Goal: Task Accomplishment & Management: Use online tool/utility

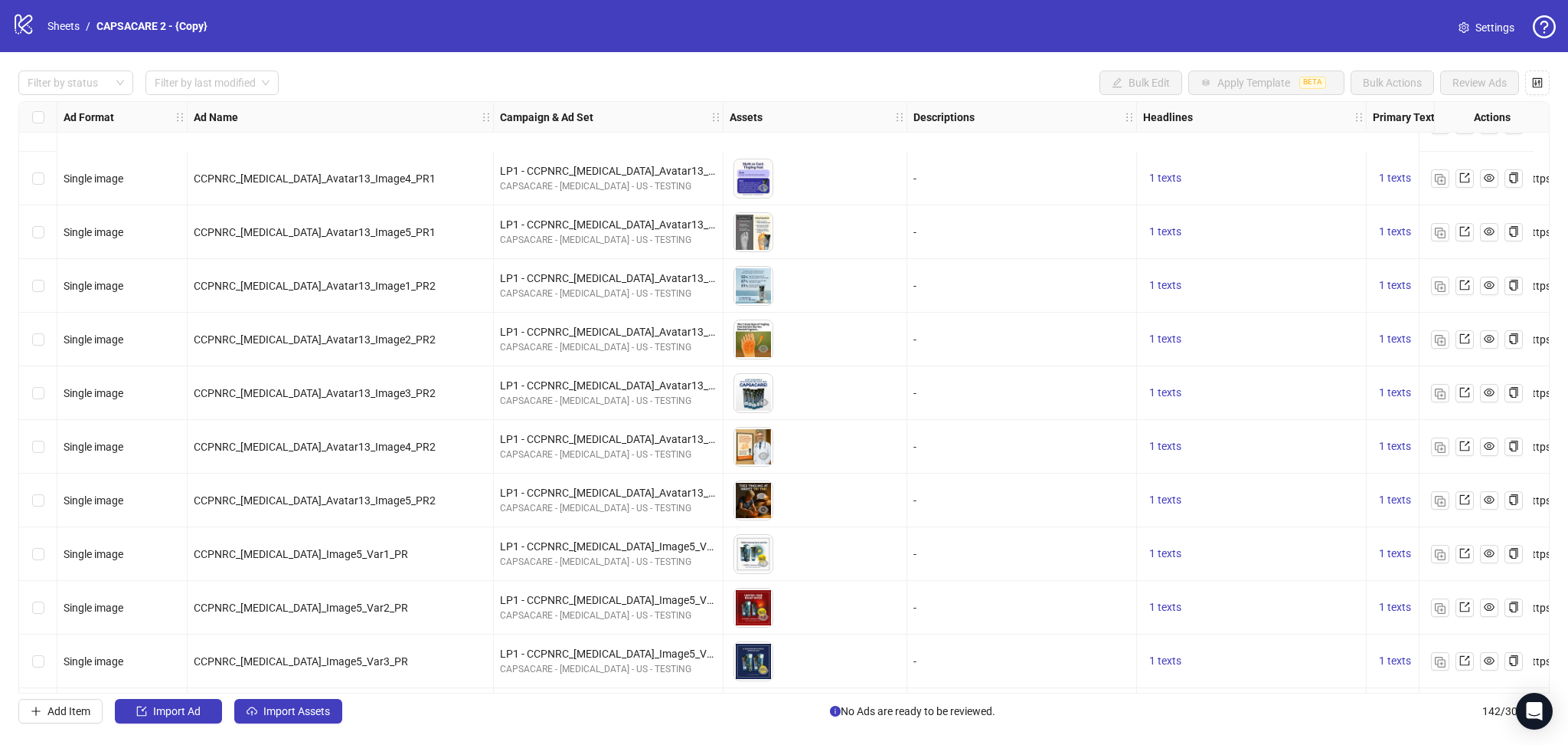
scroll to position [7060, 0]
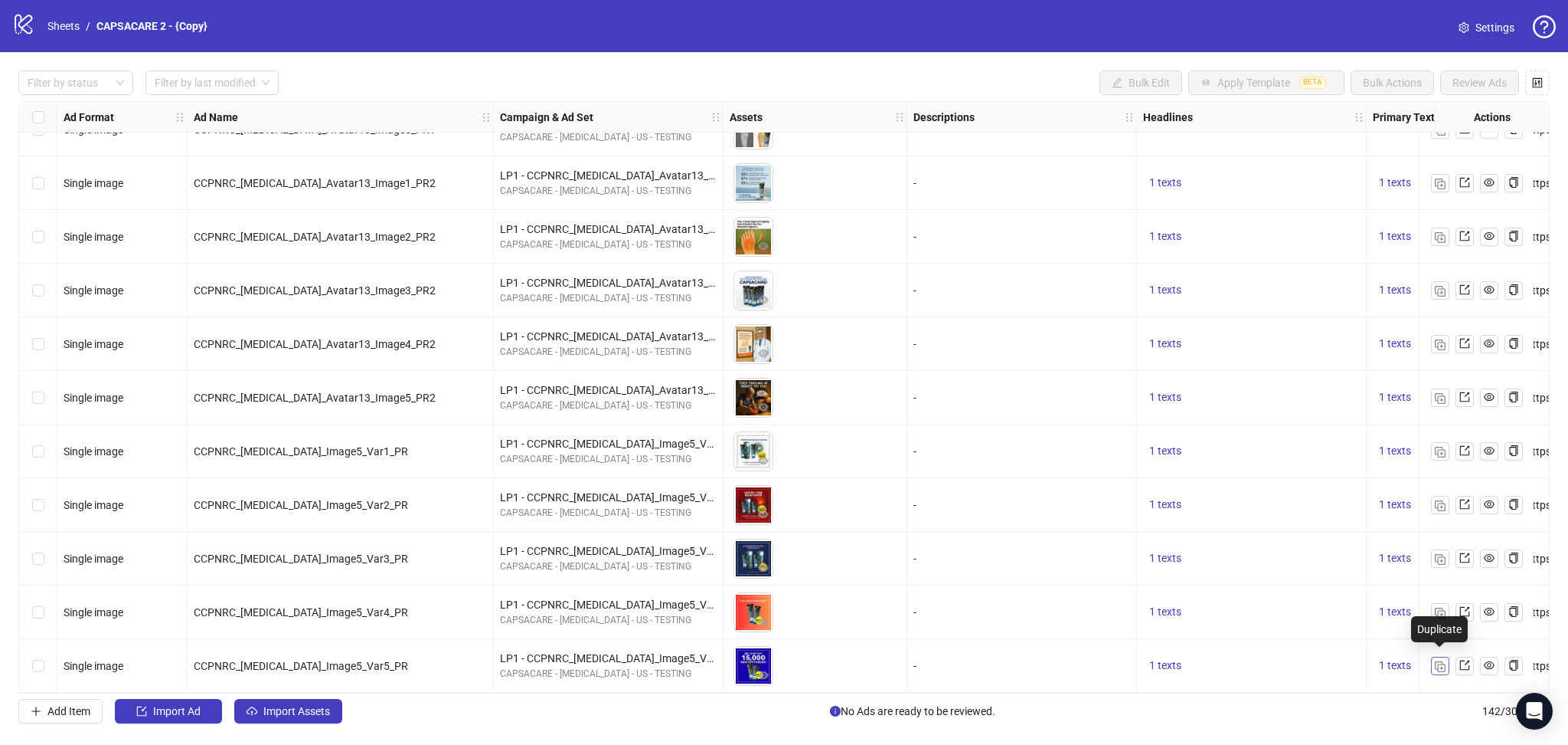
click at [1435, 656] on button "button" at bounding box center [1440, 665] width 18 height 18
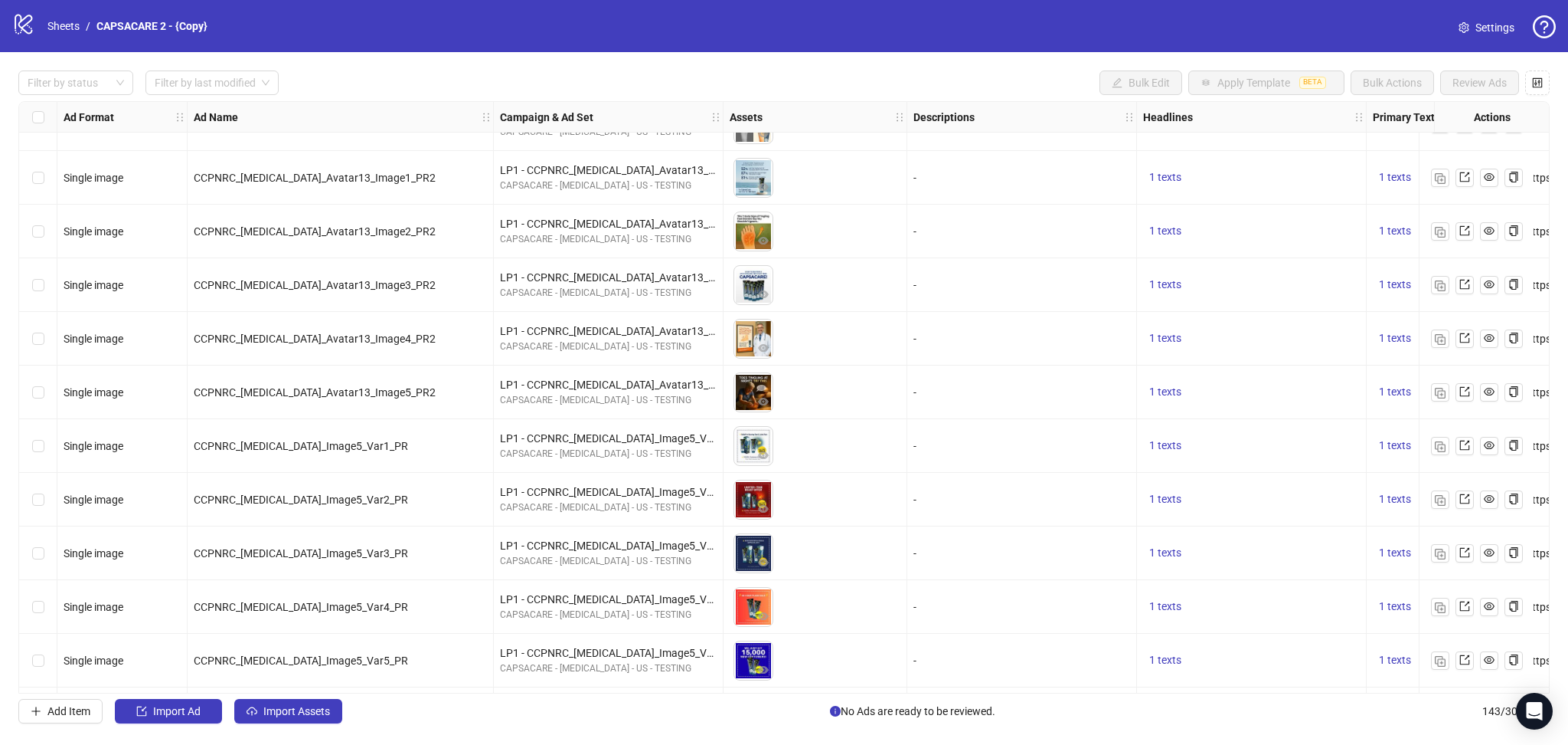
scroll to position [7113, 0]
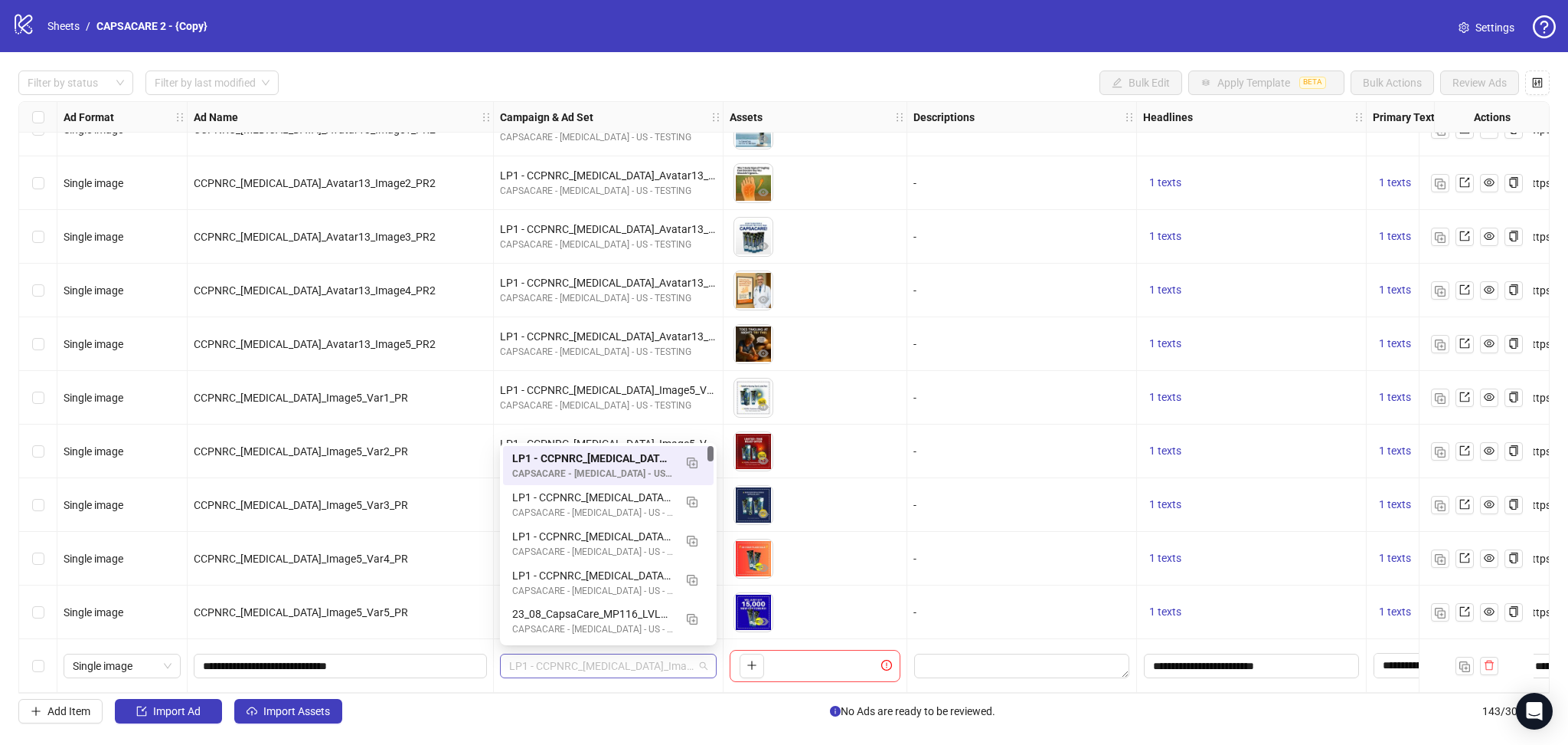
click at [597, 657] on span "LP1 - CCPNRC_[MEDICAL_DATA]_Image5_Var_PR" at bounding box center [608, 665] width 199 height 23
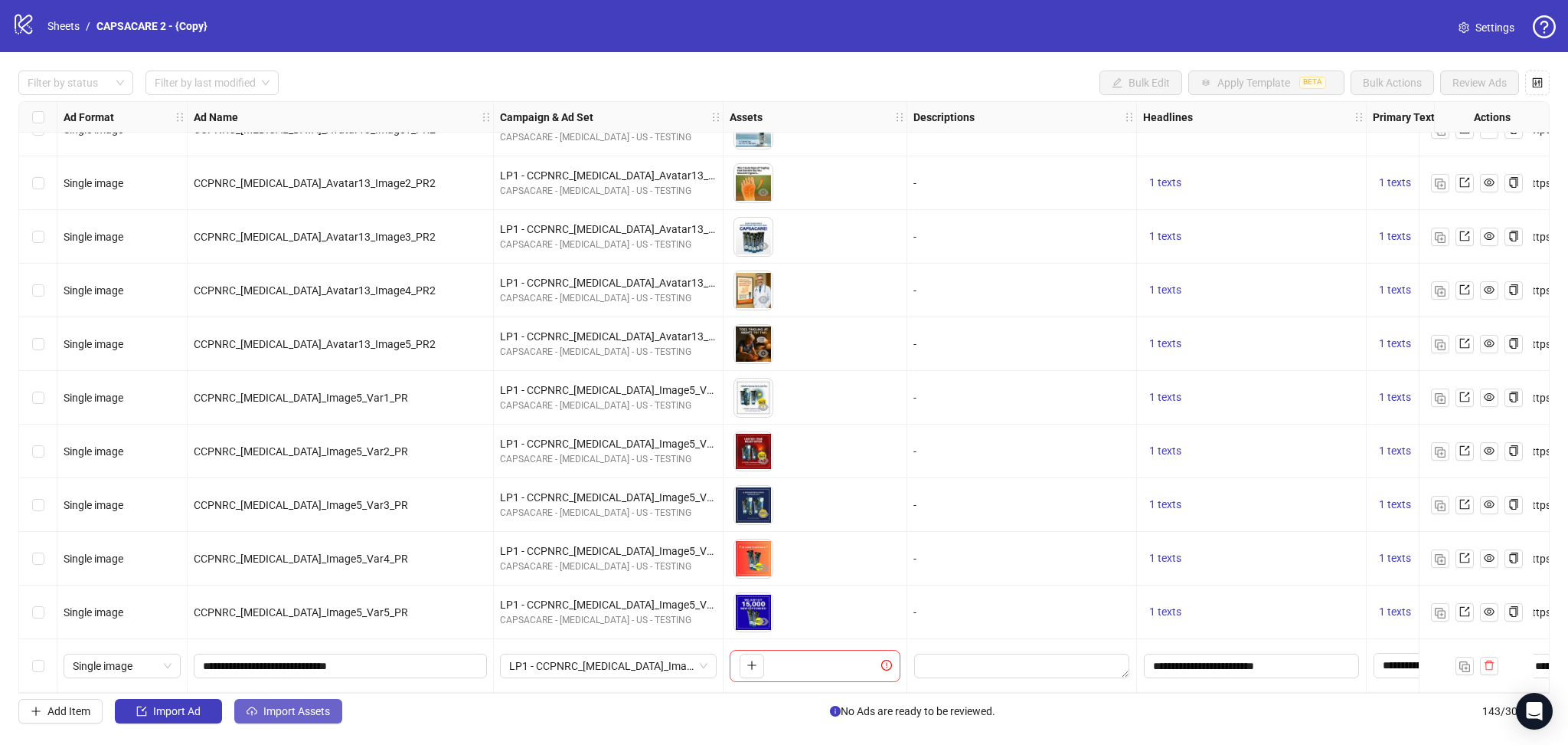
click at [287, 709] on span "Import Assets" at bounding box center [296, 711] width 67 height 12
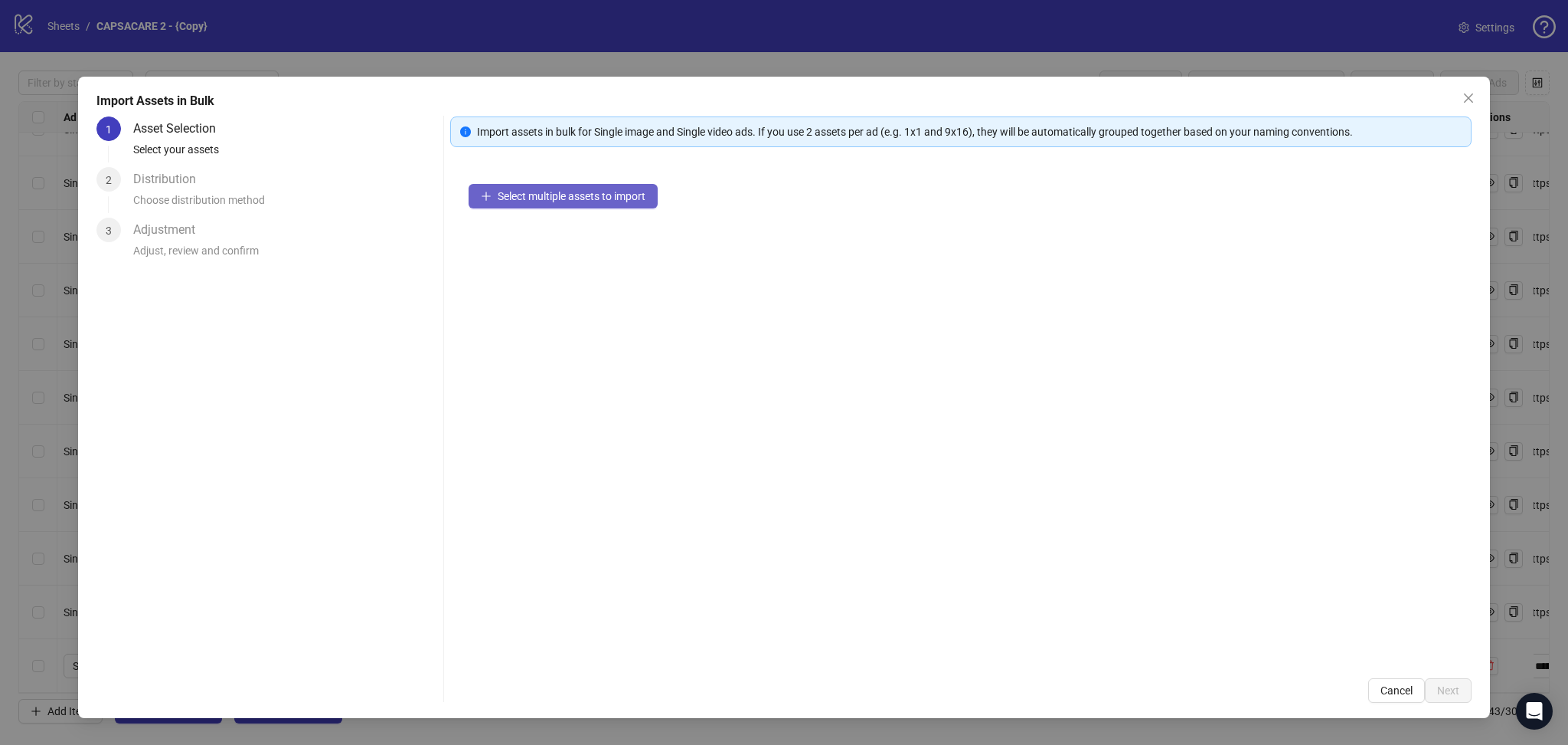
click at [574, 193] on span "Select multiple assets to import" at bounding box center [572, 196] width 148 height 12
click at [1450, 689] on span "Next" at bounding box center [1448, 690] width 22 height 12
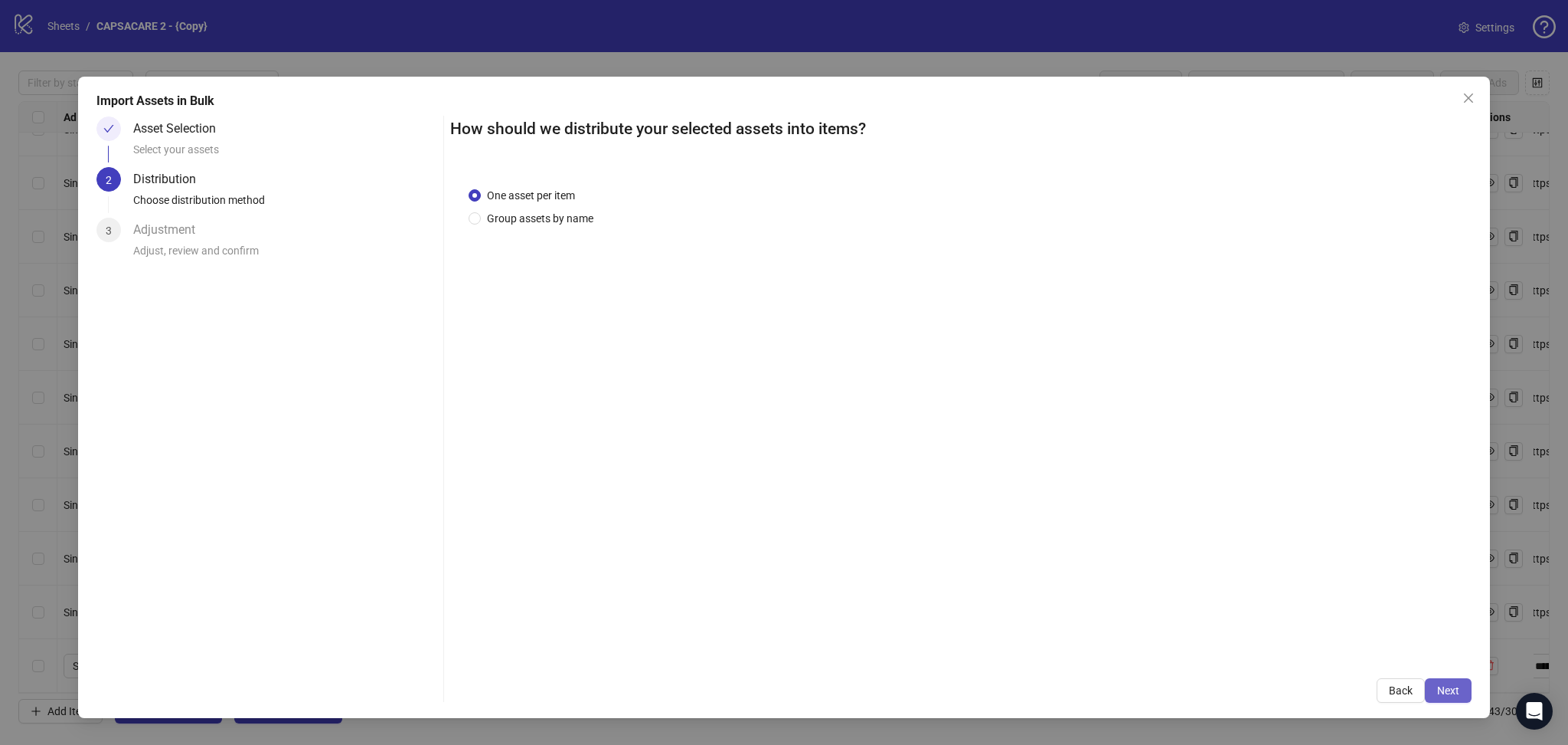
click at [1455, 680] on button "Next" at bounding box center [1448, 690] width 47 height 25
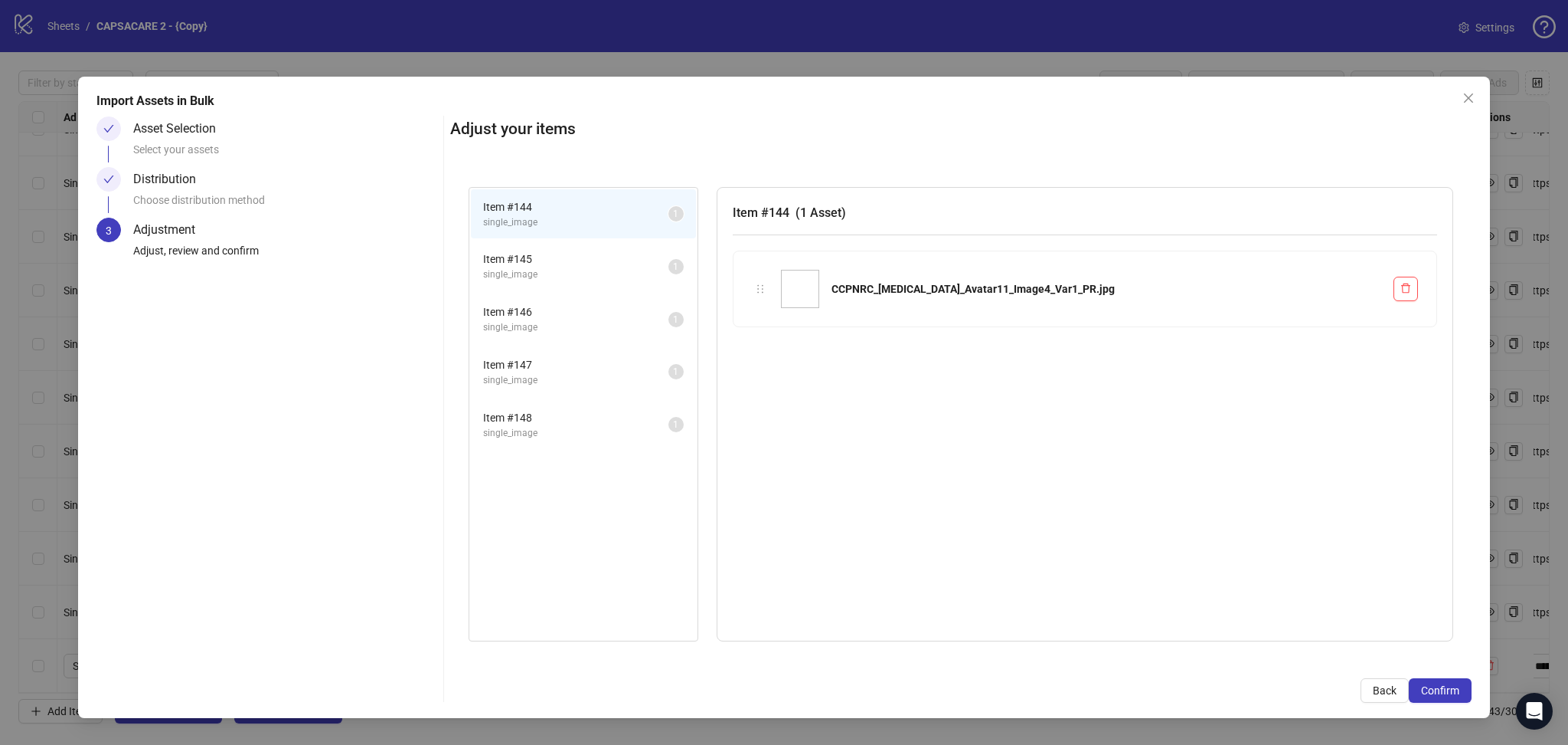
click at [1451, 684] on span "Confirm" at bounding box center [1440, 690] width 38 height 12
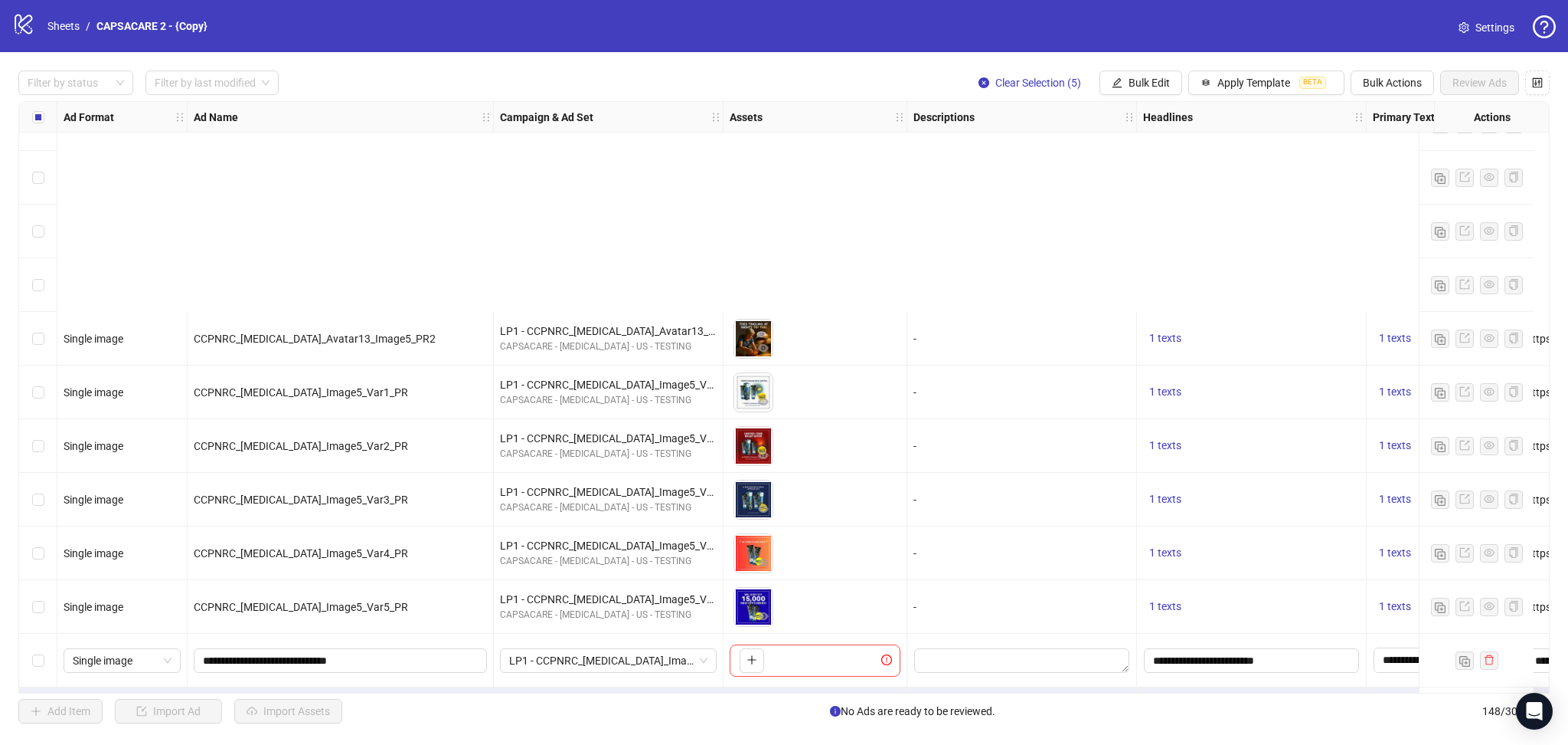
scroll to position [7382, 0]
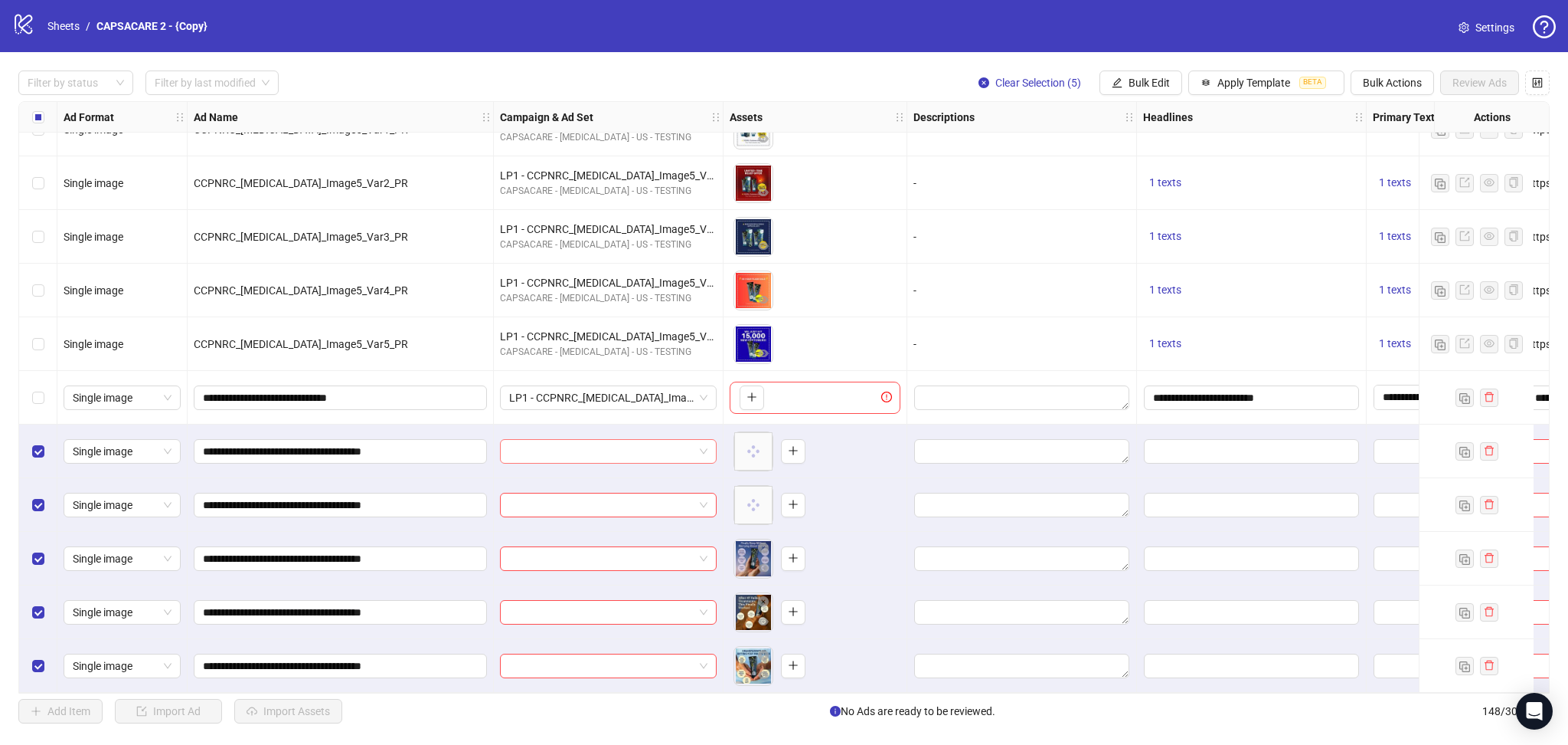
click at [595, 444] on input "search" at bounding box center [601, 450] width 185 height 23
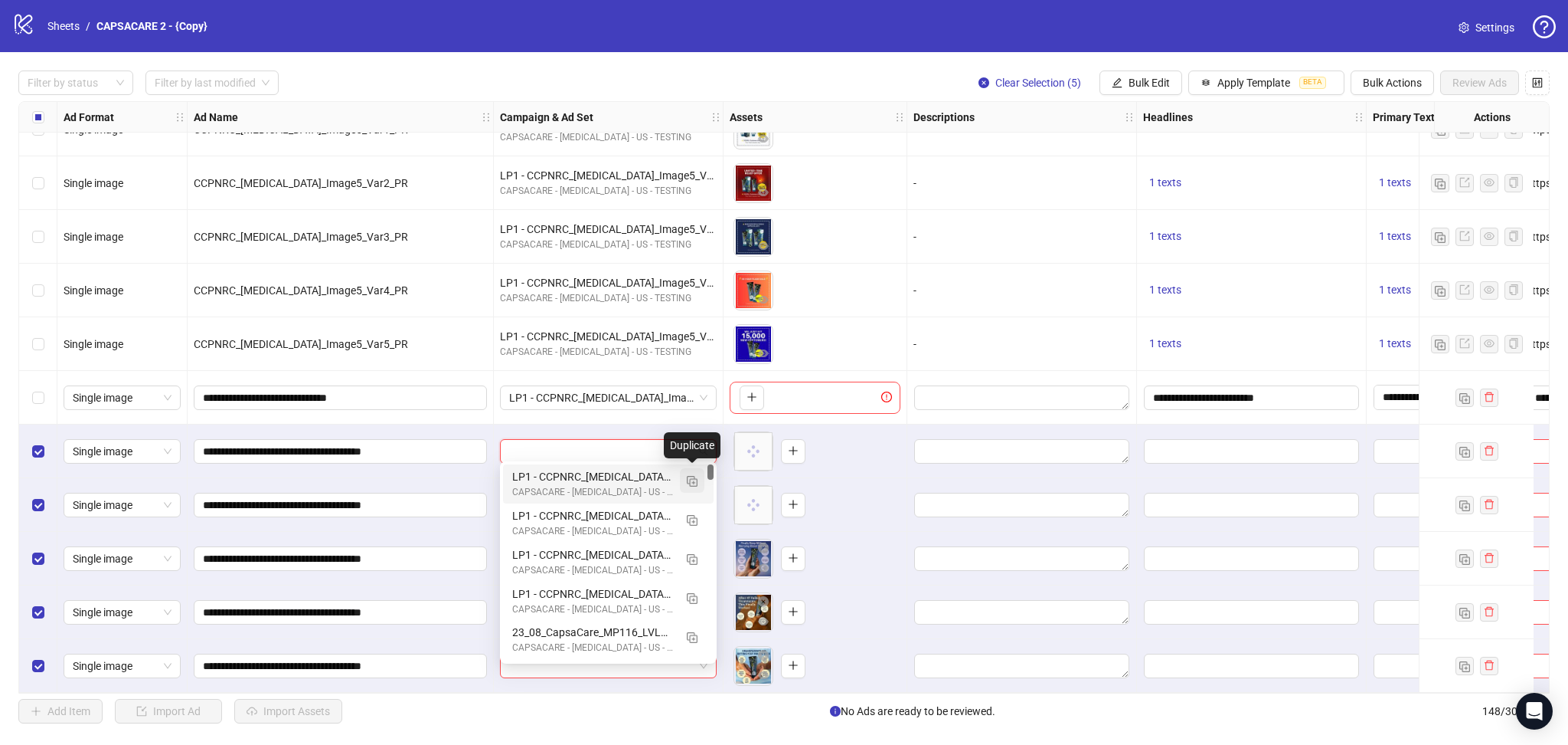
click at [690, 472] on button "button" at bounding box center [692, 480] width 25 height 25
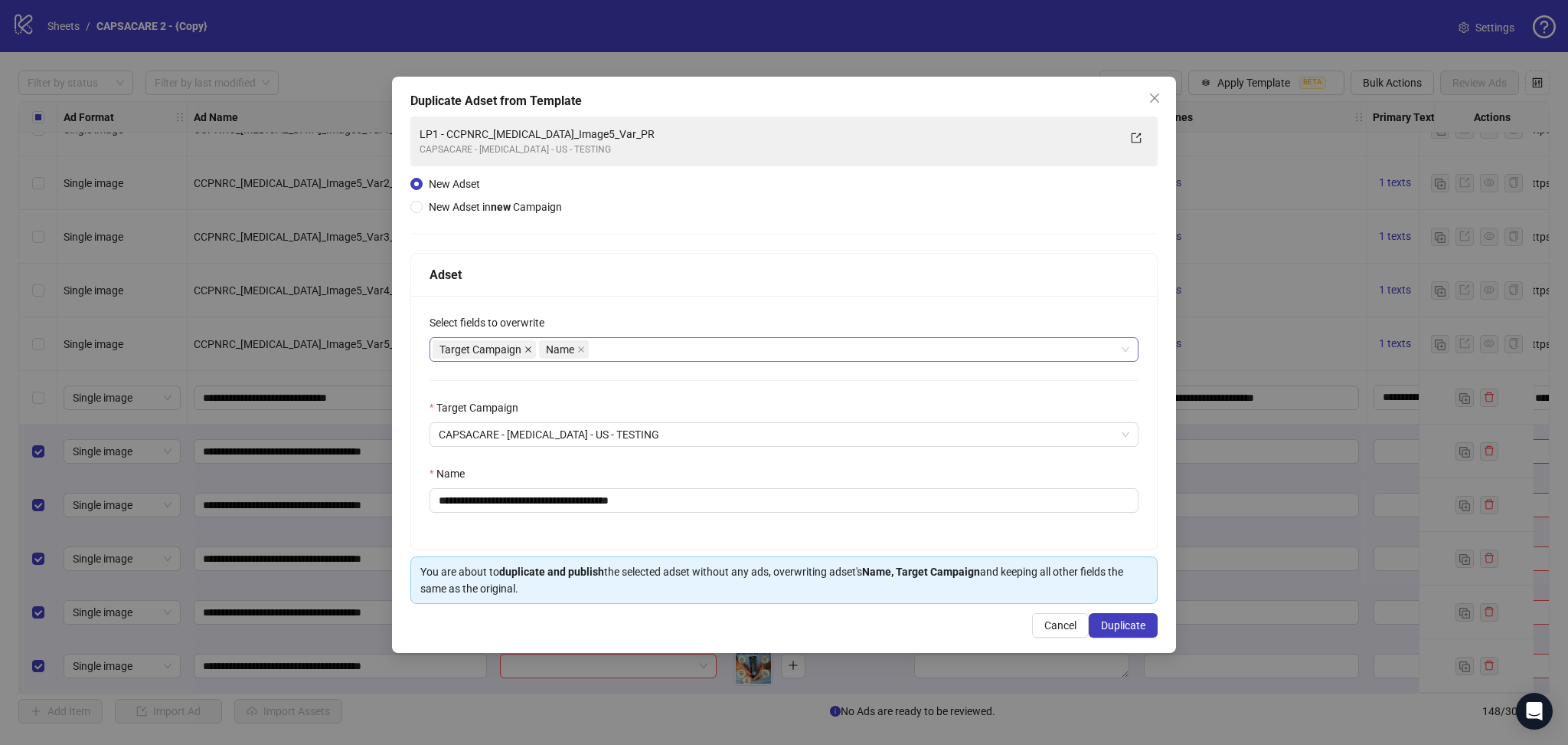
click at [528, 347] on icon "close" at bounding box center [528, 350] width 8 height 8
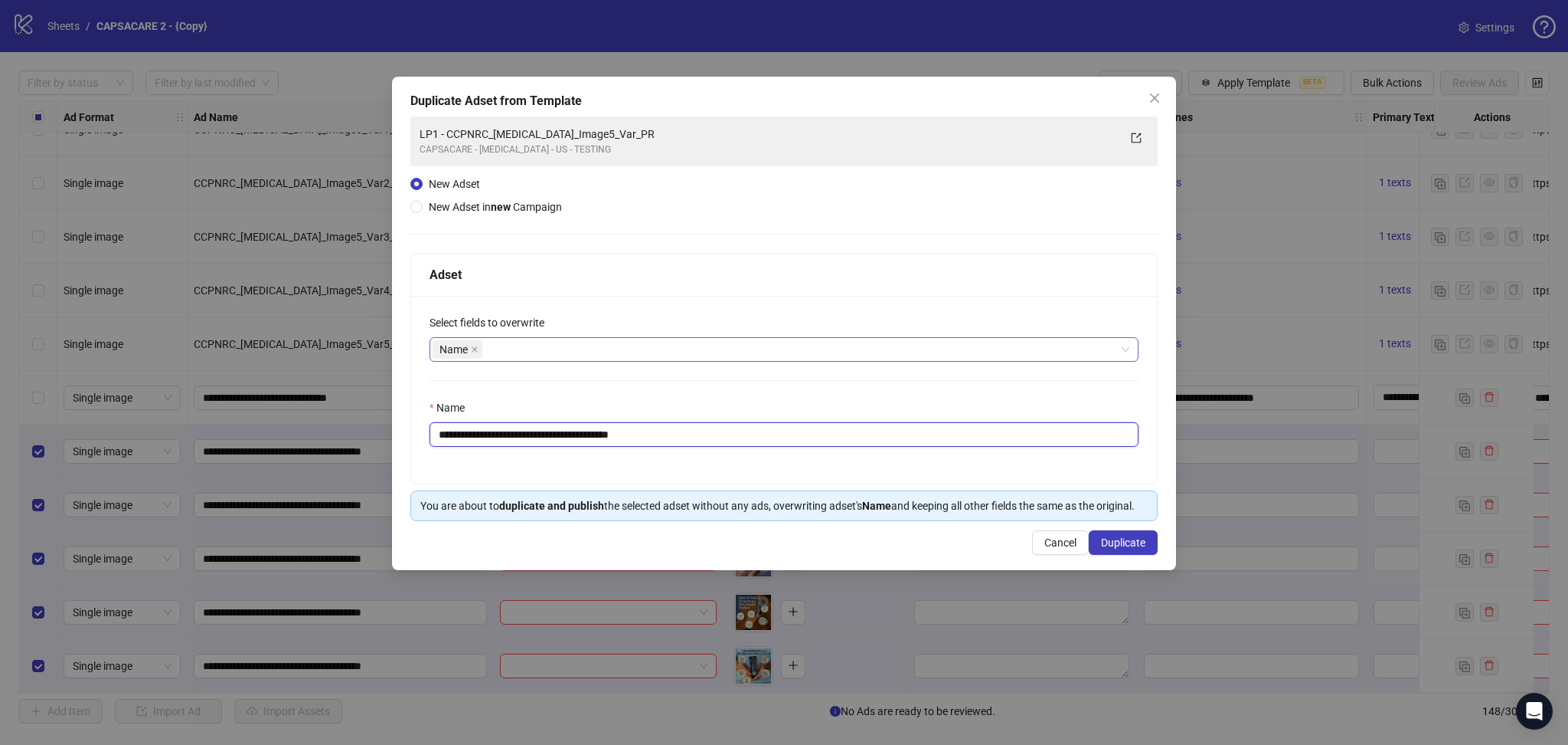
drag, startPoint x: 468, startPoint y: 435, endPoint x: 786, endPoint y: 465, distance: 319.4
click at [703, 435] on input "**********" at bounding box center [784, 434] width 709 height 25
paste input "**"
type input "**********"
click at [1137, 538] on span "Duplicate" at bounding box center [1123, 542] width 44 height 12
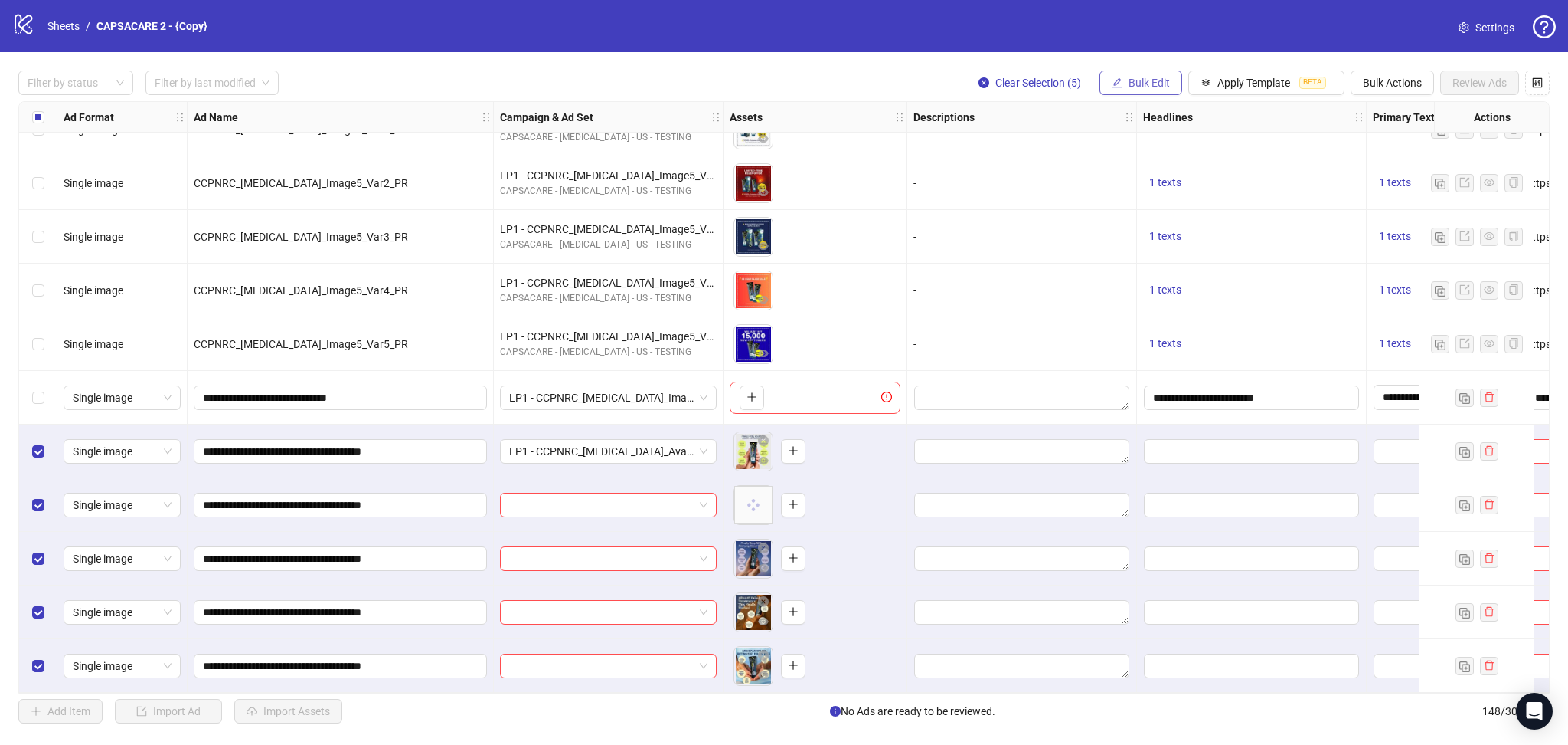
click at [1139, 84] on span "Bulk Edit" at bounding box center [1149, 83] width 41 height 12
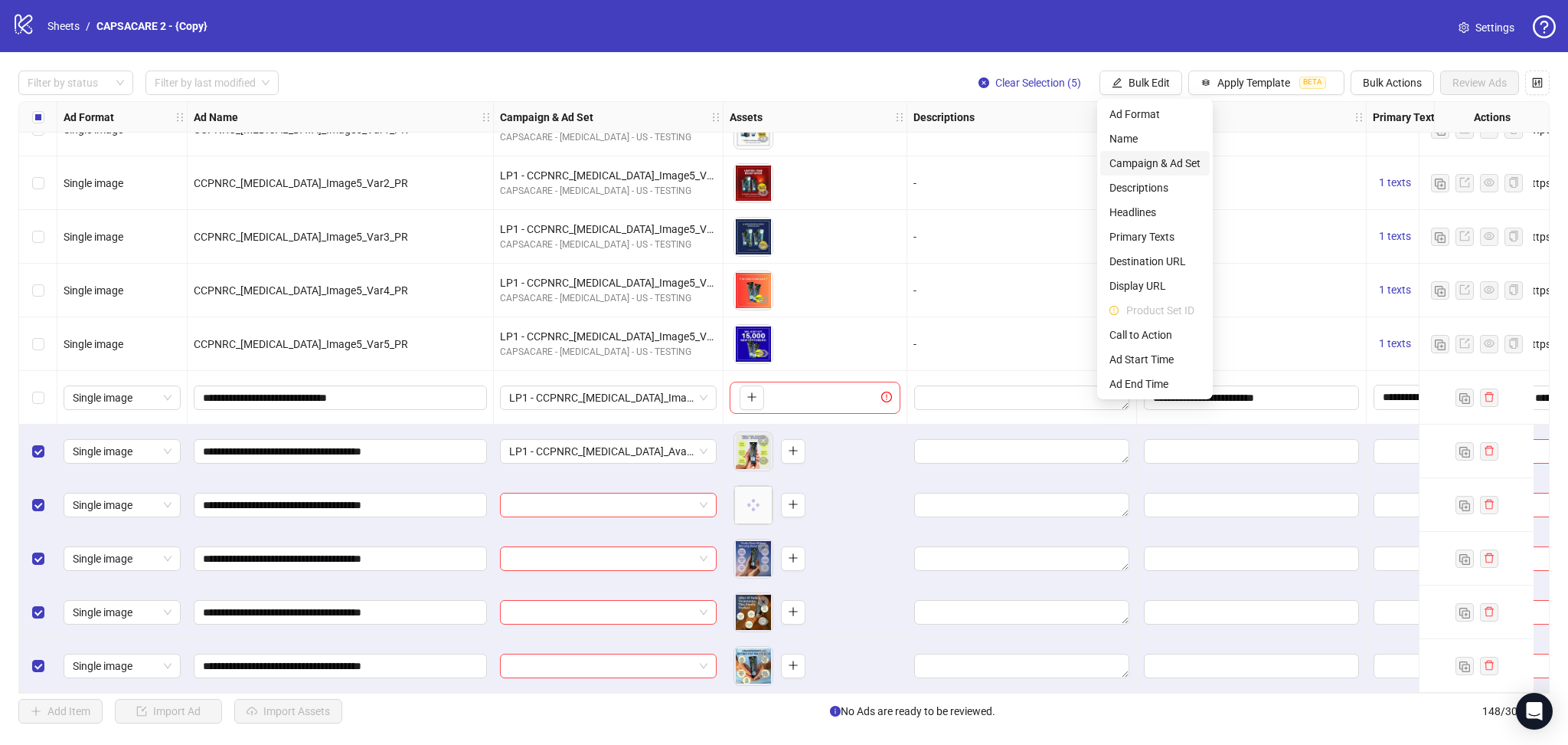
click at [1191, 164] on span "Campaign & Ad Set" at bounding box center [1155, 163] width 91 height 17
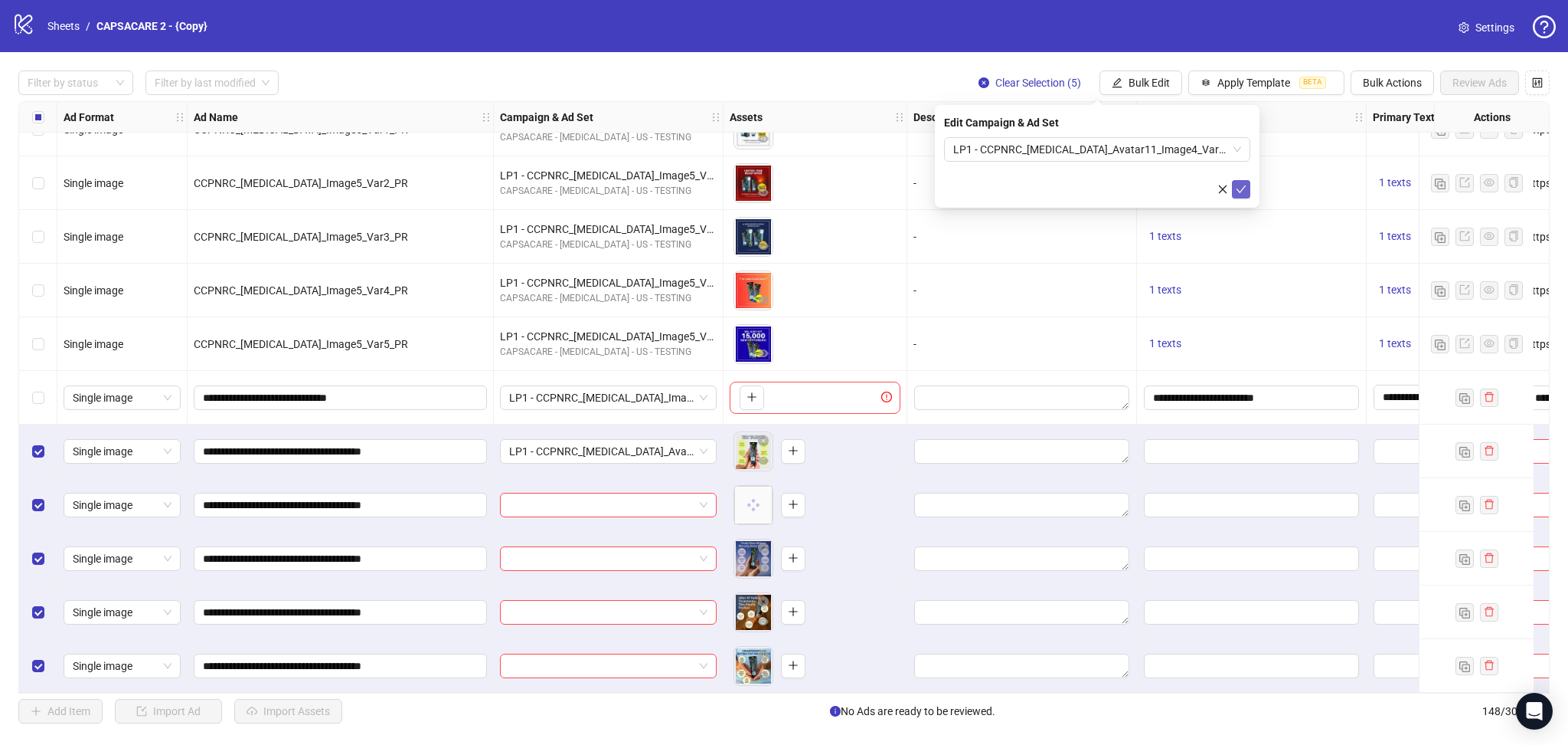
click at [1244, 191] on icon "check" at bounding box center [1241, 189] width 11 height 11
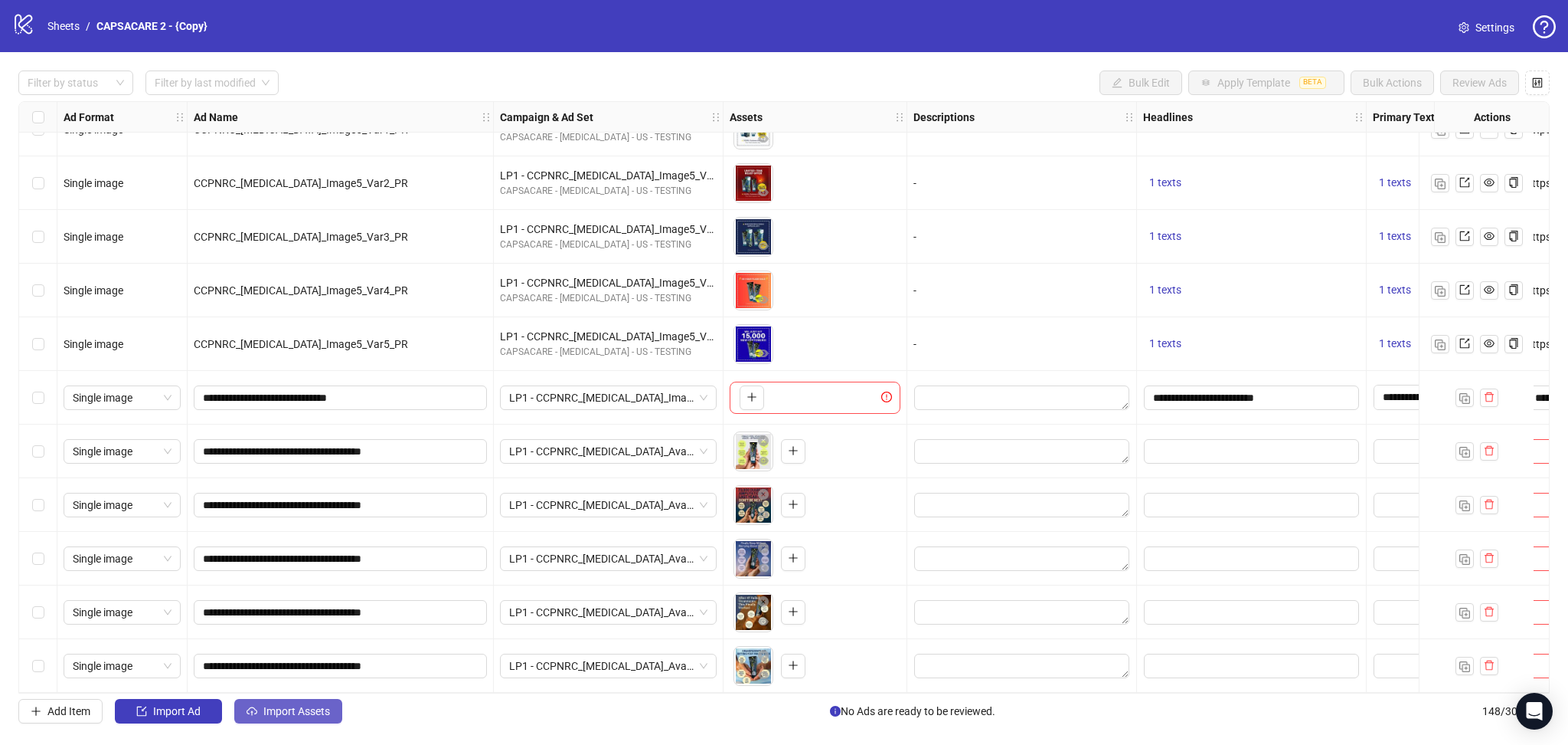
click at [306, 712] on span "Import Assets" at bounding box center [296, 711] width 67 height 12
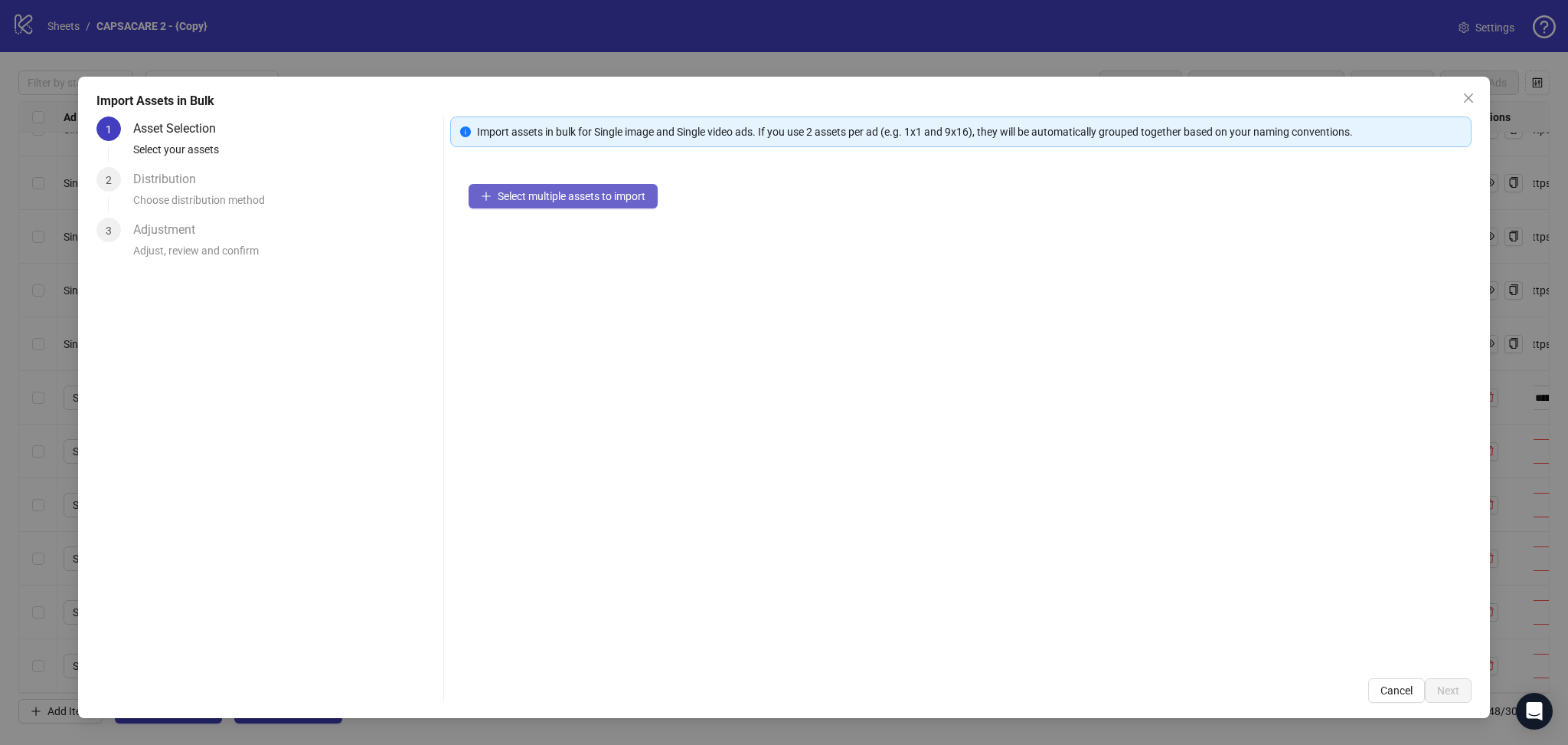
click at [609, 203] on button "Select multiple assets to import" at bounding box center [562, 196] width 189 height 25
click at [1444, 686] on button "Next" at bounding box center [1448, 690] width 47 height 25
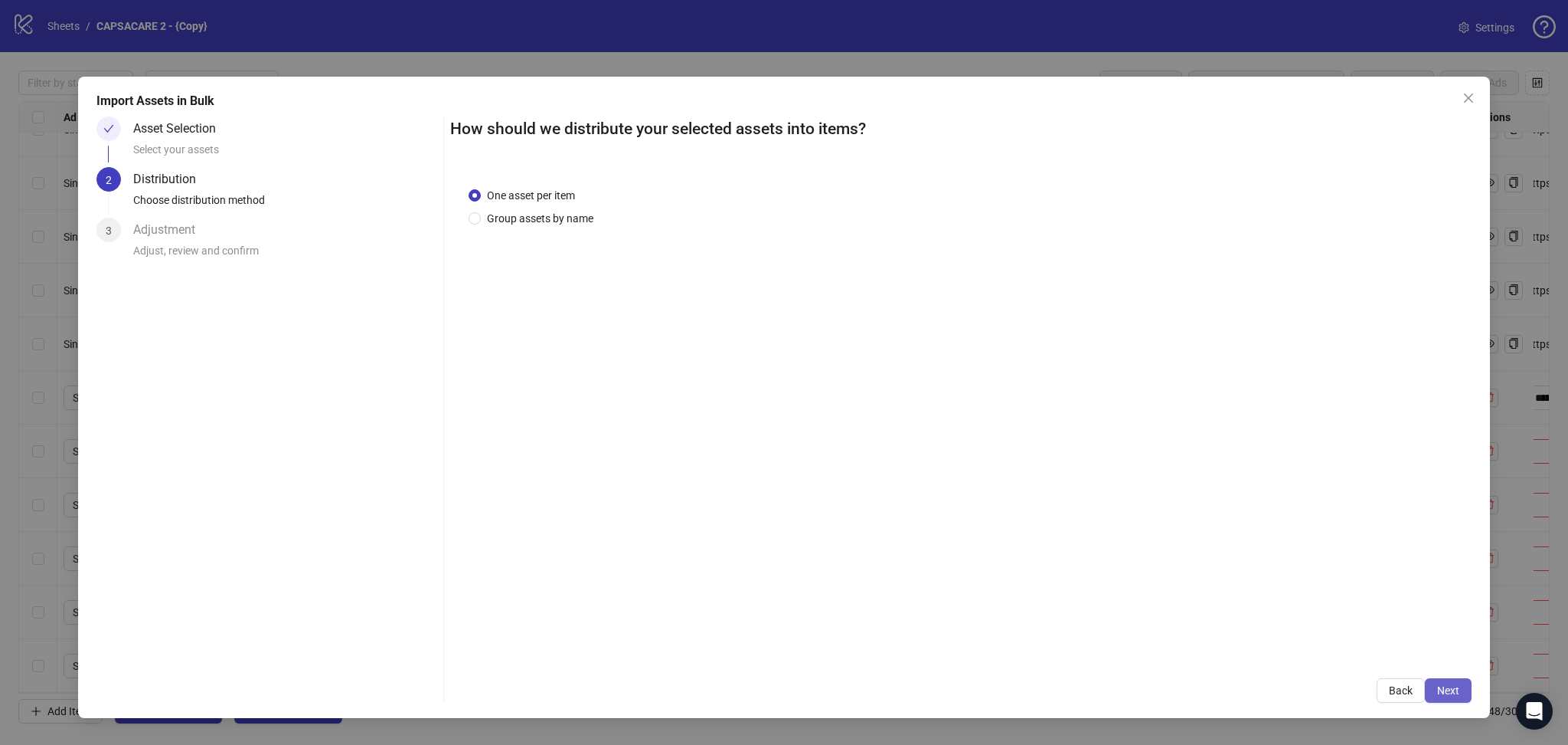
click at [1460, 692] on button "Next" at bounding box center [1448, 690] width 47 height 25
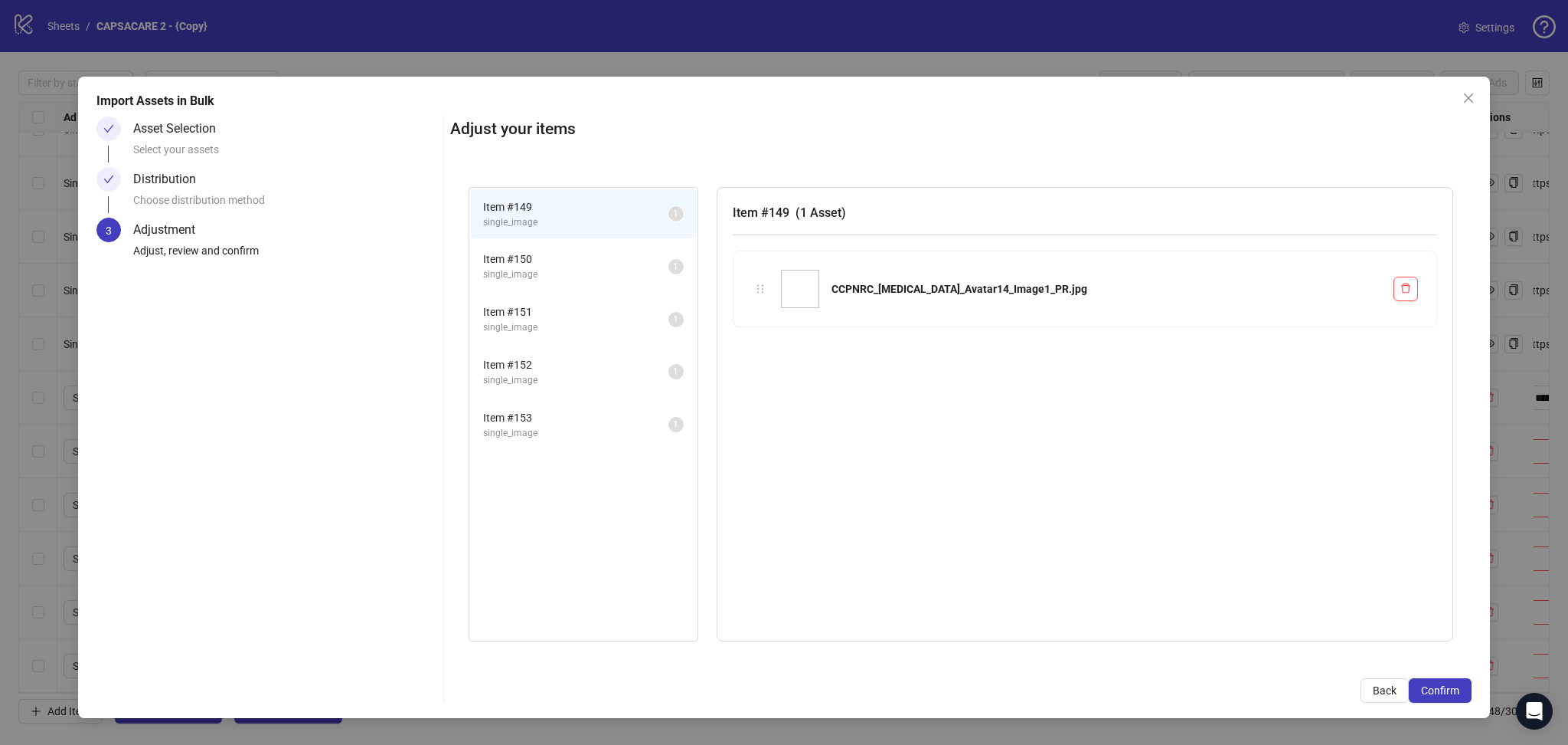
click at [1460, 692] on button "Confirm" at bounding box center [1439, 690] width 63 height 25
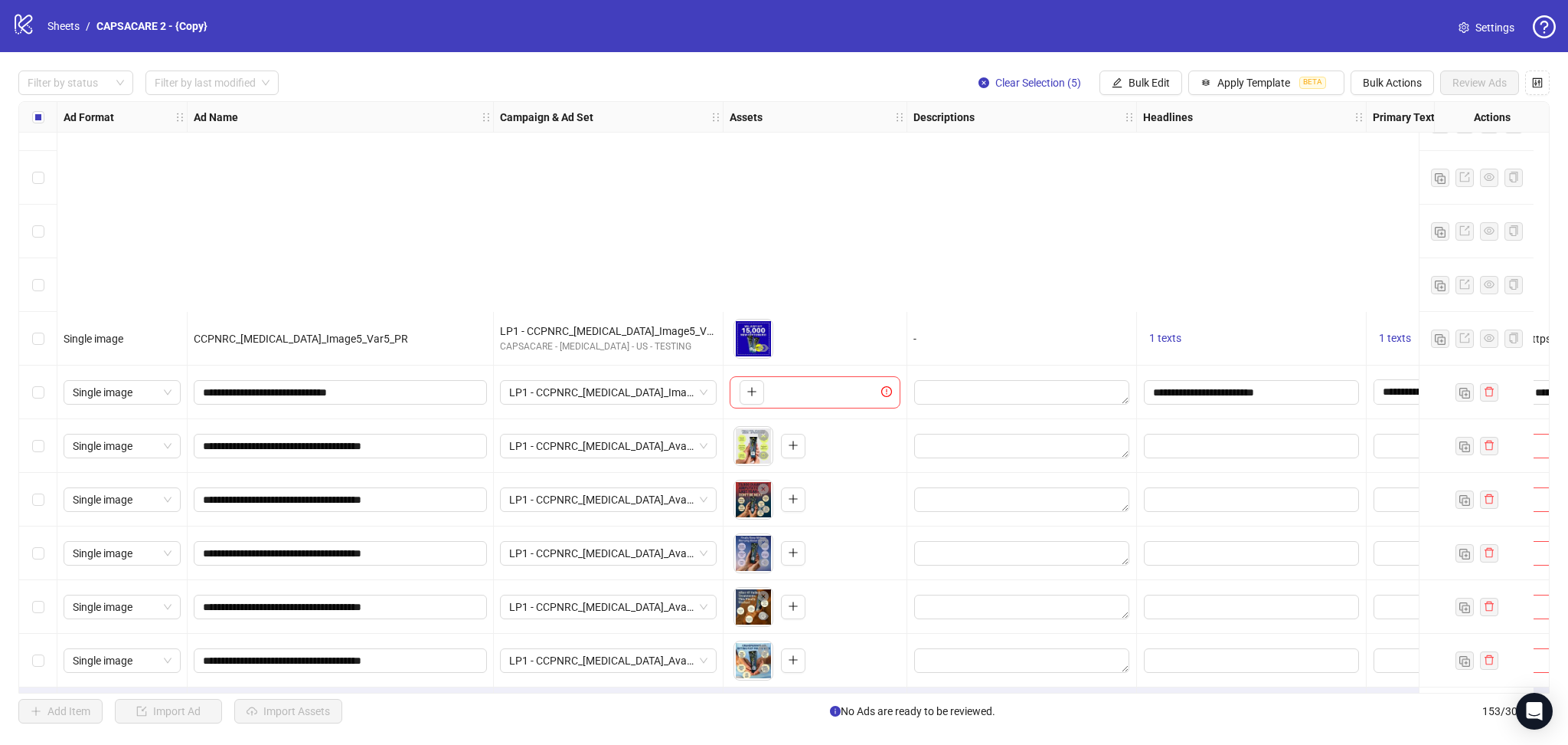
scroll to position [7650, 0]
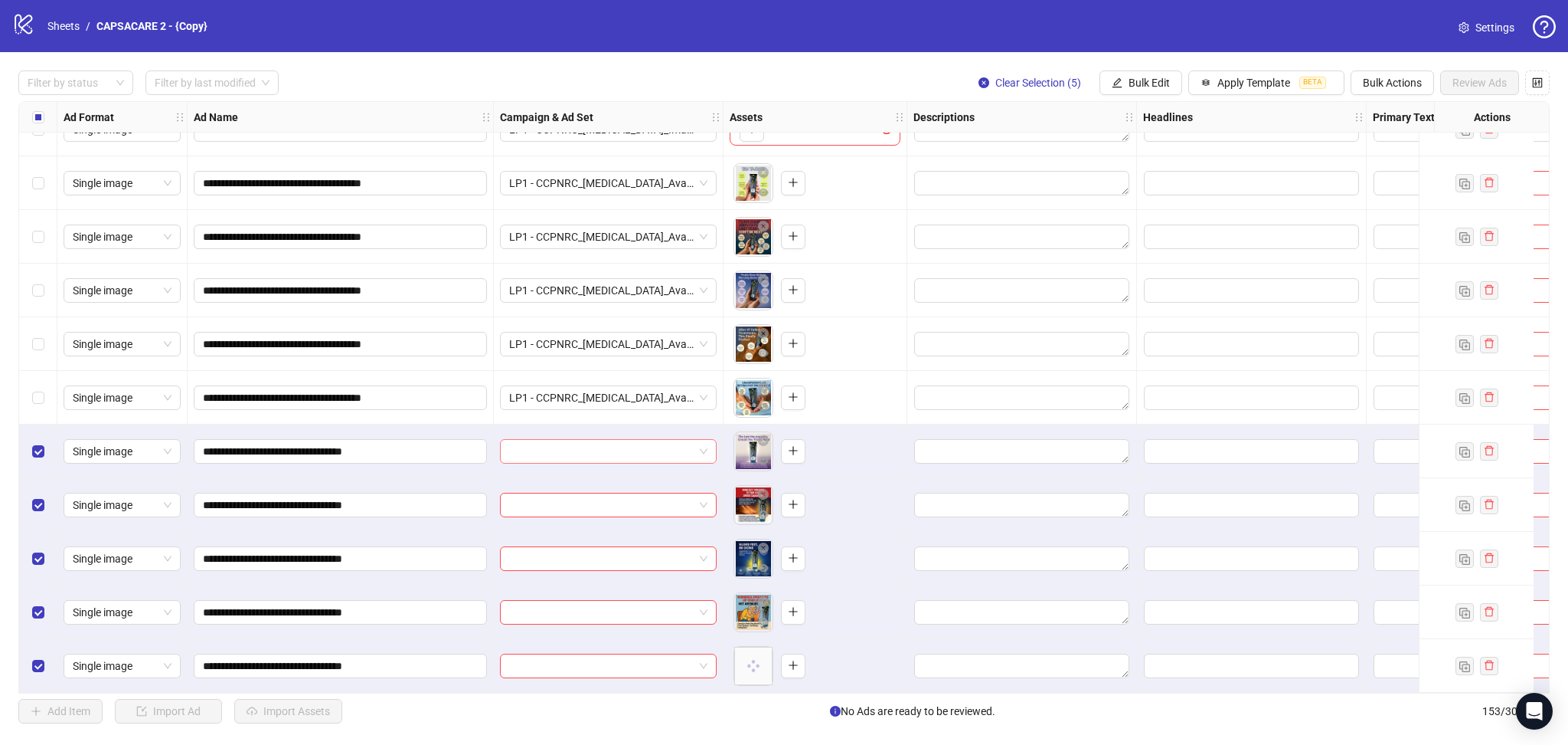
click at [600, 444] on input "search" at bounding box center [601, 450] width 185 height 23
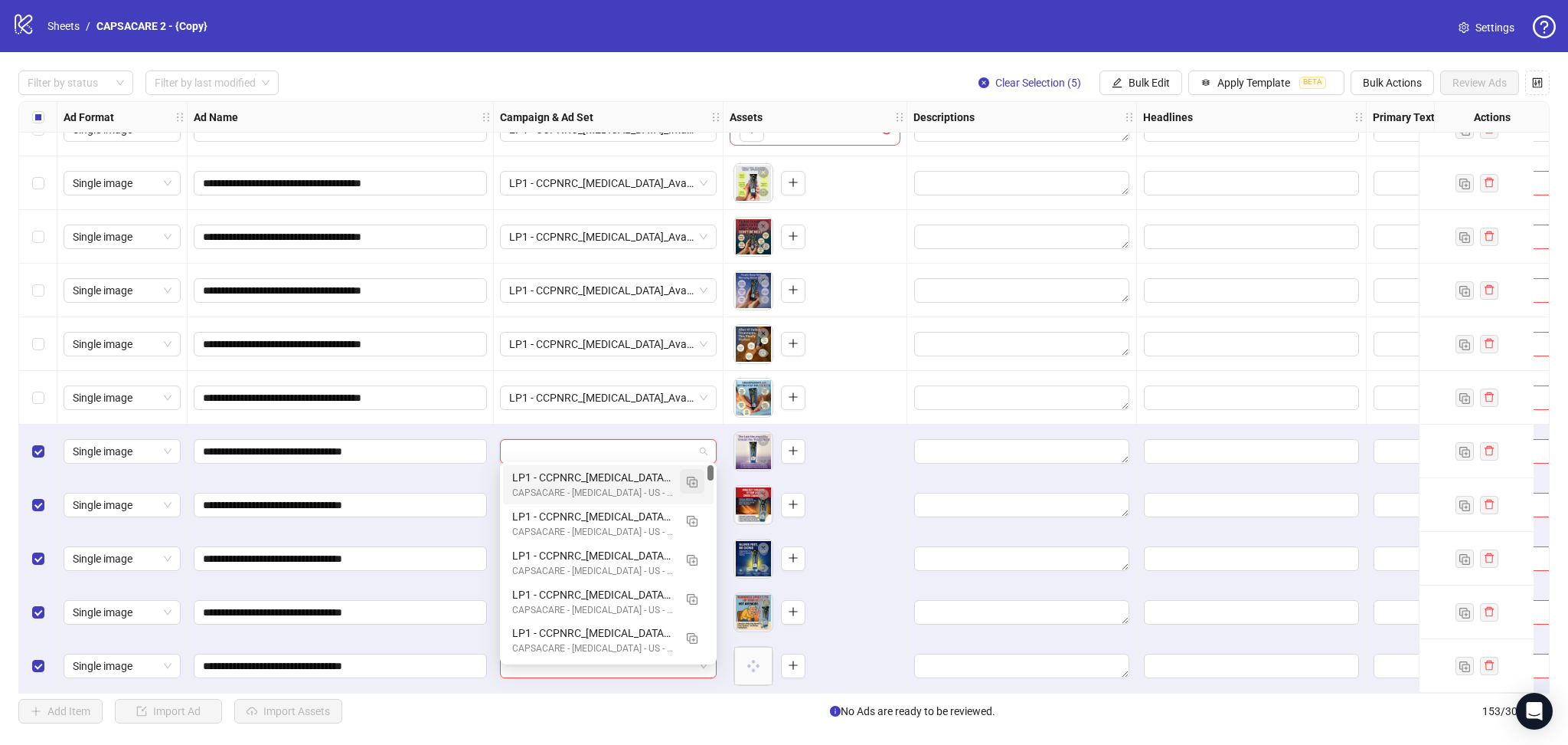
click at [692, 481] on img "button" at bounding box center [692, 481] width 11 height 11
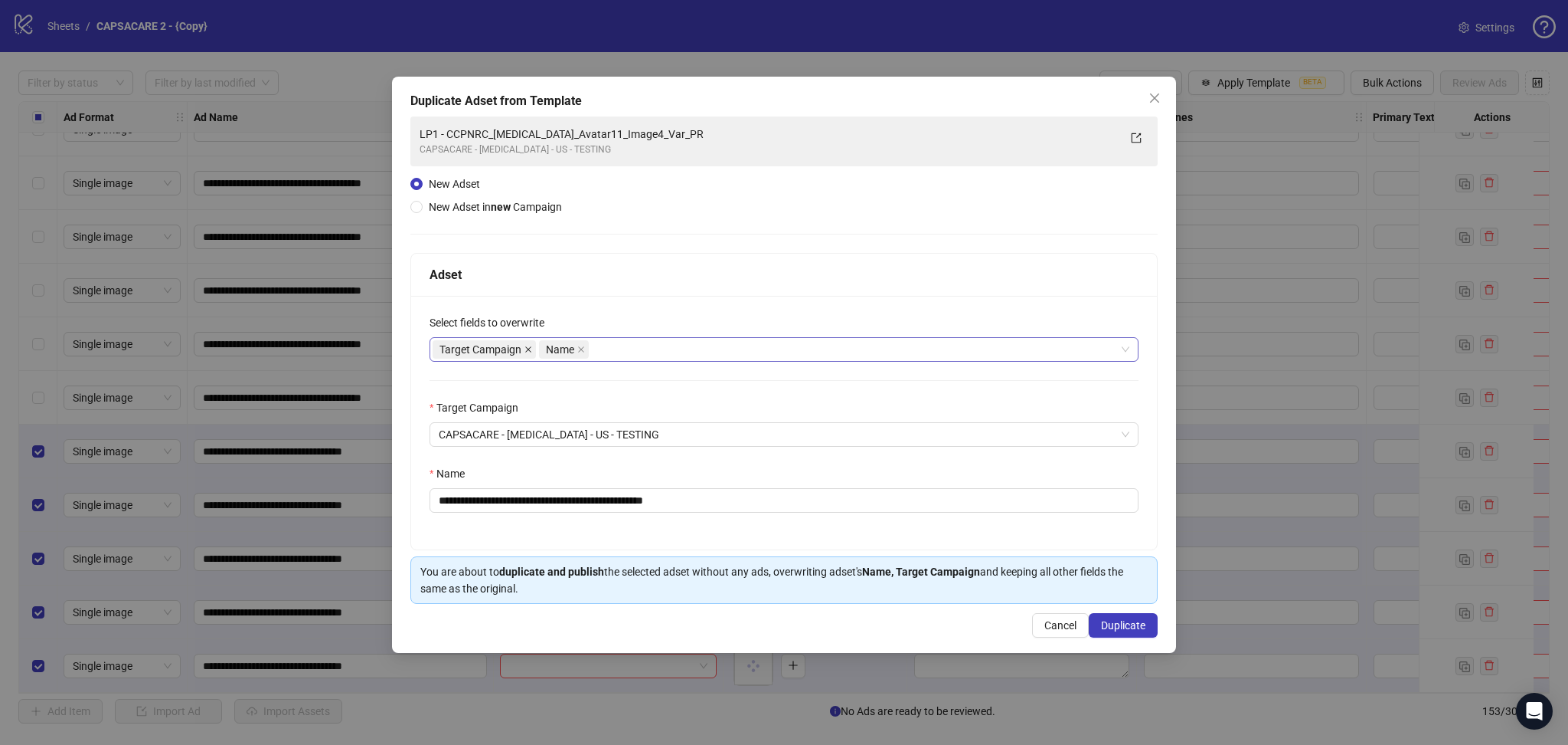
click at [530, 349] on icon "close" at bounding box center [528, 350] width 8 height 8
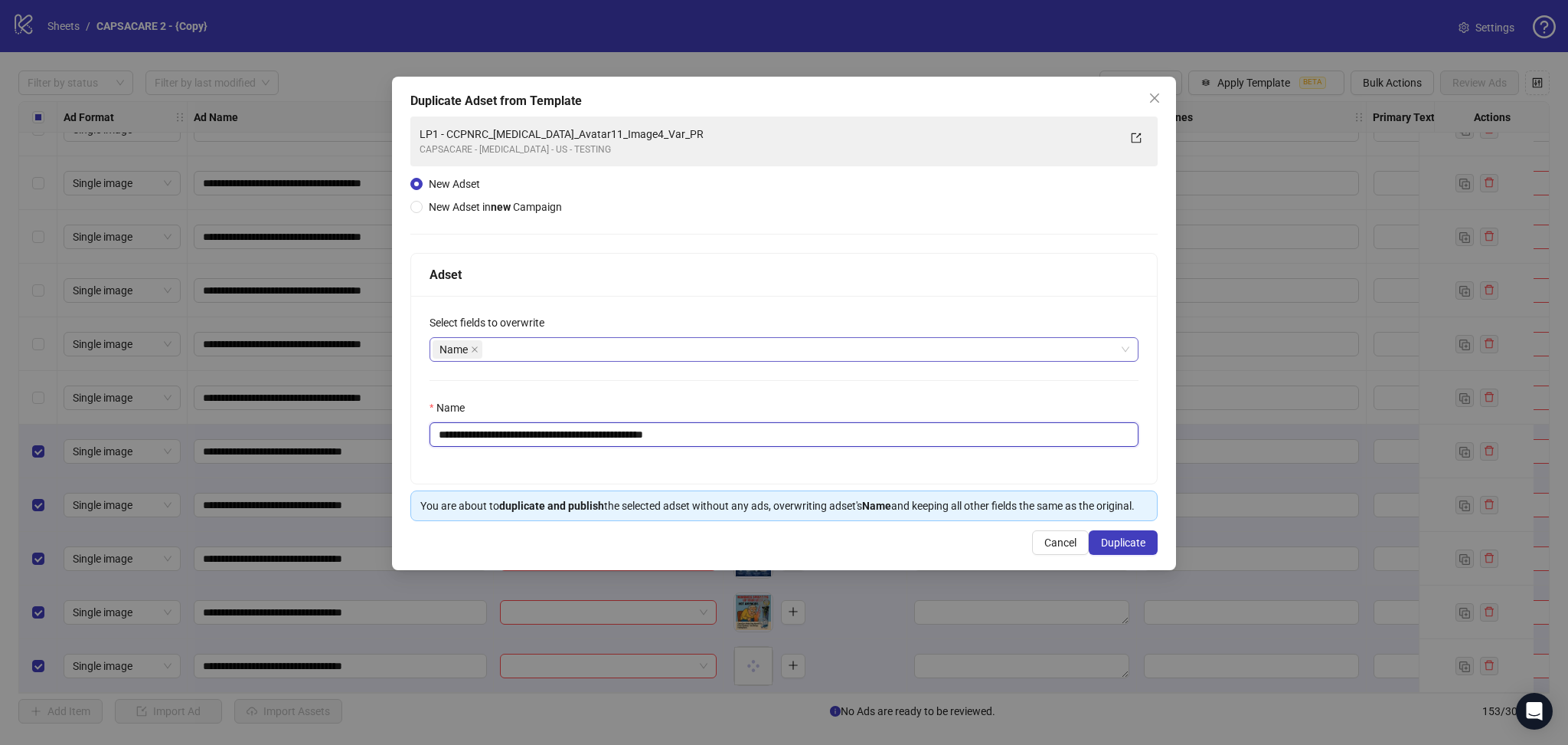
click at [475, 429] on input "**********" at bounding box center [784, 434] width 709 height 25
drag, startPoint x: 467, startPoint y: 432, endPoint x: 797, endPoint y: 451, distance: 330.5
click at [797, 451] on div "**********" at bounding box center [784, 389] width 746 height 188
paste input "text"
type input "**********"
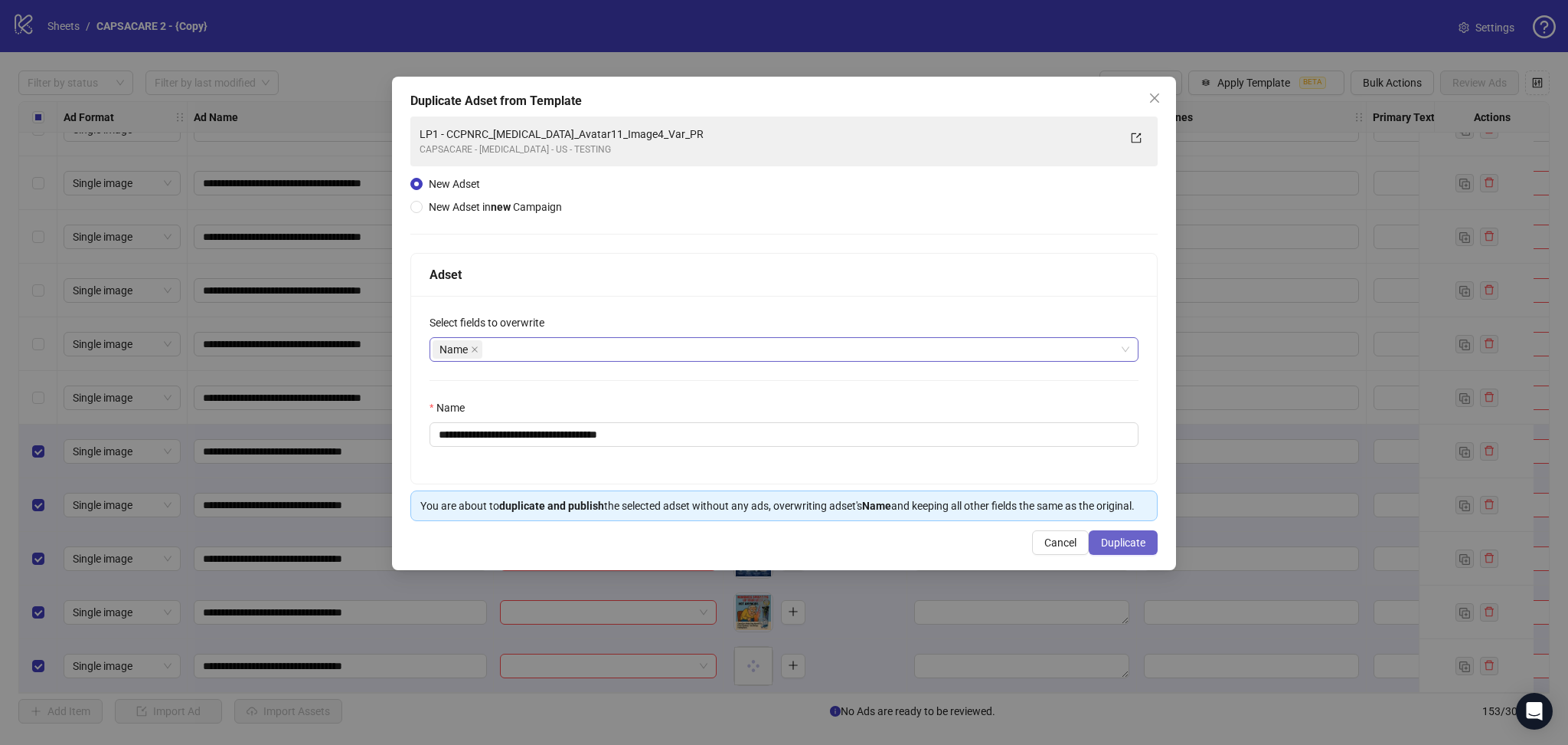
click at [1116, 541] on span "Duplicate" at bounding box center [1123, 542] width 44 height 12
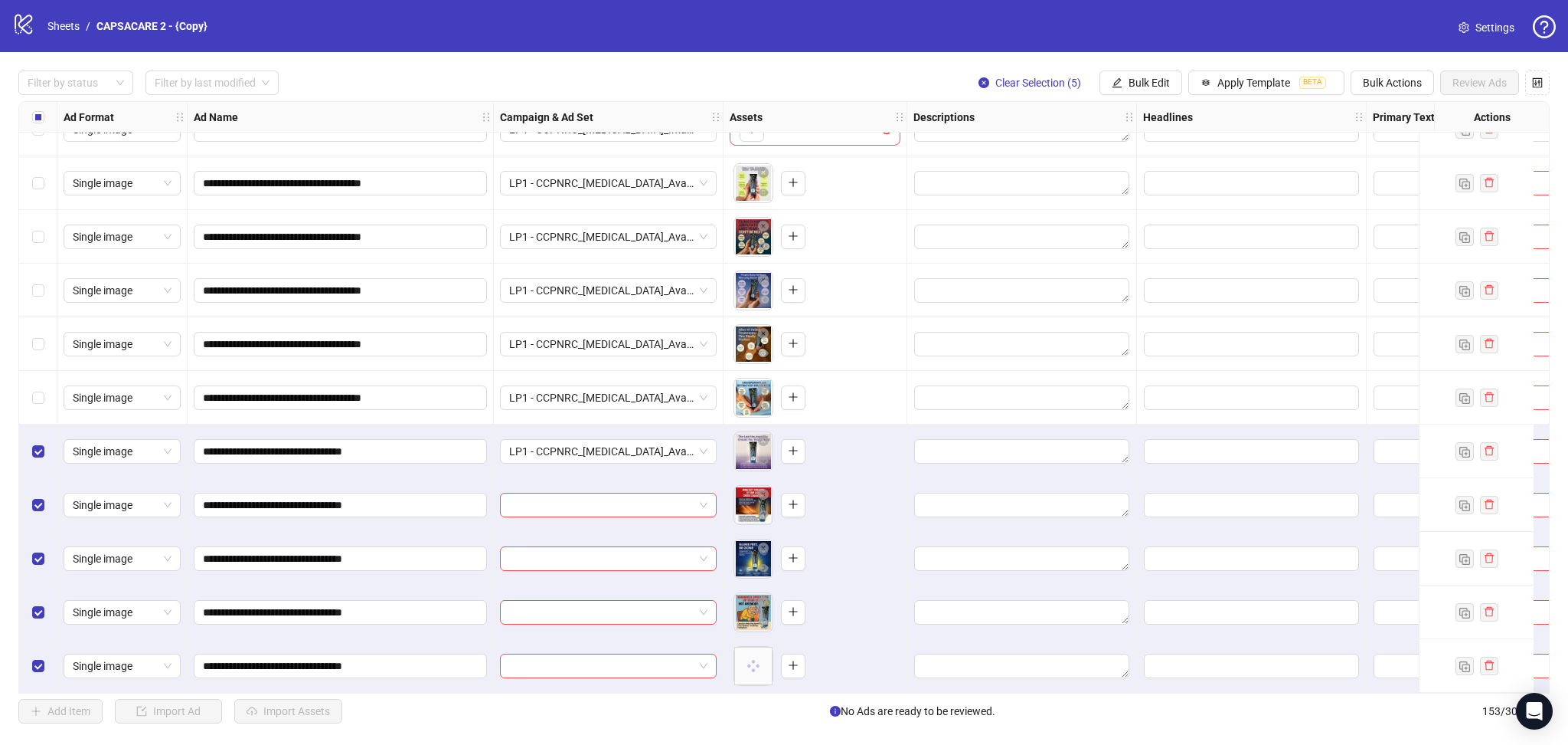
click at [1146, 71] on div "**********" at bounding box center [784, 396] width 1568 height 689
click at [1146, 79] on span "Bulk Edit" at bounding box center [1149, 83] width 41 height 12
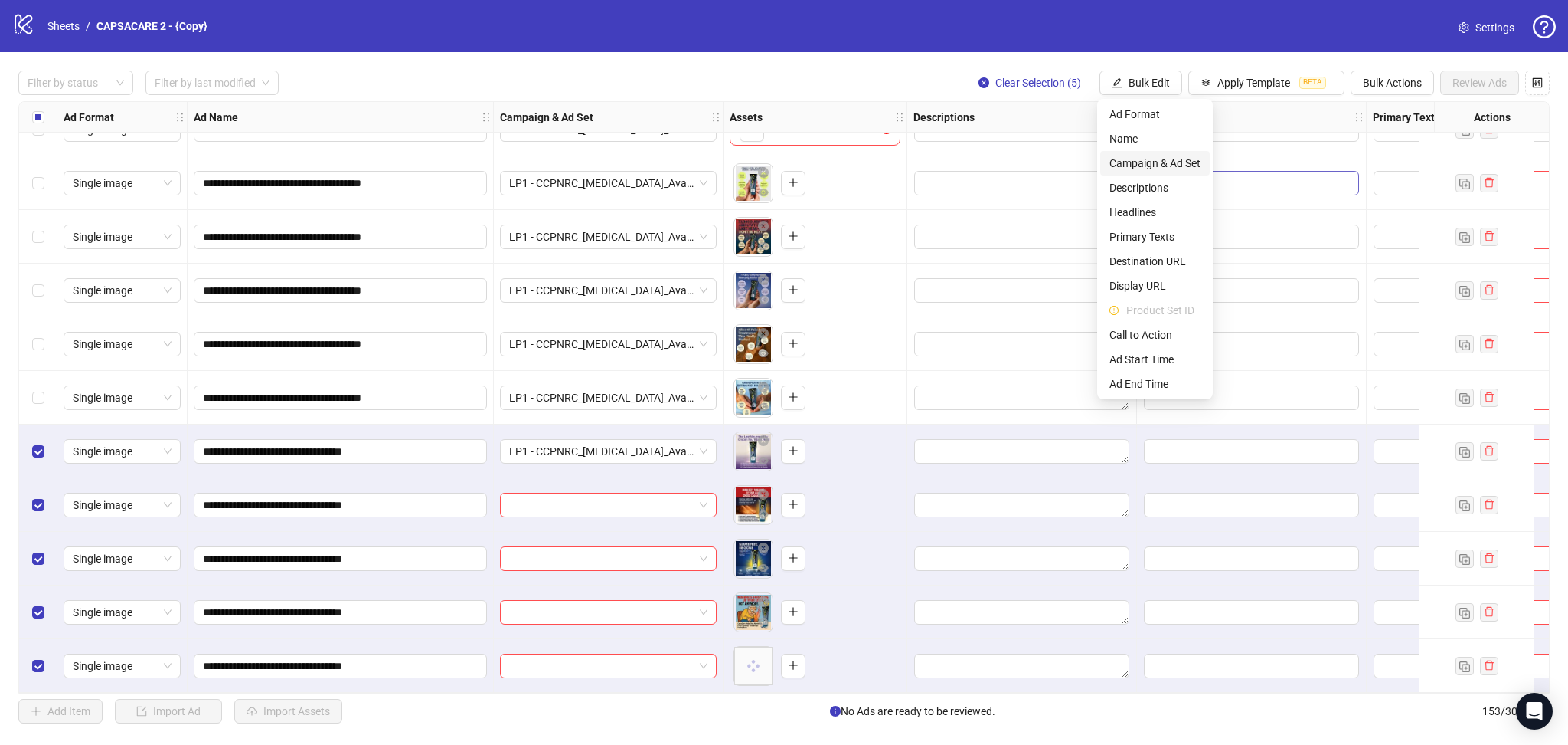
drag, startPoint x: 1161, startPoint y: 165, endPoint x: 1194, endPoint y: 186, distance: 39.1
click at [1160, 167] on span "Campaign & Ad Set" at bounding box center [1155, 163] width 91 height 17
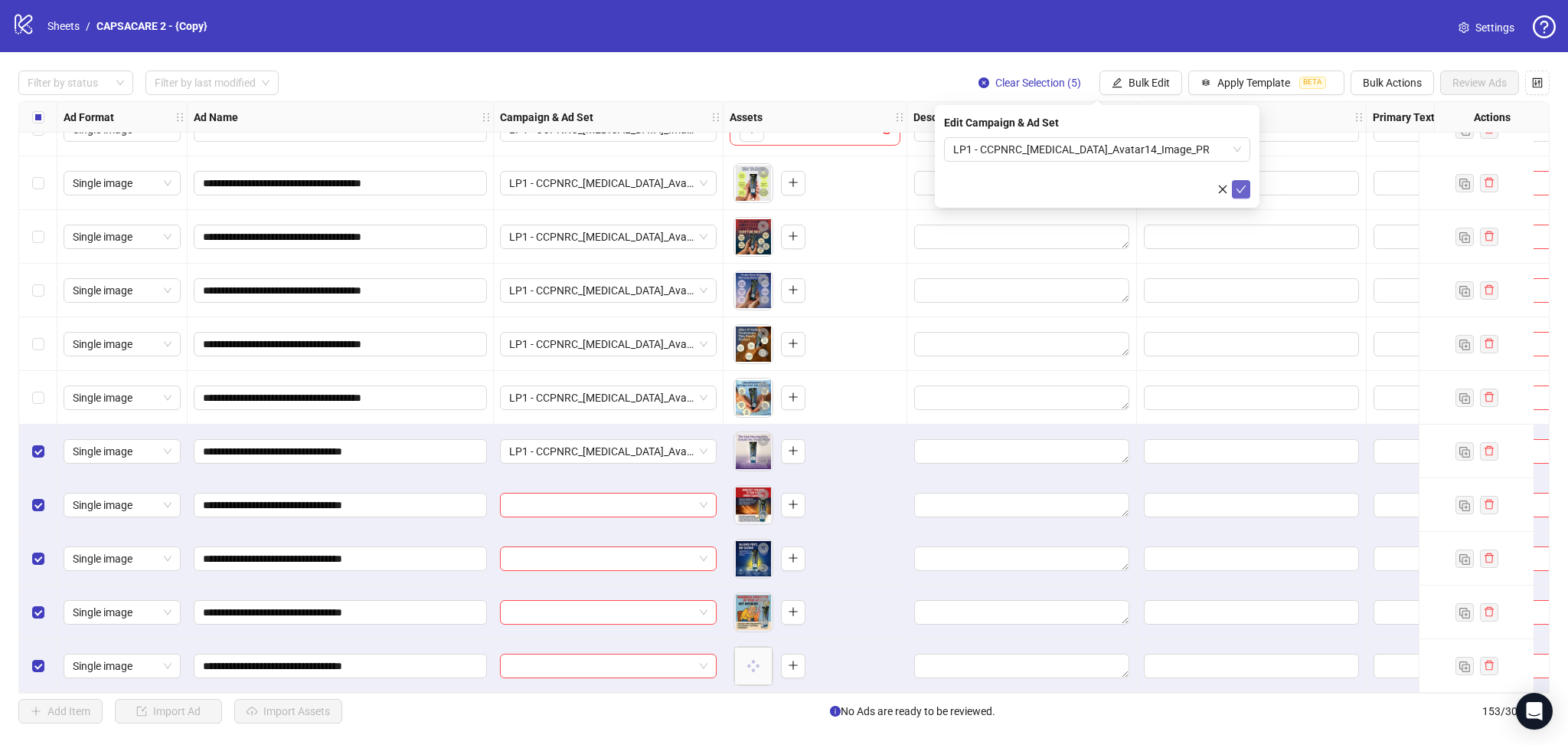
click at [1242, 189] on icon "check" at bounding box center [1242, 190] width 10 height 8
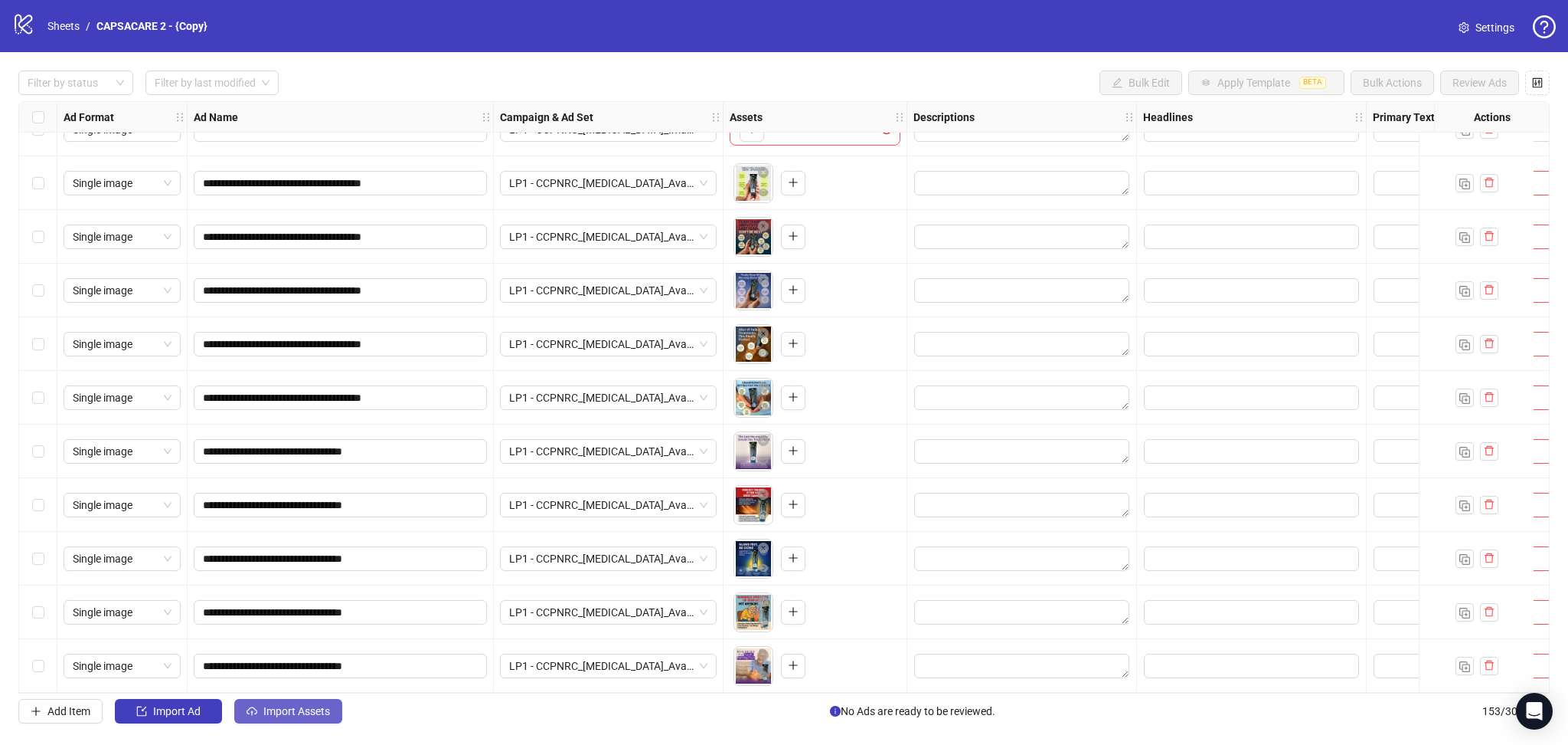
click at [292, 715] on span "Import Assets" at bounding box center [296, 711] width 67 height 12
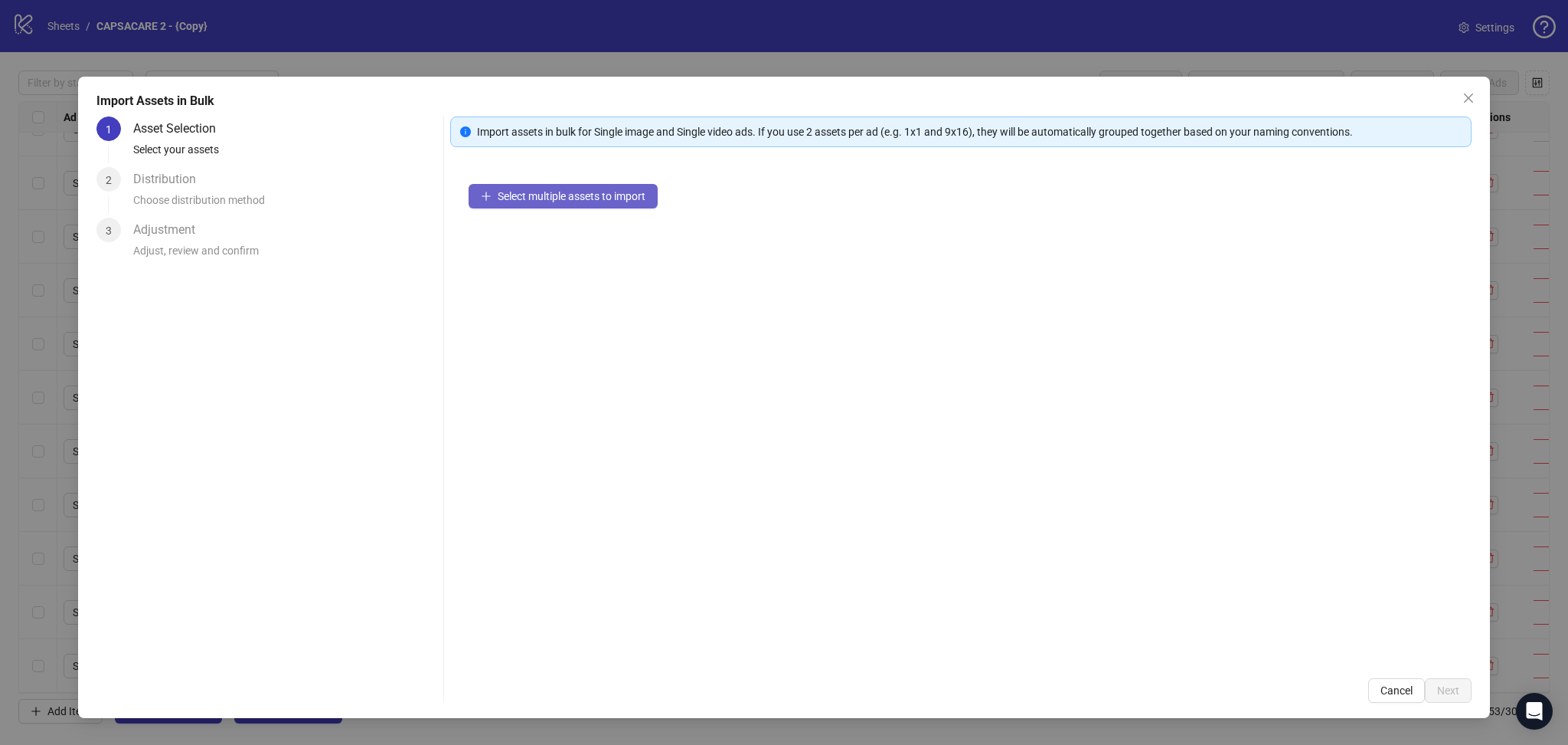
click at [519, 193] on span "Select multiple assets to import" at bounding box center [572, 196] width 148 height 12
click at [1454, 689] on span "Next" at bounding box center [1448, 690] width 22 height 12
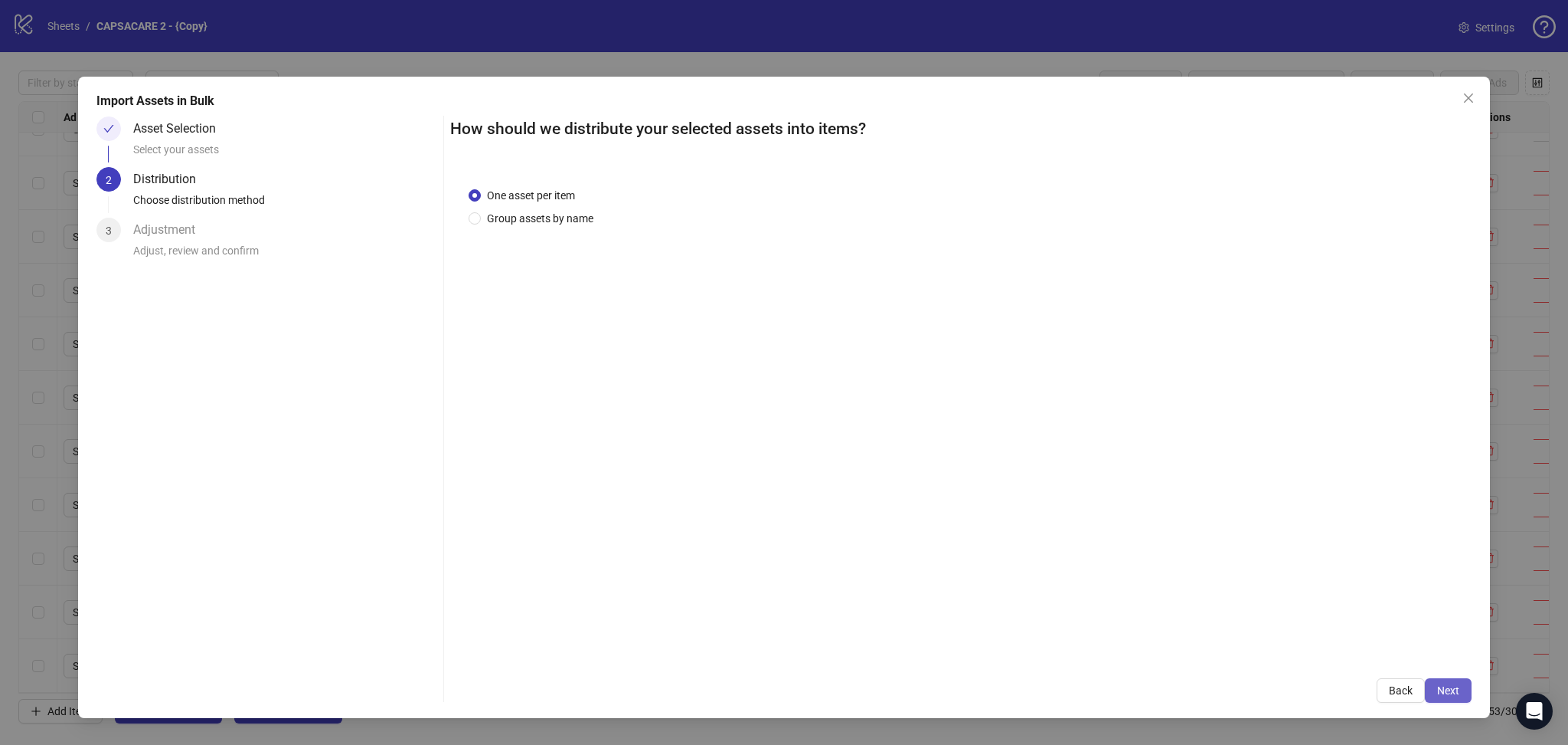
click at [1460, 689] on button "Next" at bounding box center [1448, 690] width 47 height 25
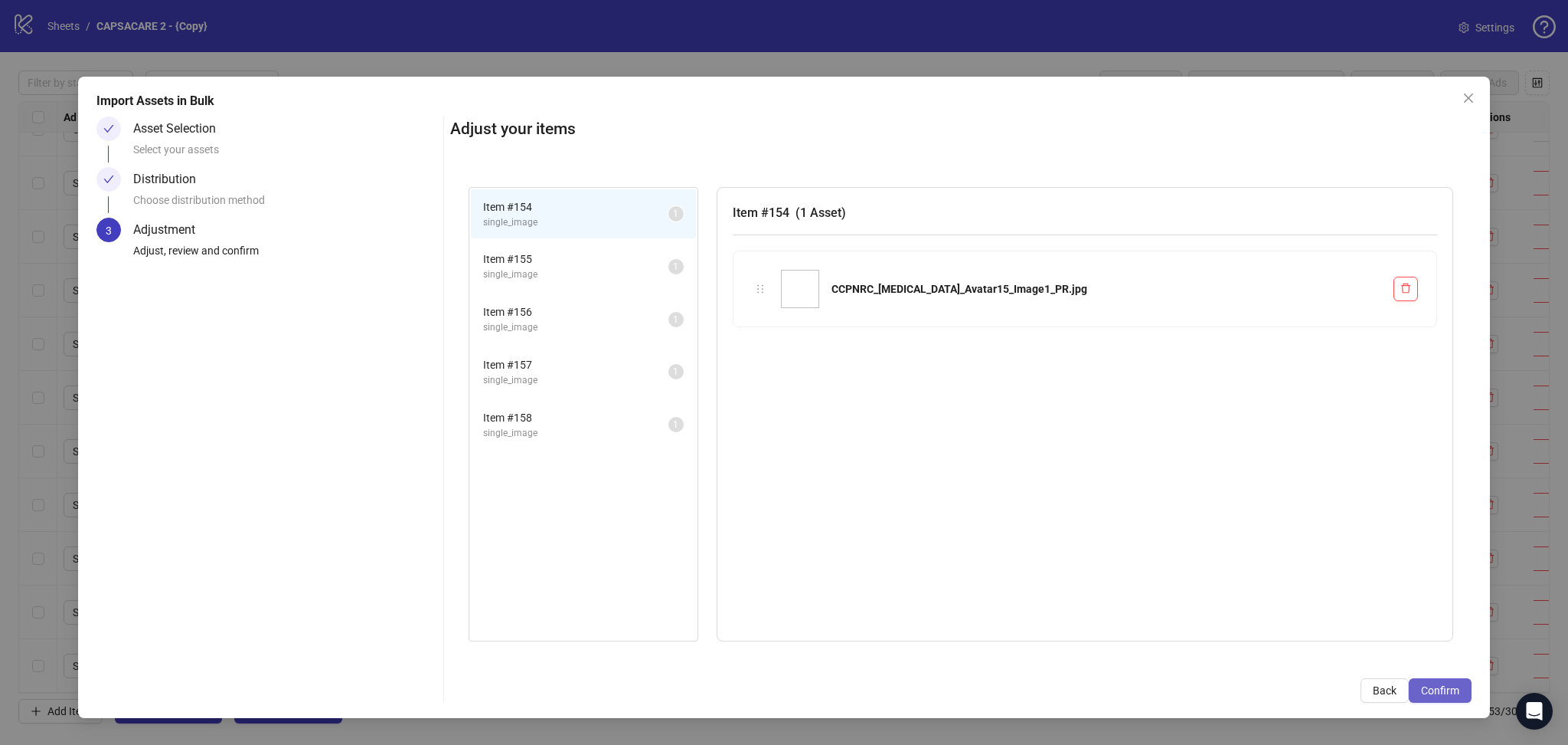
click at [1459, 689] on button "Confirm" at bounding box center [1439, 690] width 63 height 25
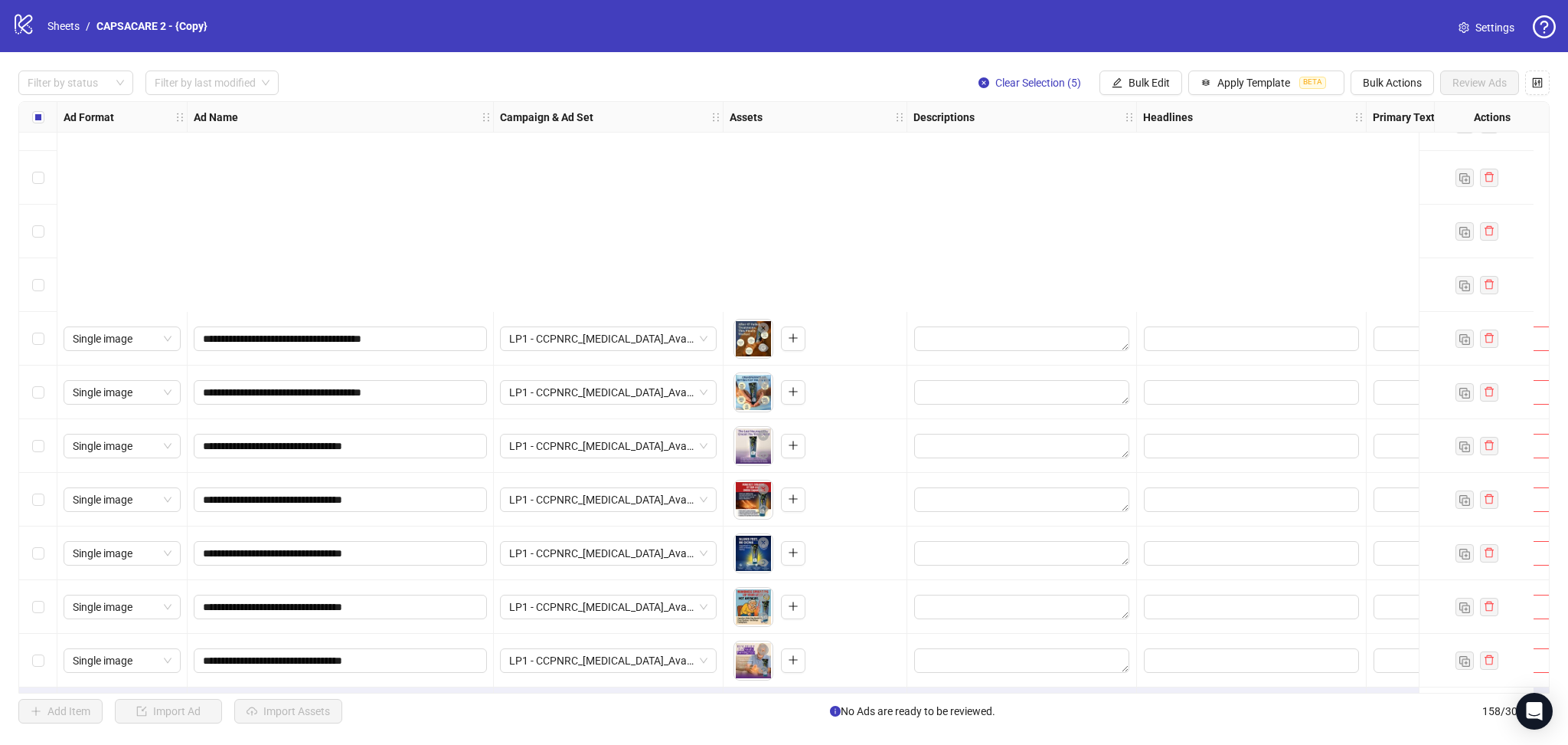
scroll to position [7918, 0]
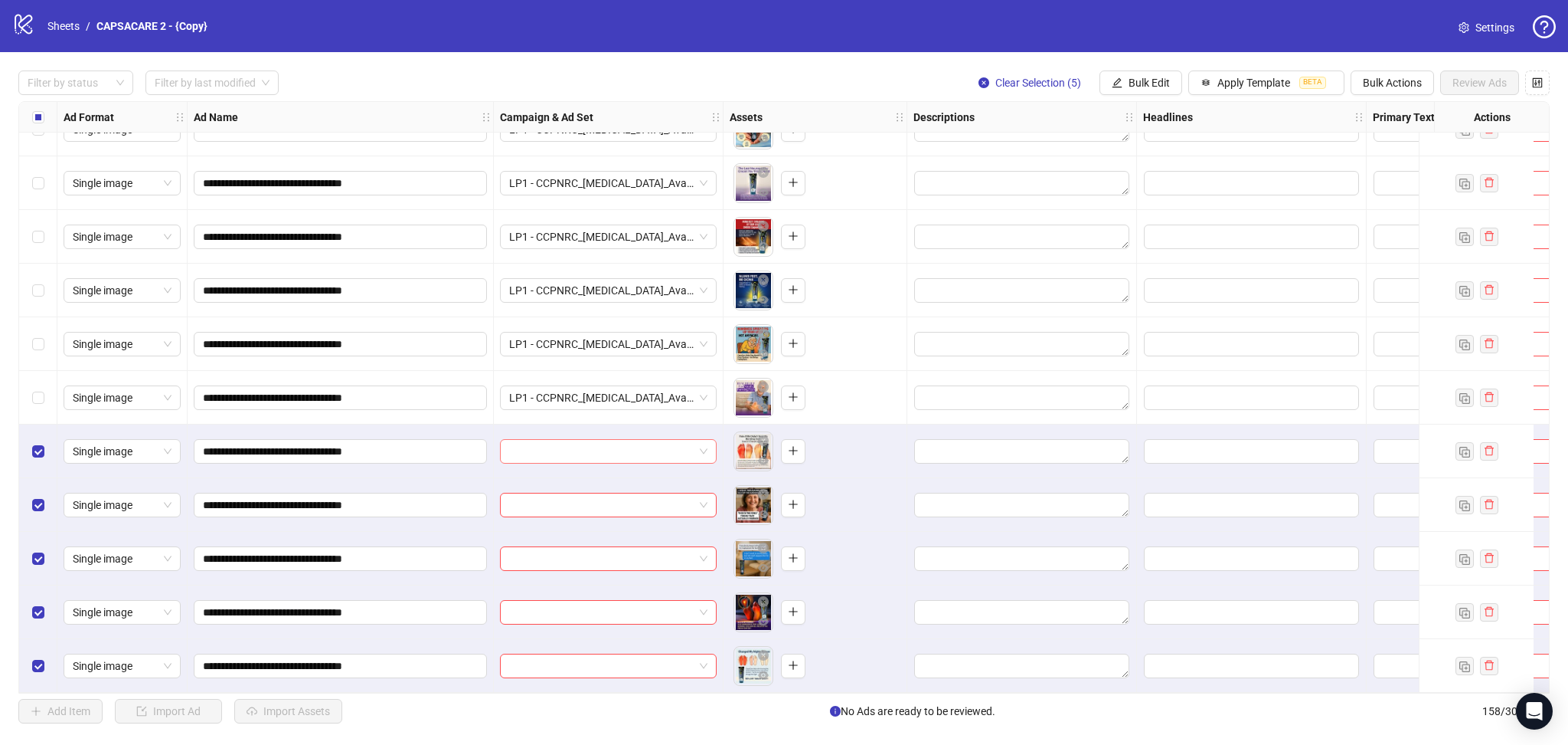
click at [589, 451] on input "search" at bounding box center [601, 450] width 185 height 23
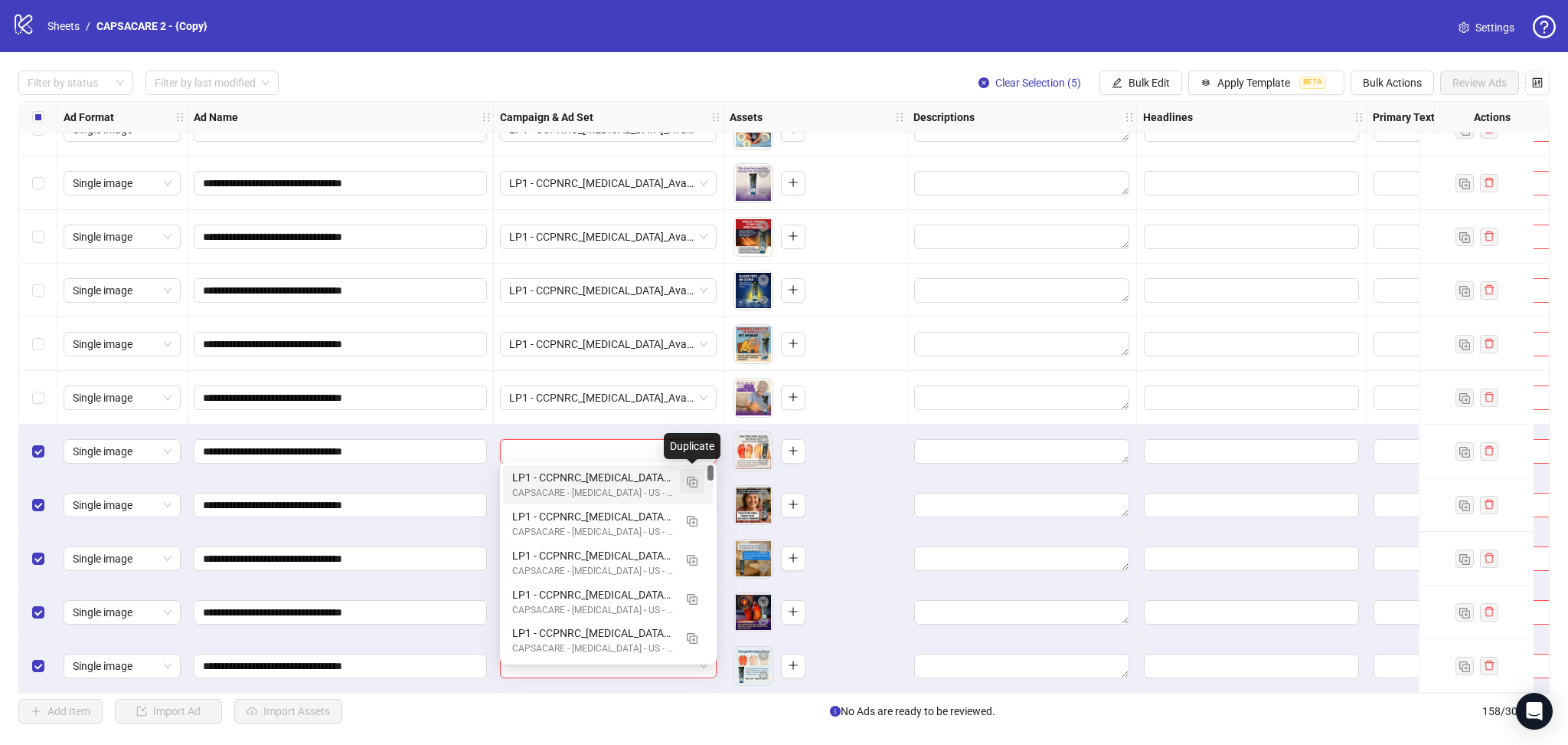
click at [690, 484] on img "button" at bounding box center [692, 481] width 11 height 11
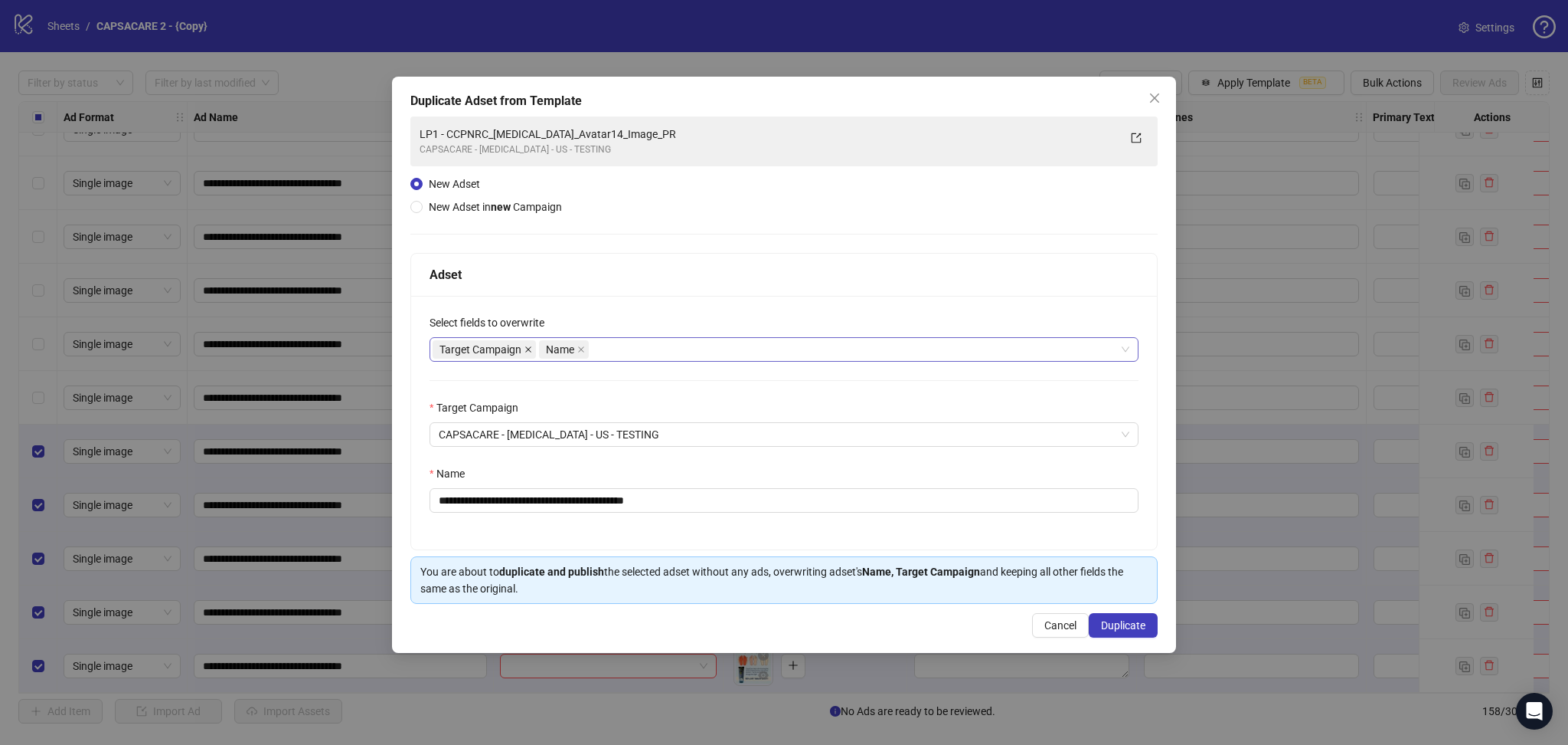
click at [529, 349] on icon "close" at bounding box center [528, 350] width 8 height 8
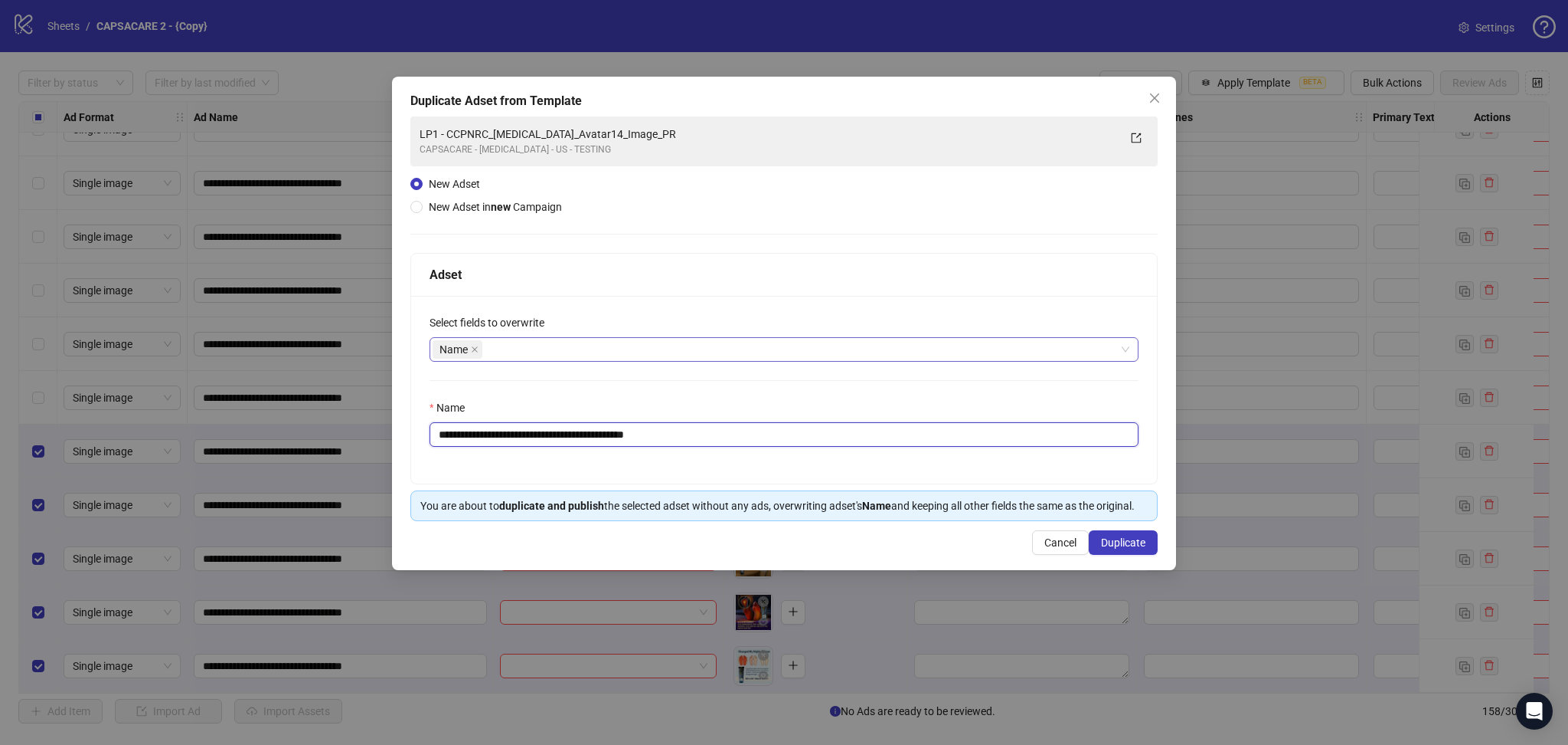
drag, startPoint x: 467, startPoint y: 430, endPoint x: 965, endPoint y: 454, distance: 498.6
click at [965, 454] on div "**********" at bounding box center [784, 389] width 746 height 188
paste input "text"
type input "**********"
click at [1136, 548] on span "Duplicate" at bounding box center [1123, 542] width 44 height 12
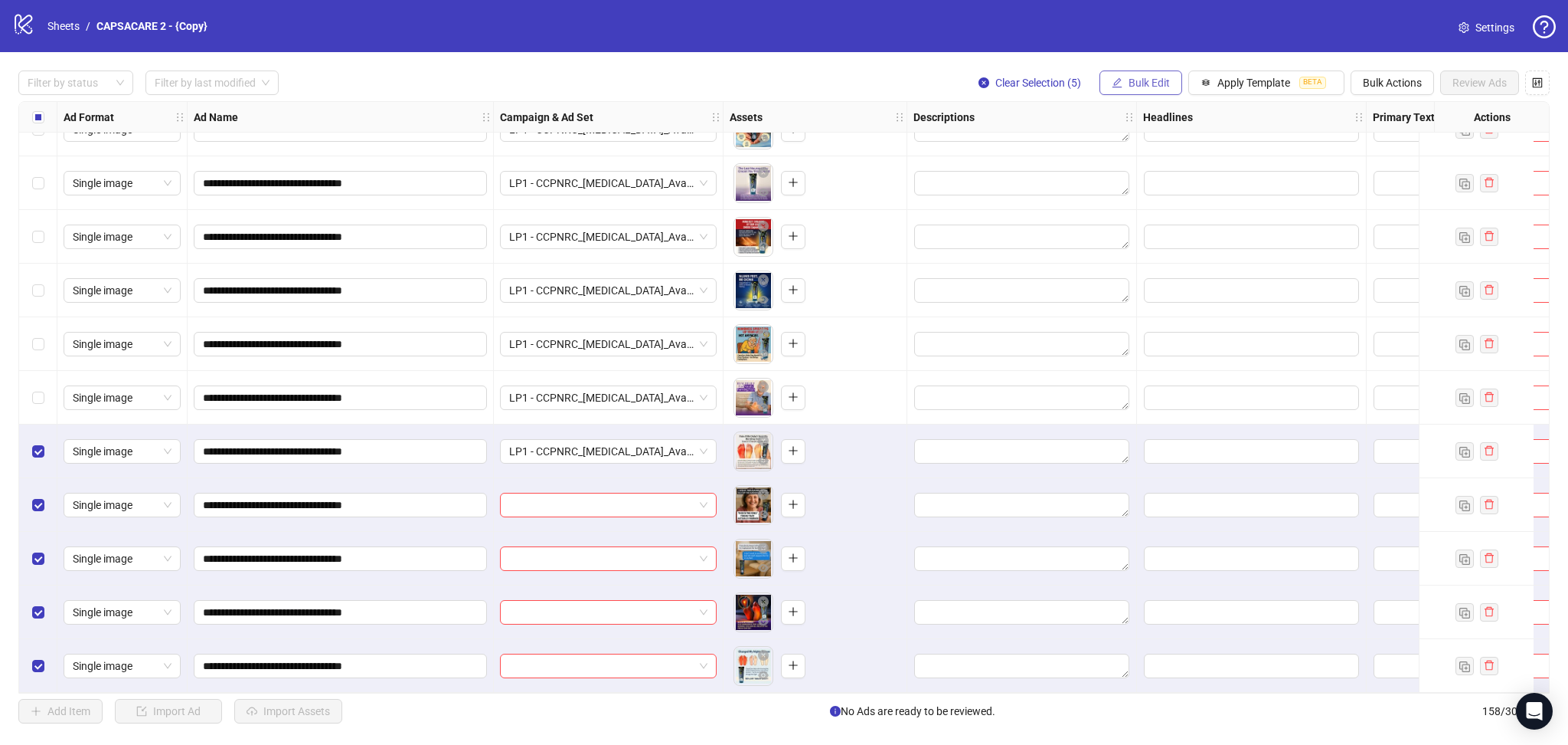
click at [1147, 87] on span "Bulk Edit" at bounding box center [1149, 83] width 41 height 12
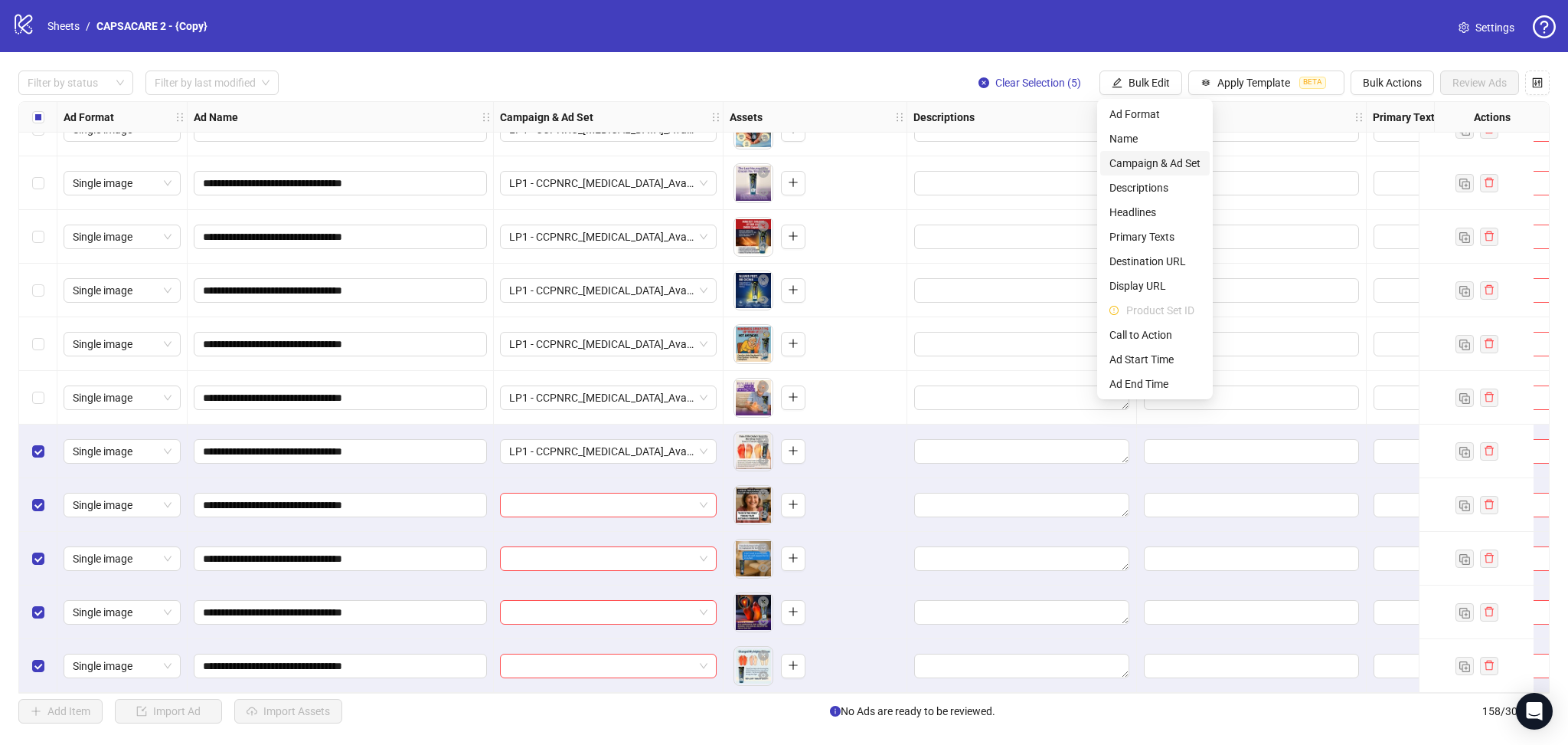
click at [1196, 160] on span "Campaign & Ad Set" at bounding box center [1155, 163] width 91 height 17
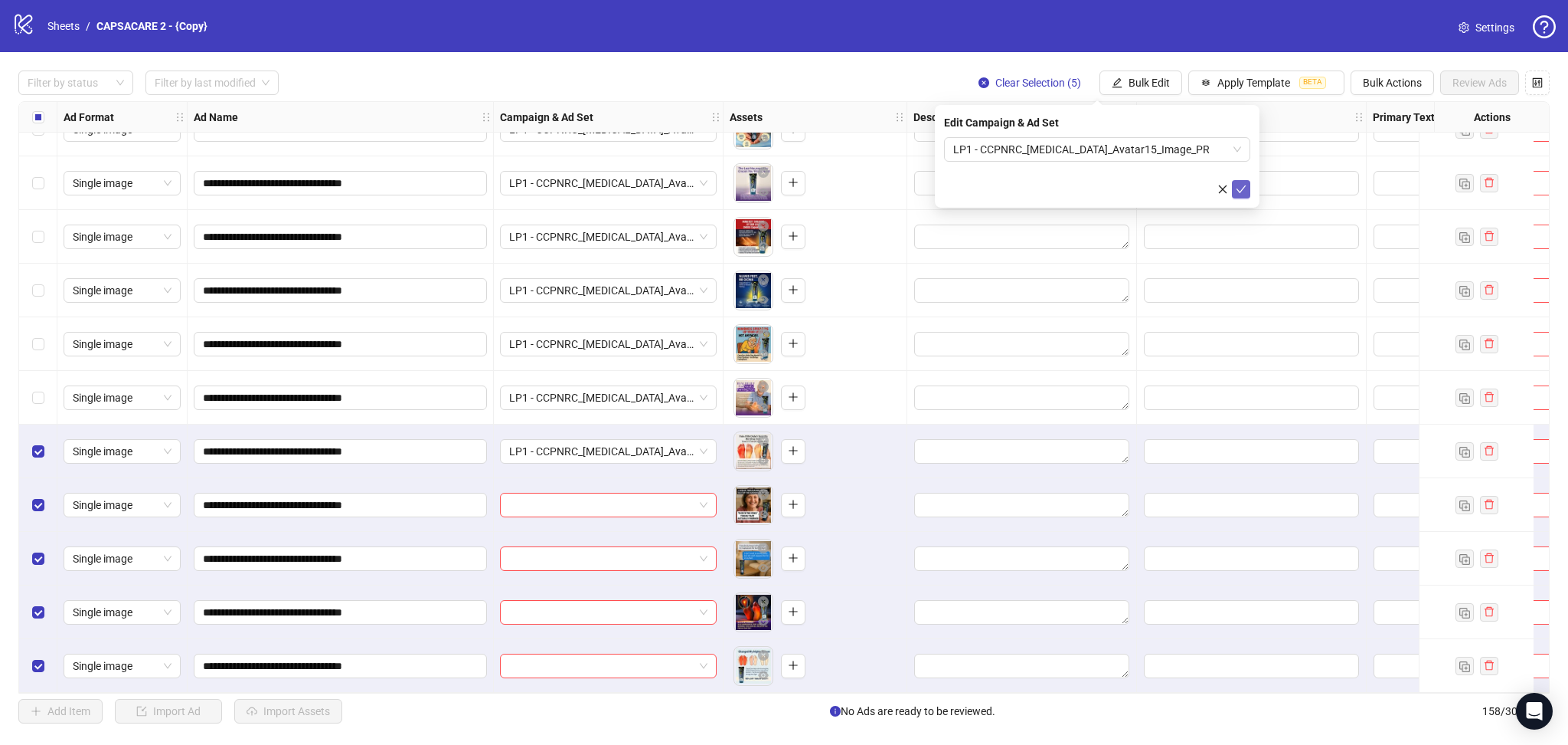
click at [1251, 191] on div "Edit Campaign & Ad Set LP1 - CCPNRC_[MEDICAL_DATA]_Avatar15_Image_PR" at bounding box center [1097, 156] width 324 height 103
click at [1244, 187] on icon "check" at bounding box center [1242, 190] width 10 height 8
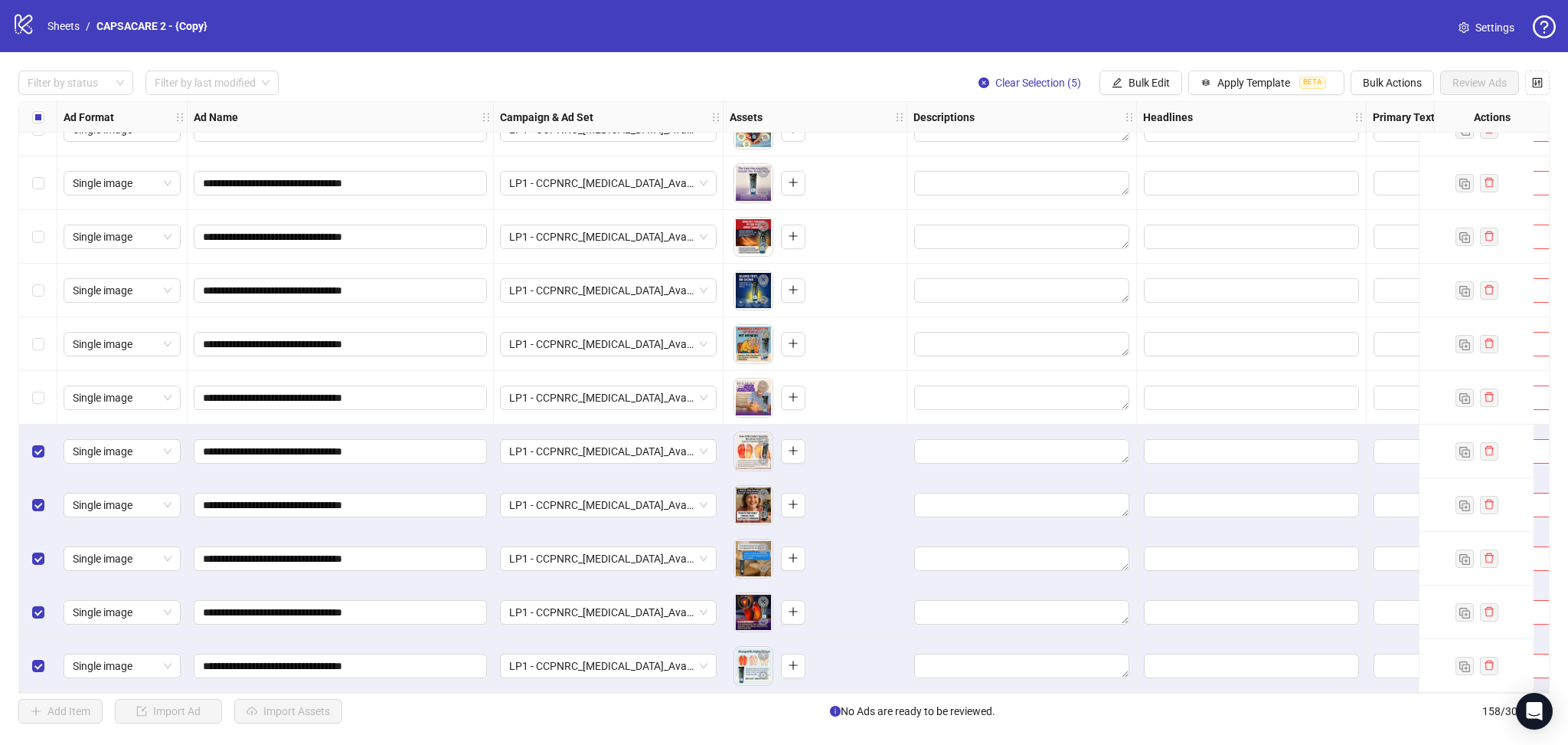
click at [40, 126] on label "Select all rows" at bounding box center [38, 117] width 12 height 17
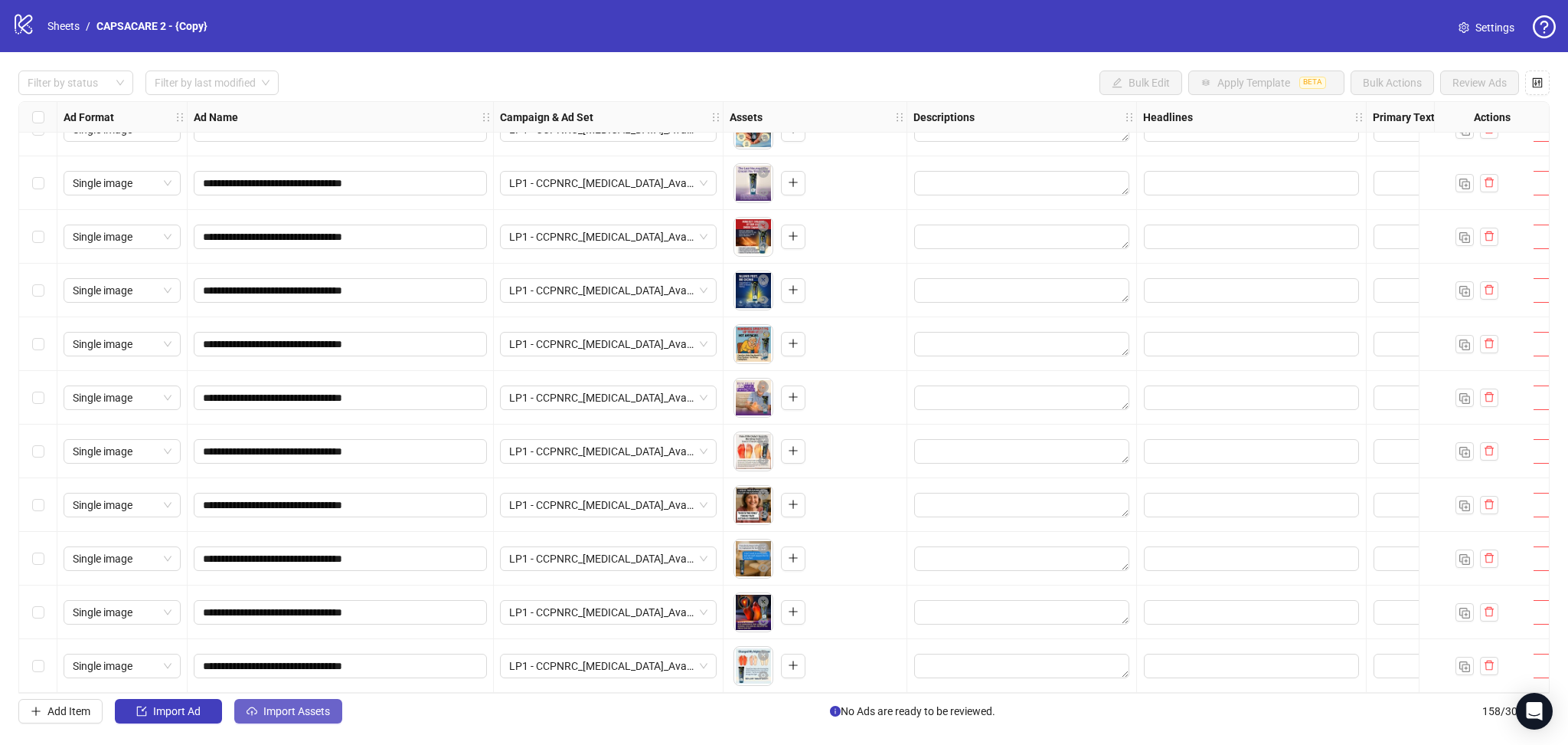
click at [314, 717] on span "Import Assets" at bounding box center [296, 711] width 67 height 12
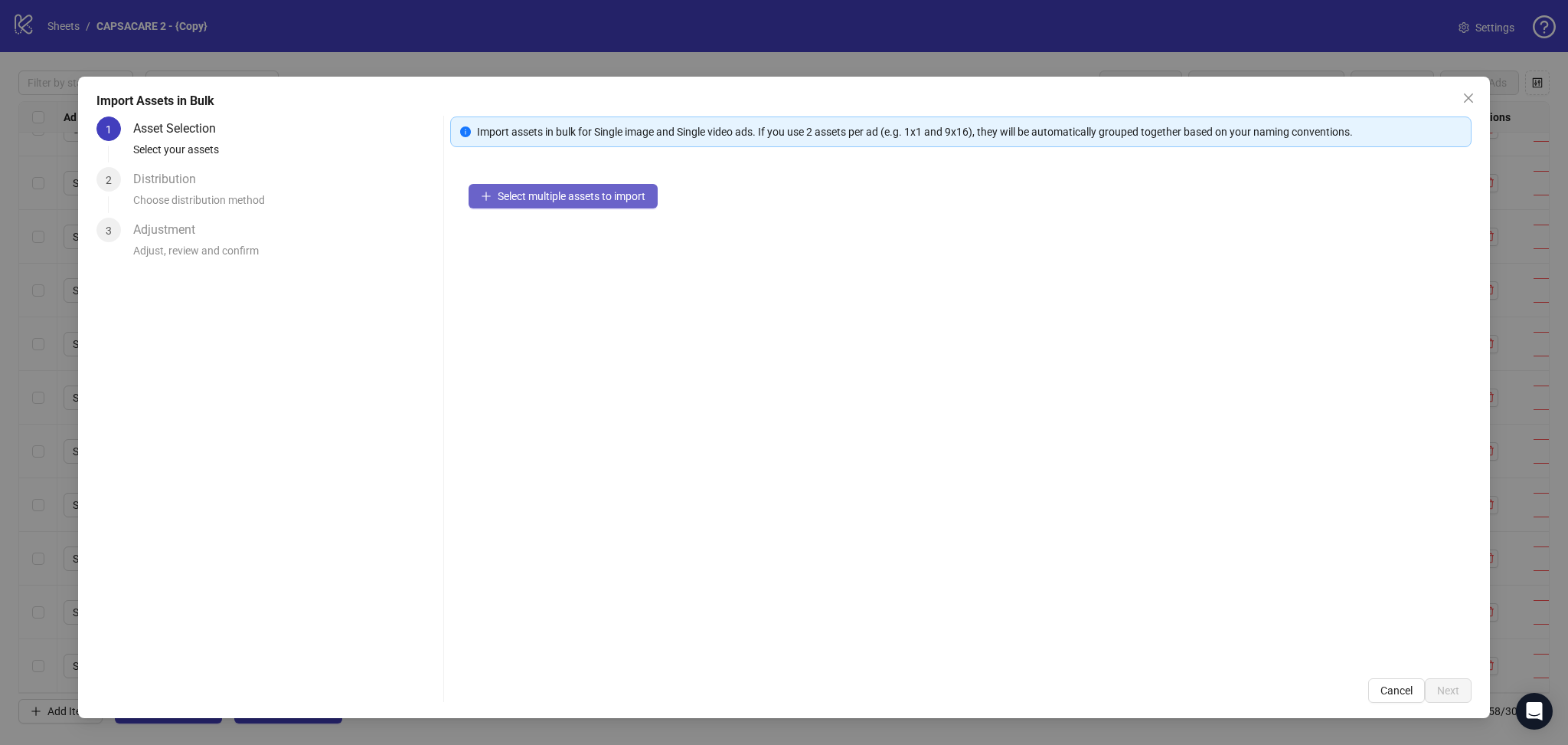
click at [623, 186] on button "Select multiple assets to import" at bounding box center [562, 196] width 189 height 25
click at [1442, 692] on span "Next" at bounding box center [1448, 690] width 22 height 12
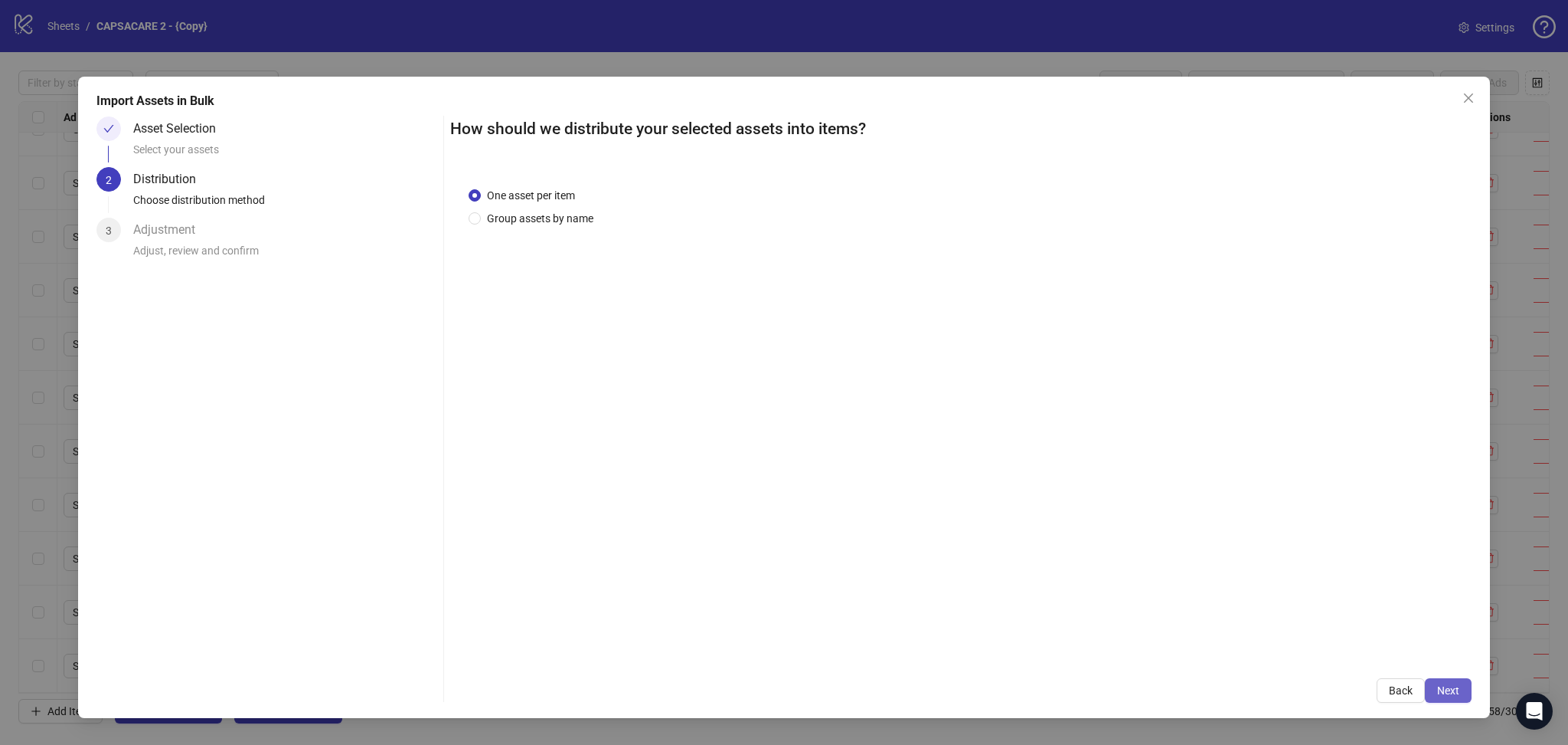
click at [1451, 693] on span "Next" at bounding box center [1448, 690] width 22 height 12
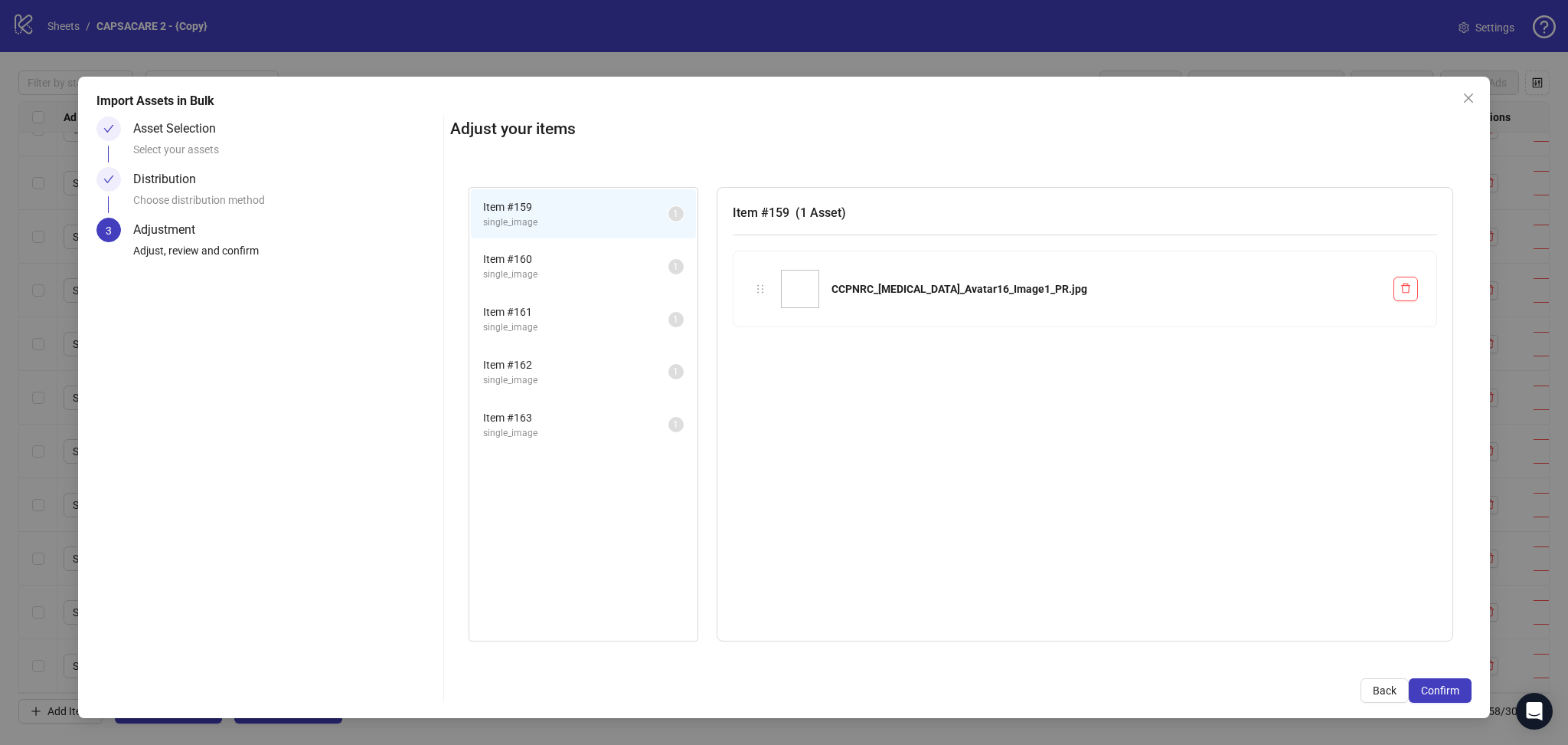
click at [1449, 693] on span "Confirm" at bounding box center [1440, 690] width 38 height 12
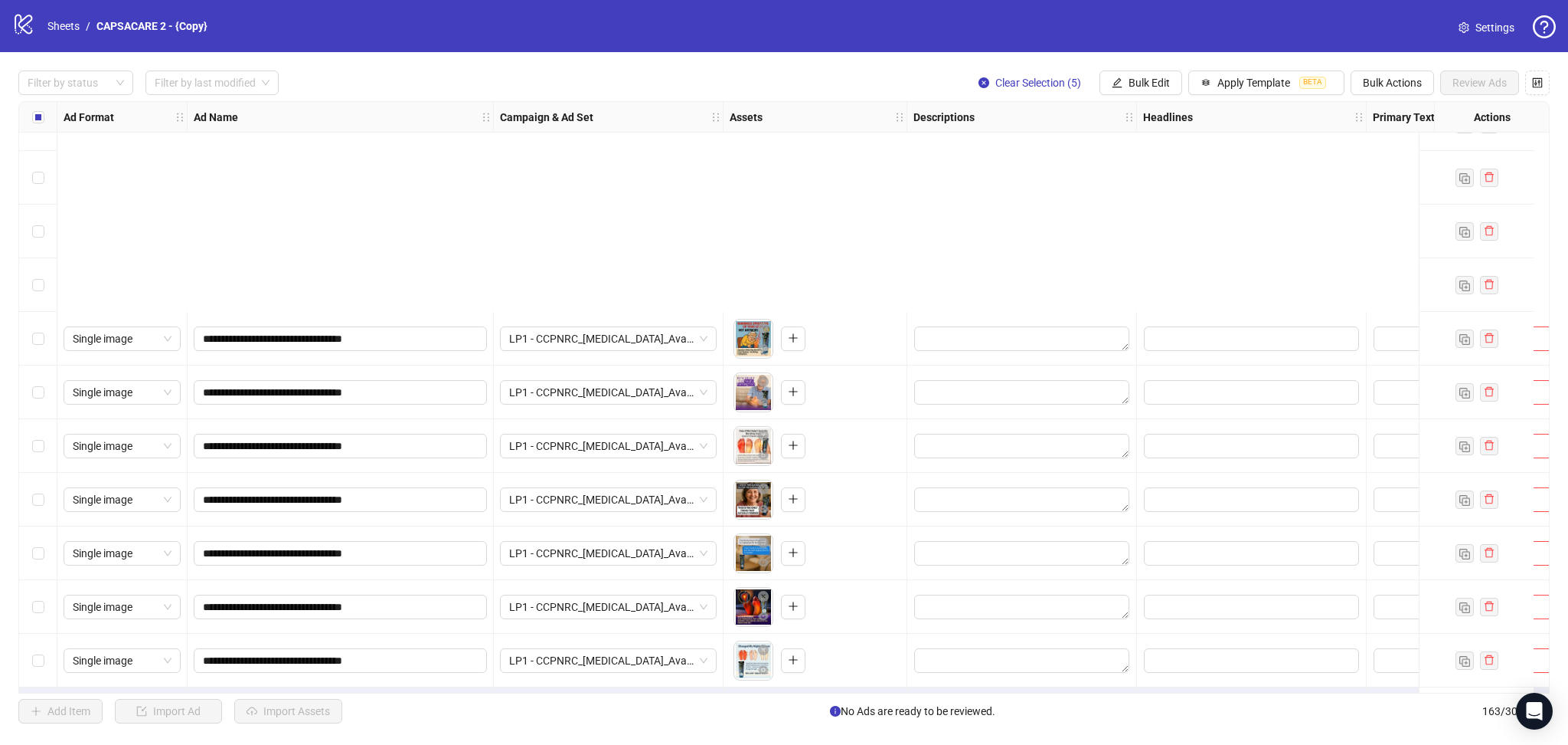
scroll to position [8185, 0]
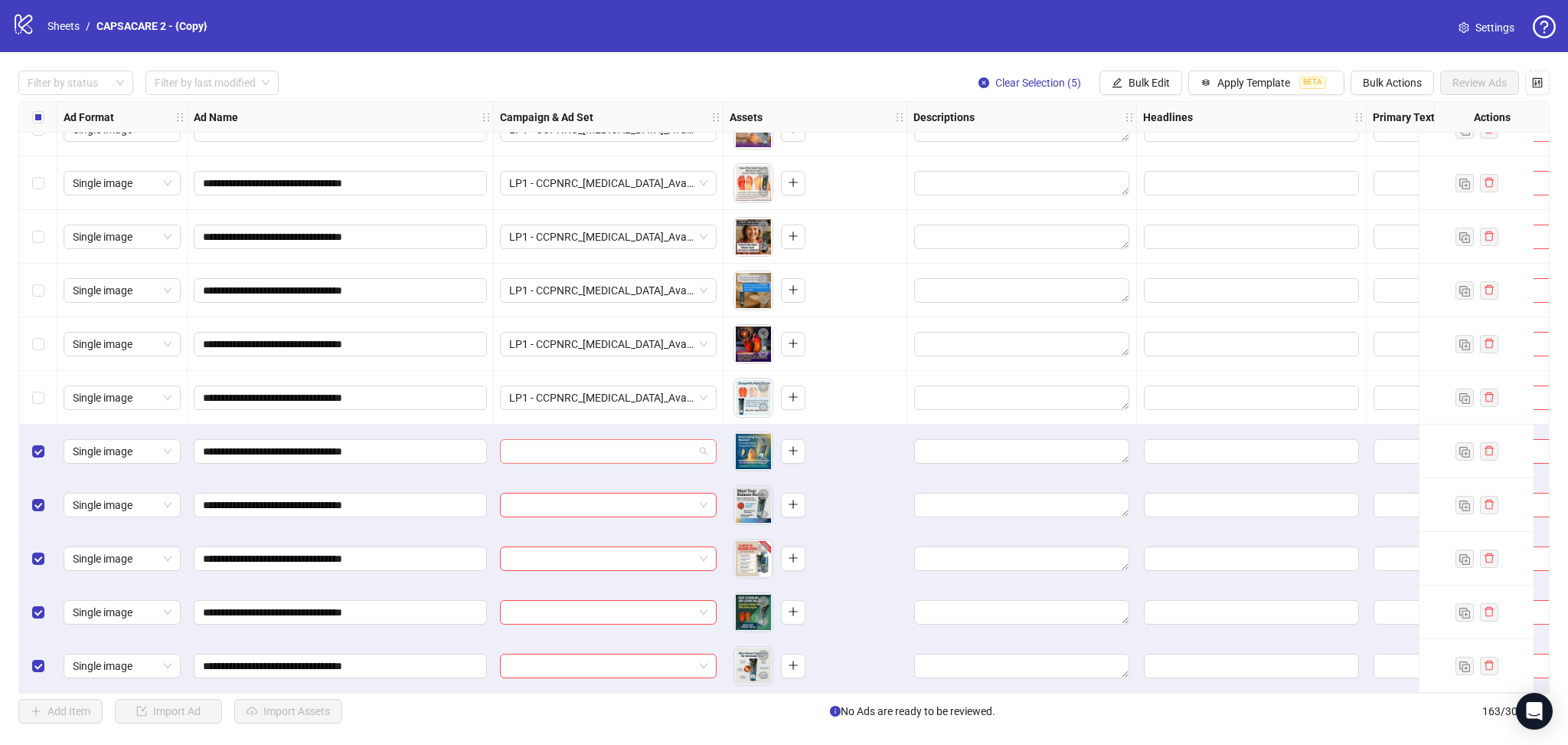
click at [570, 445] on input "search" at bounding box center [601, 450] width 185 height 23
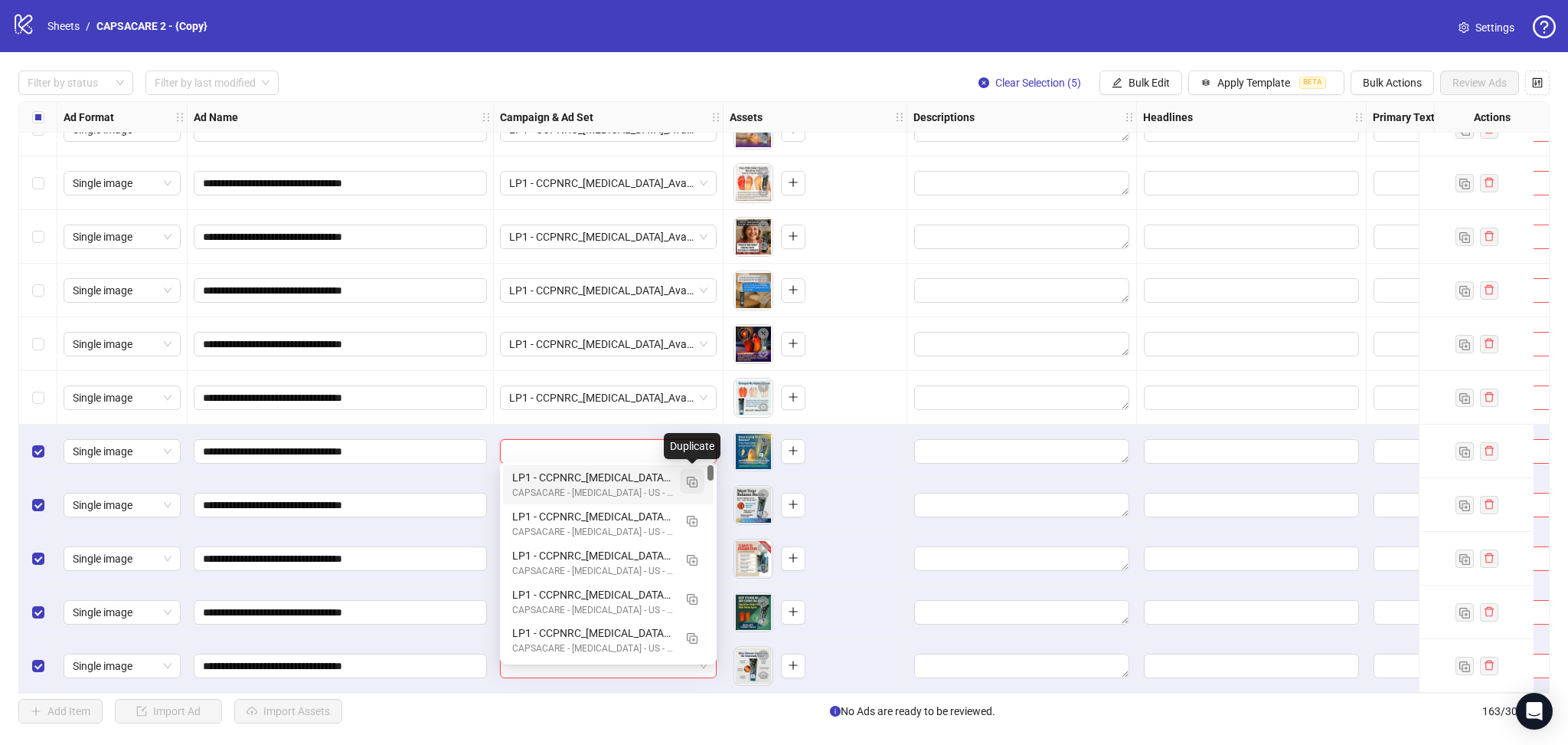
click at [687, 479] on img "button" at bounding box center [692, 481] width 11 height 11
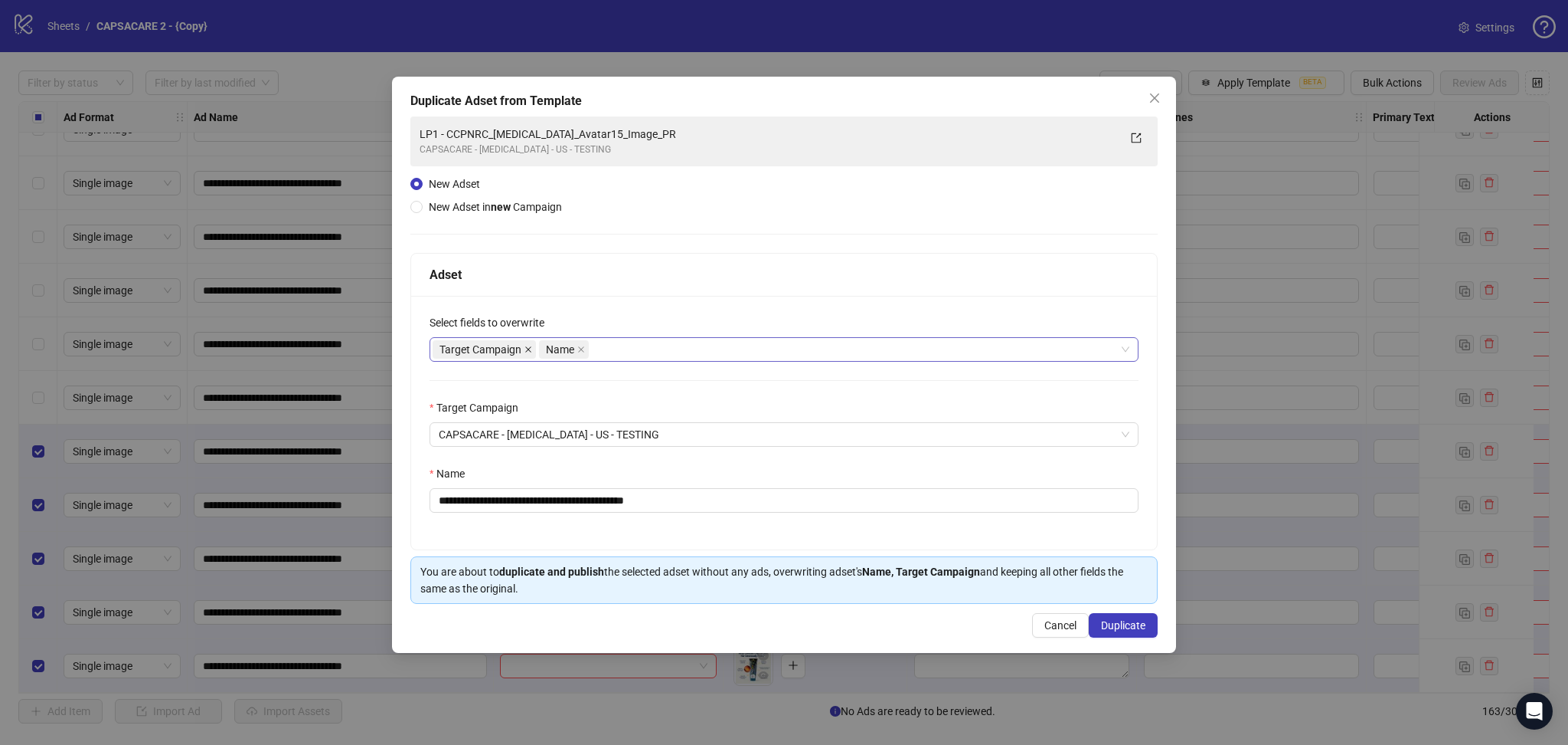
click at [531, 348] on icon "close" at bounding box center [528, 350] width 8 height 8
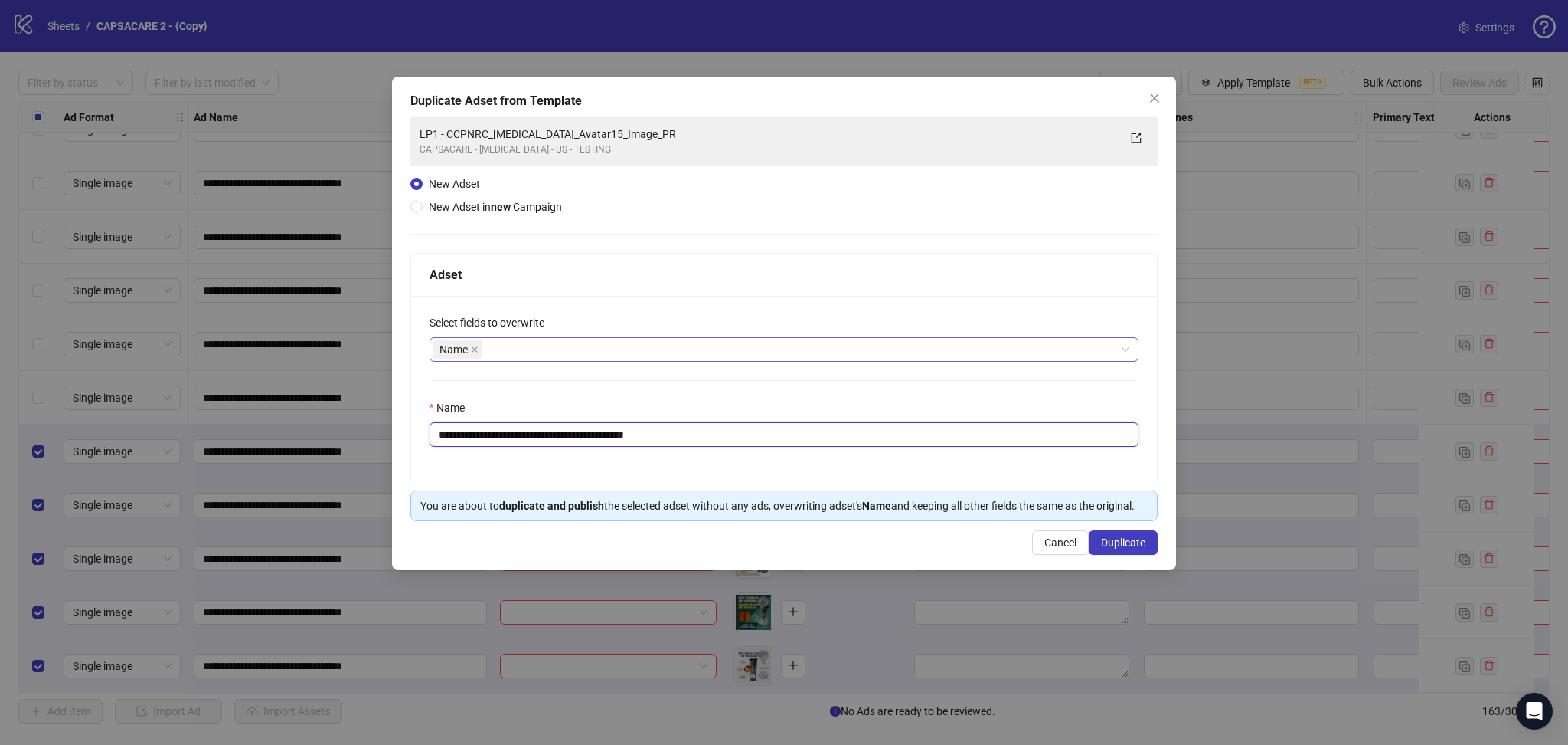
drag, startPoint x: 466, startPoint y: 439, endPoint x: 859, endPoint y: 449, distance: 393.1
click at [859, 449] on div "**********" at bounding box center [784, 389] width 746 height 188
paste input "text"
type input "**********"
click at [1123, 524] on div "**********" at bounding box center [784, 324] width 784 height 493
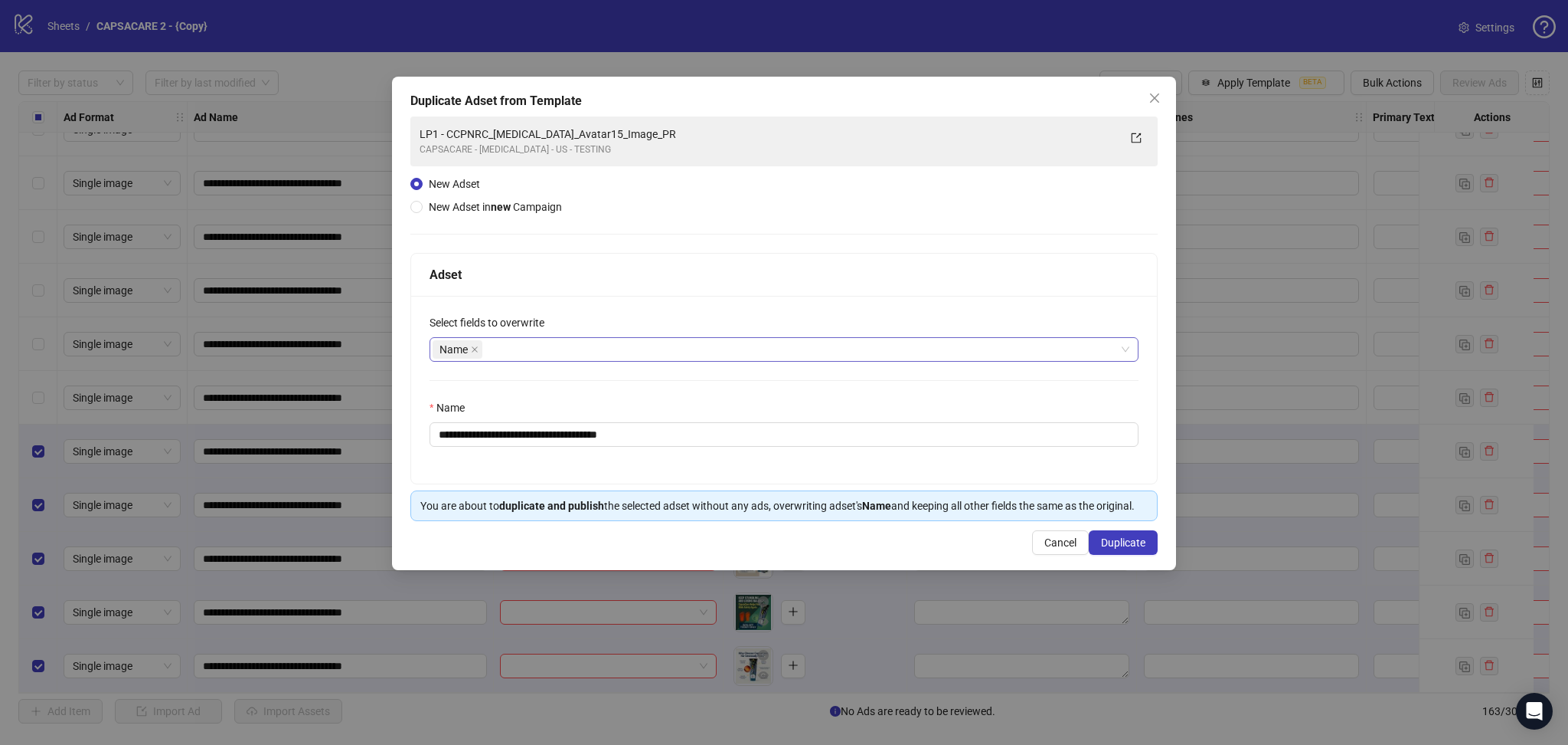
drag, startPoint x: 1117, startPoint y: 539, endPoint x: 1157, endPoint y: 596, distance: 69.6
click at [1118, 541] on span "Duplicate" at bounding box center [1123, 542] width 44 height 12
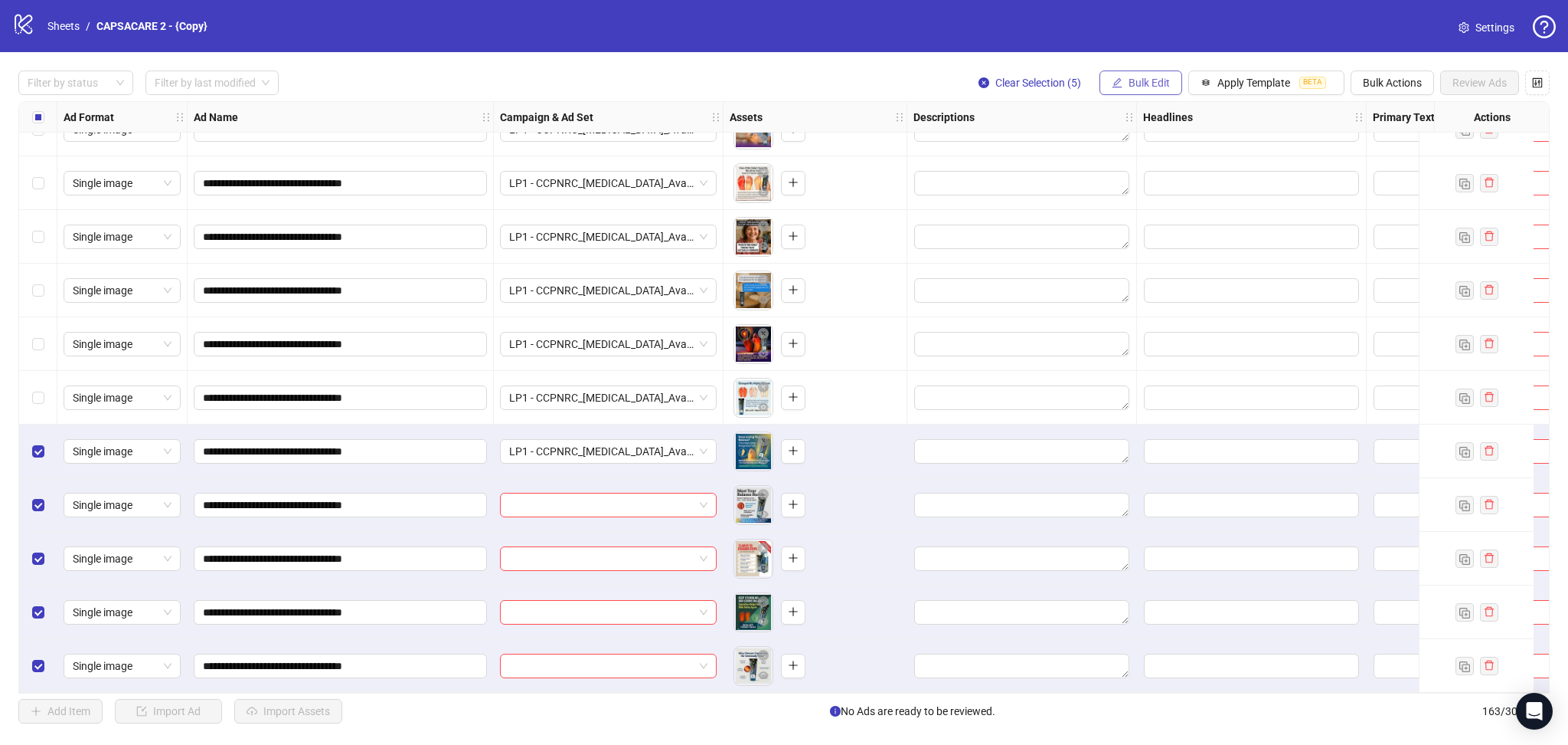
click at [1130, 89] on button "Bulk Edit" at bounding box center [1141, 83] width 83 height 25
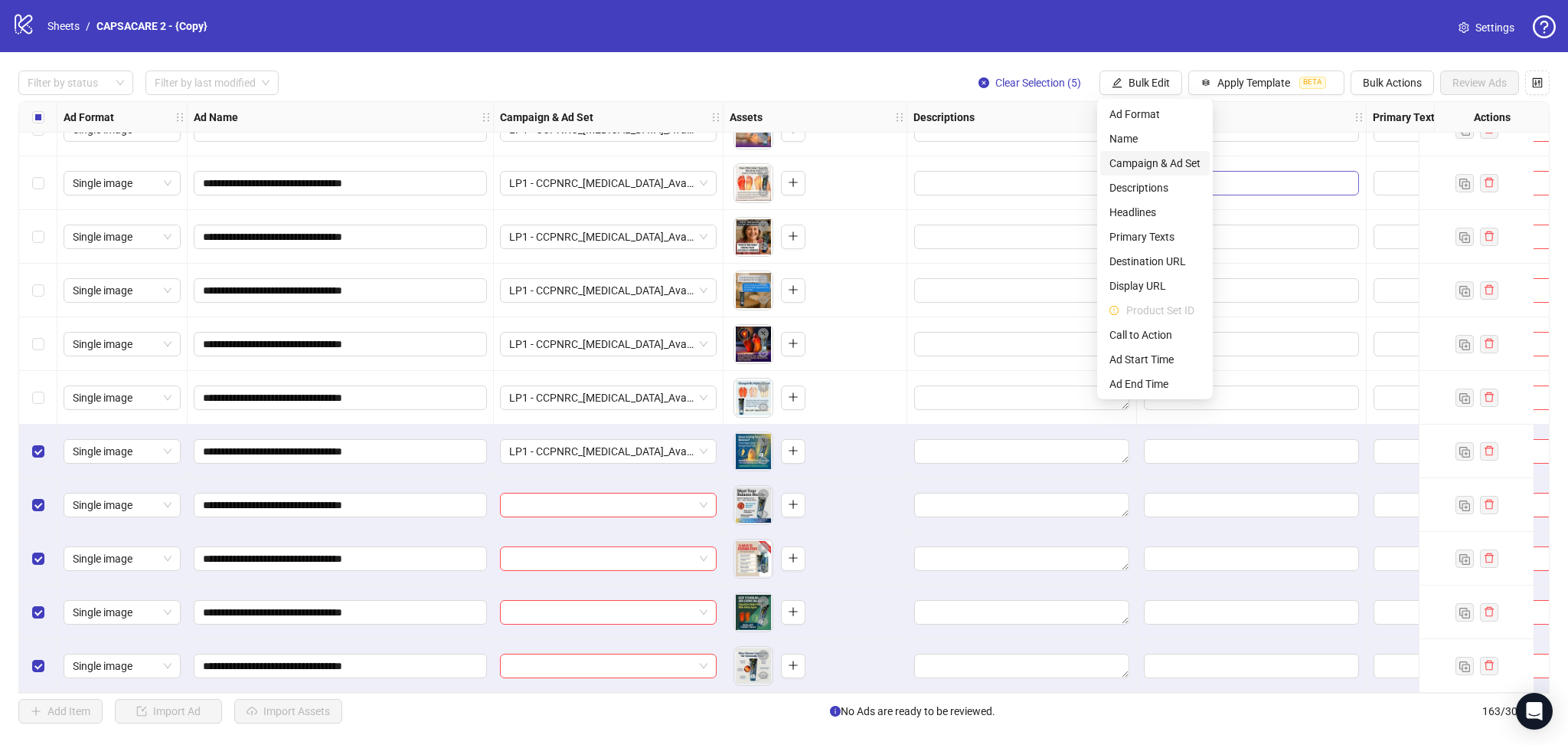
click at [1165, 158] on span "Campaign & Ad Set" at bounding box center [1155, 163] width 91 height 17
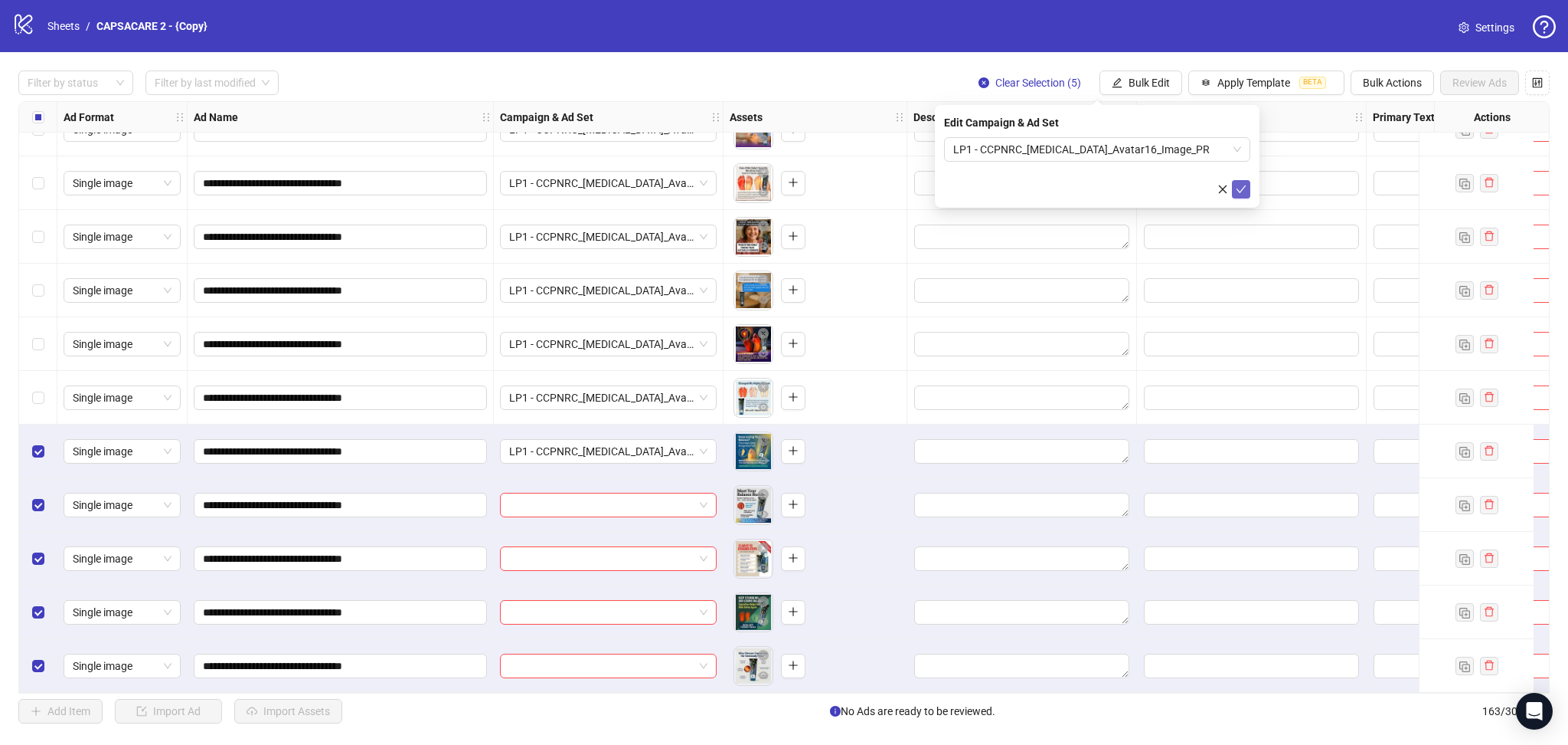
click at [1240, 190] on icon "check" at bounding box center [1241, 189] width 11 height 11
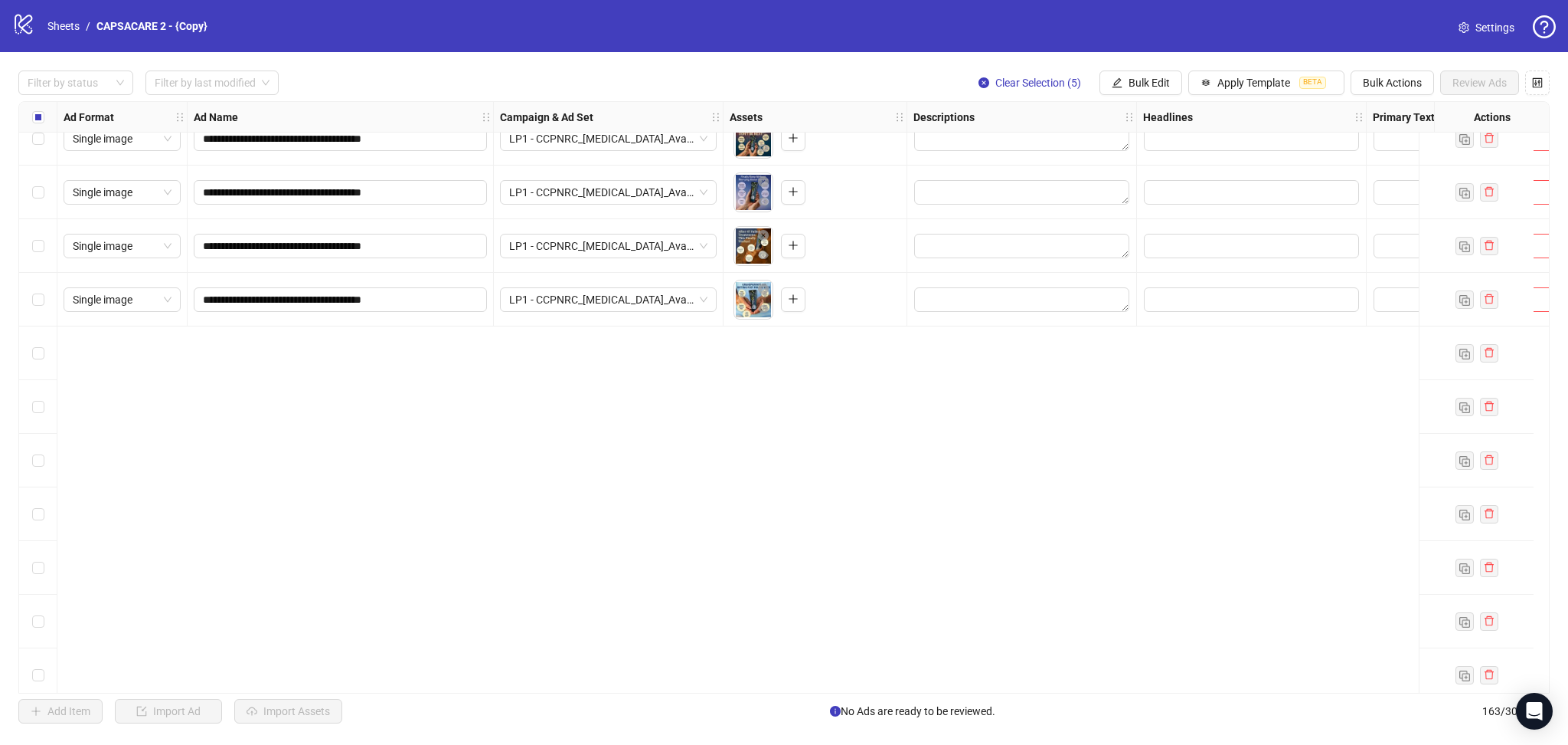
scroll to position [7300, 0]
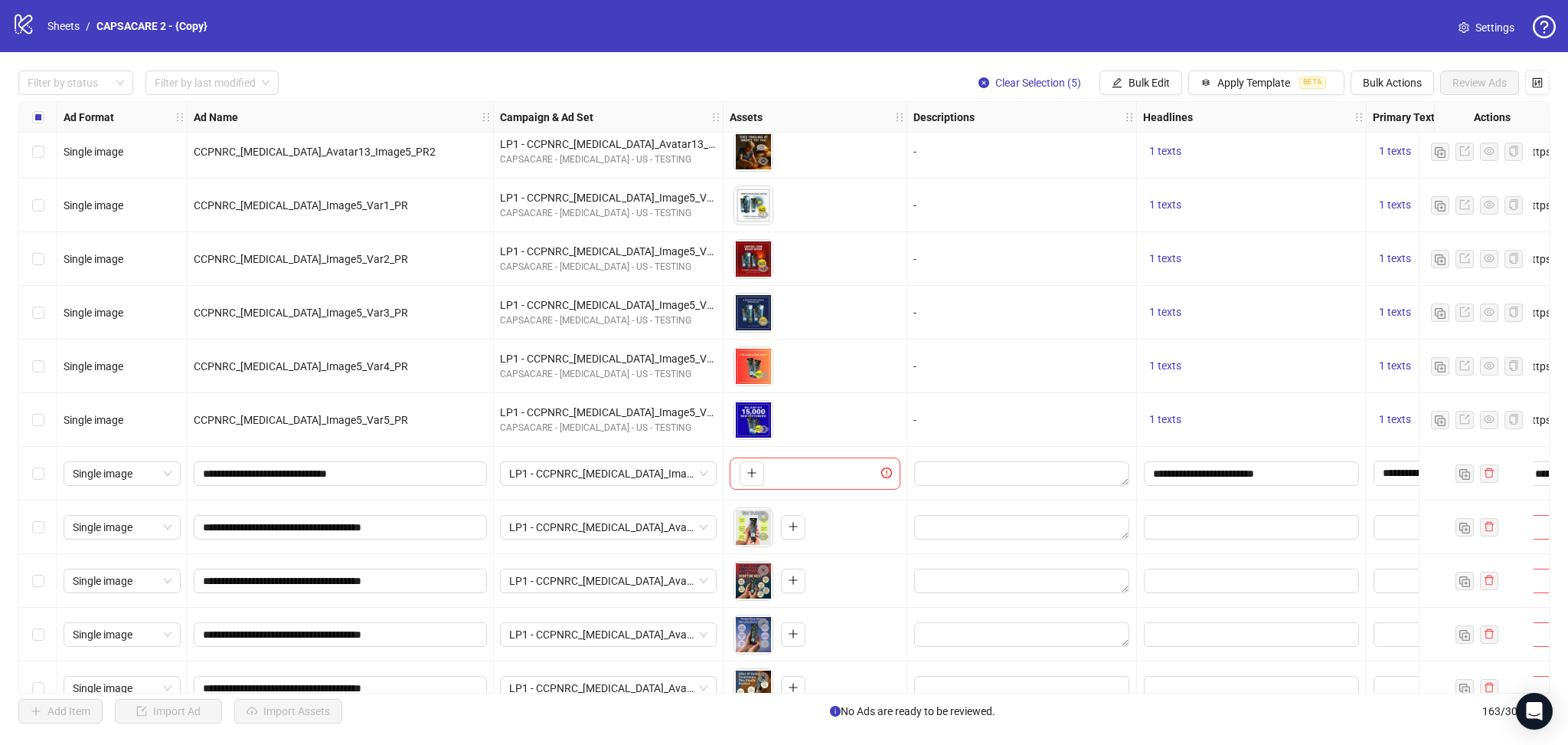
click at [46, 473] on div "Select row 143" at bounding box center [38, 473] width 38 height 54
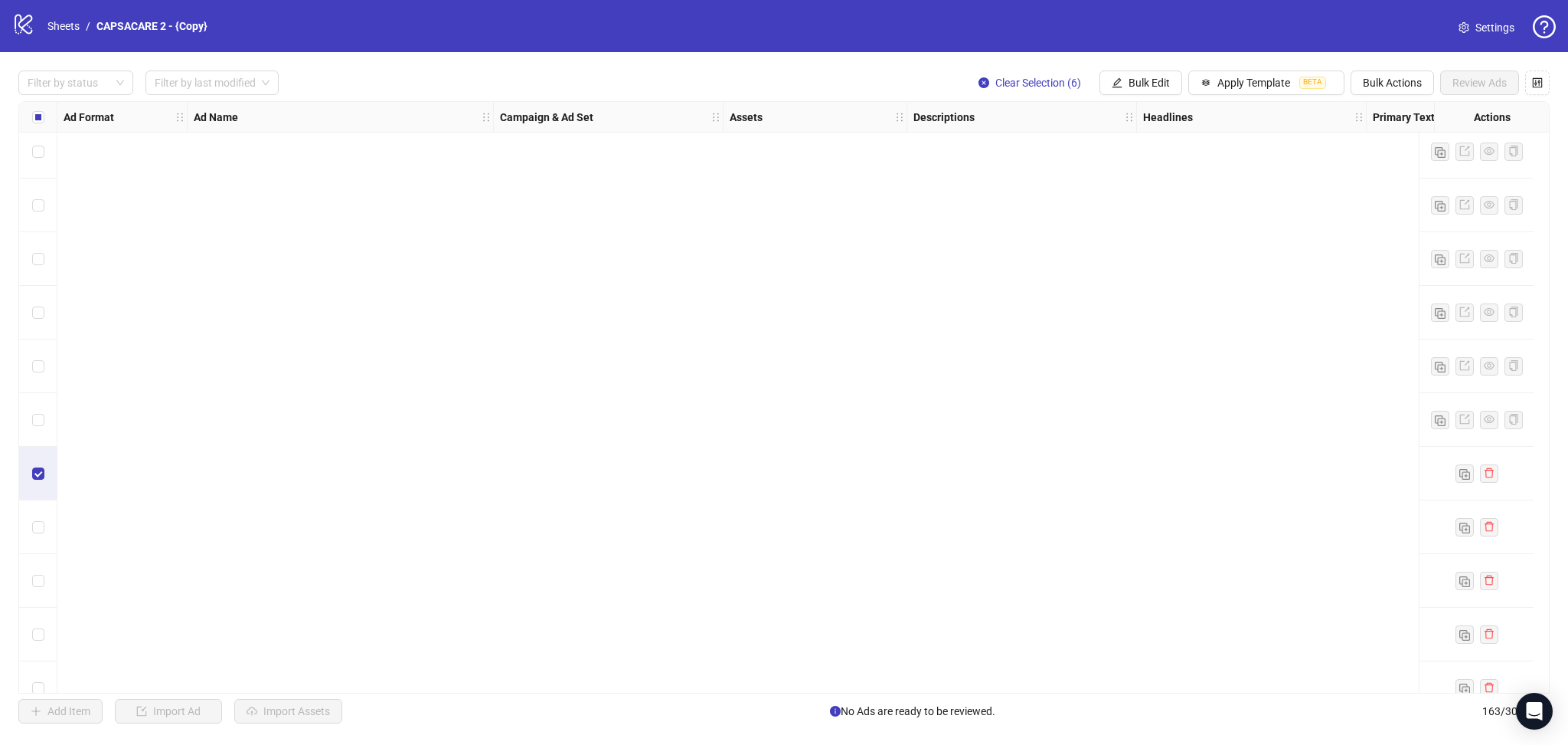
scroll to position [8185, 0]
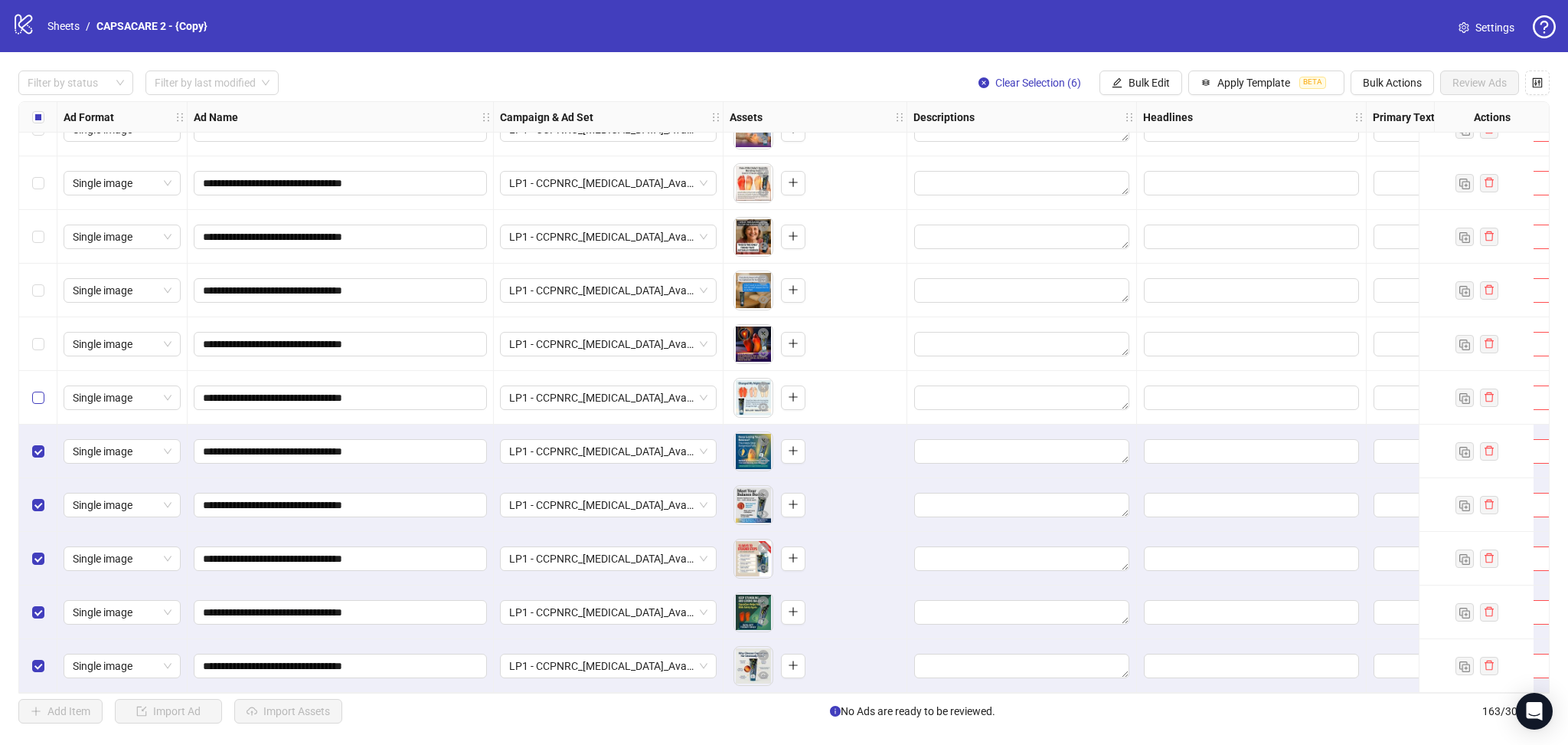
click at [38, 389] on label "Select row 158" at bounding box center [38, 397] width 12 height 17
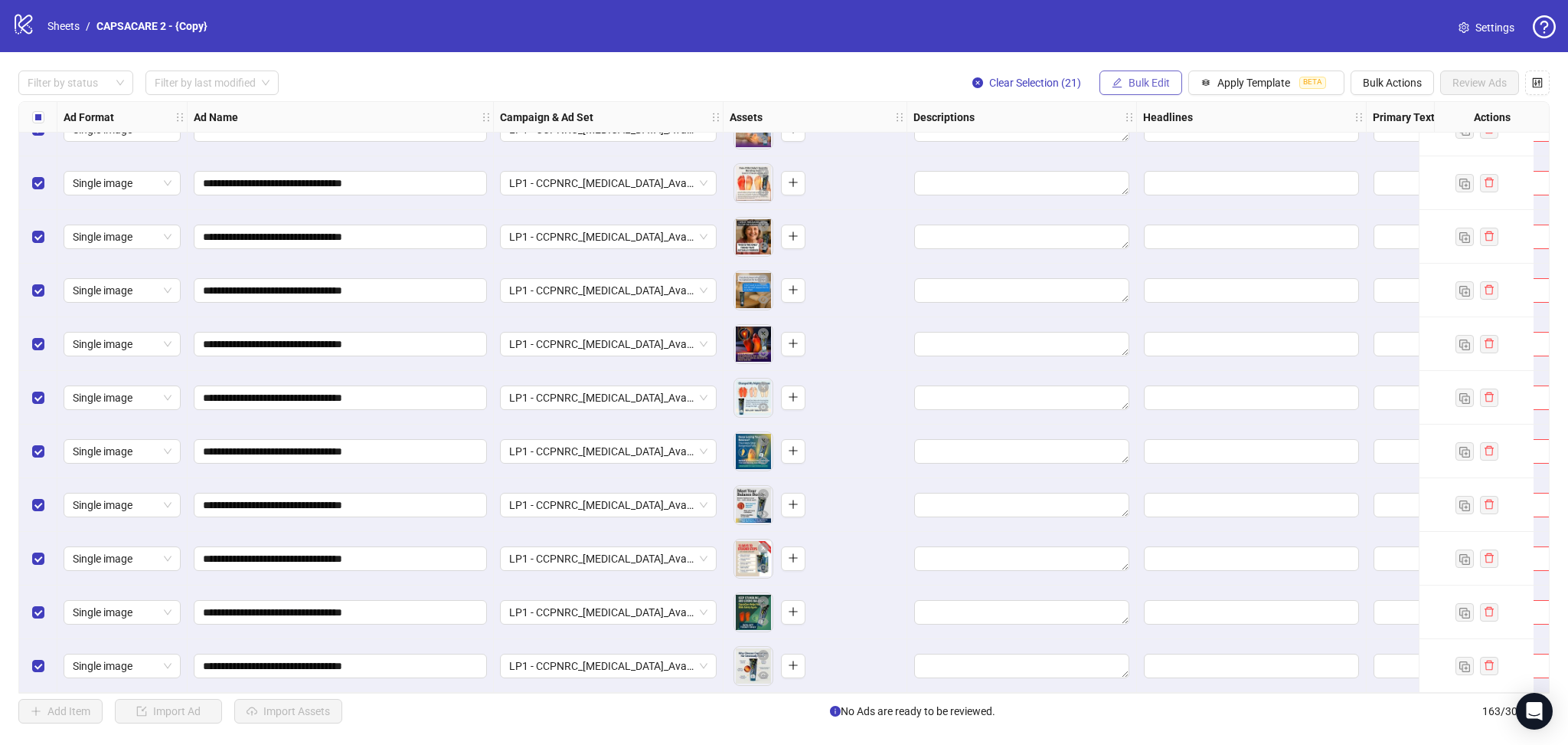
click at [1149, 86] on span "Bulk Edit" at bounding box center [1149, 83] width 41 height 12
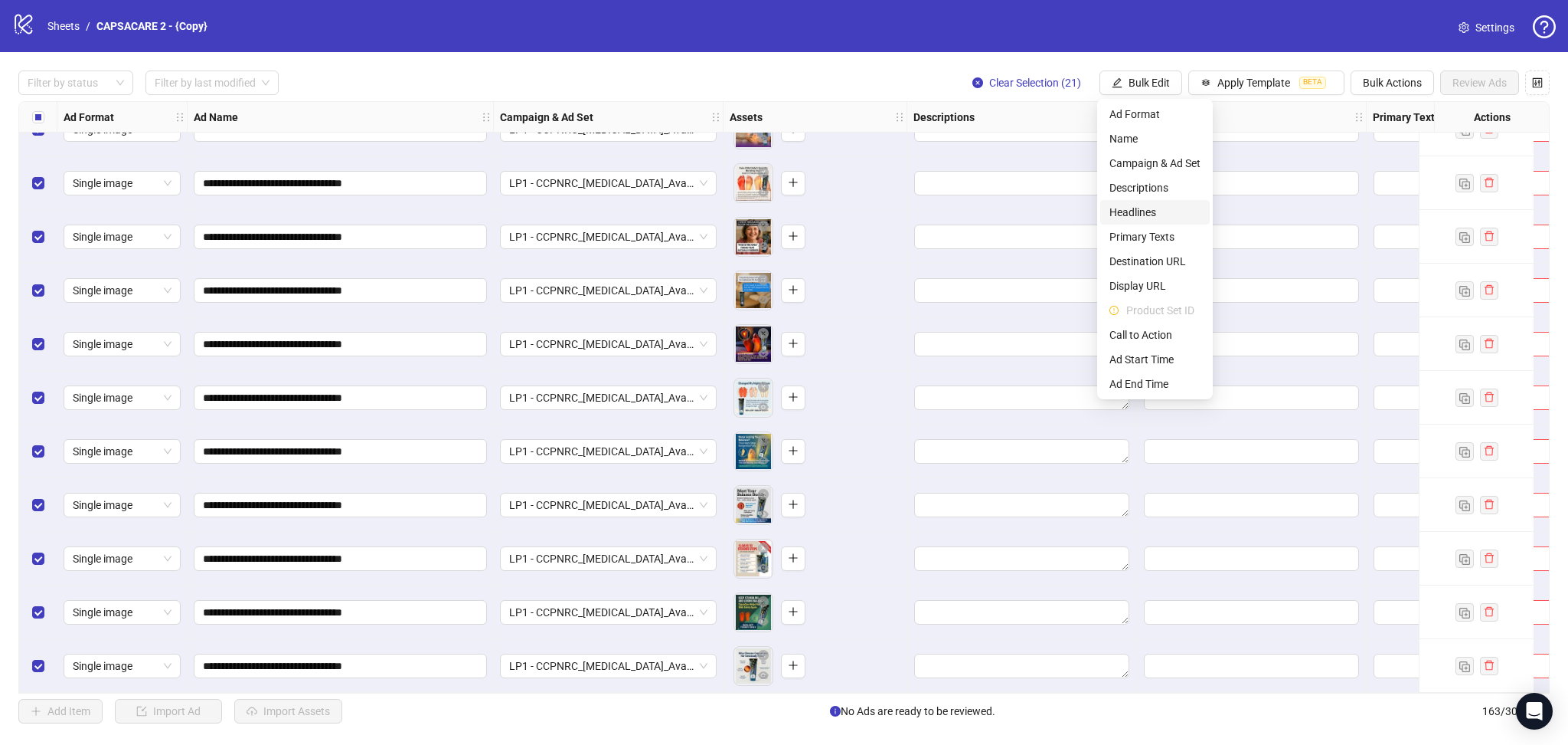
click at [1153, 211] on span "Headlines" at bounding box center [1155, 212] width 91 height 17
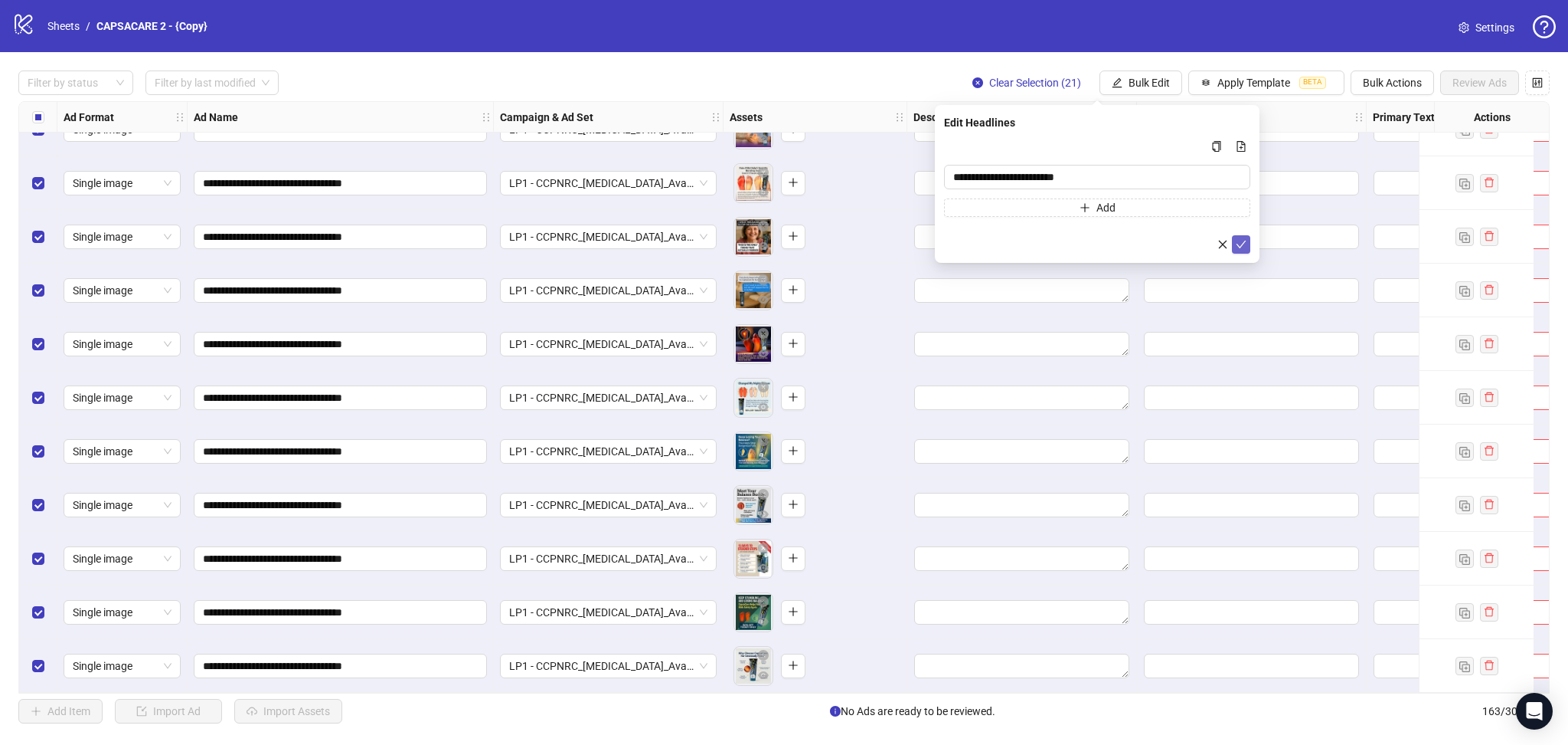
click at [1241, 237] on button "submit" at bounding box center [1241, 244] width 18 height 18
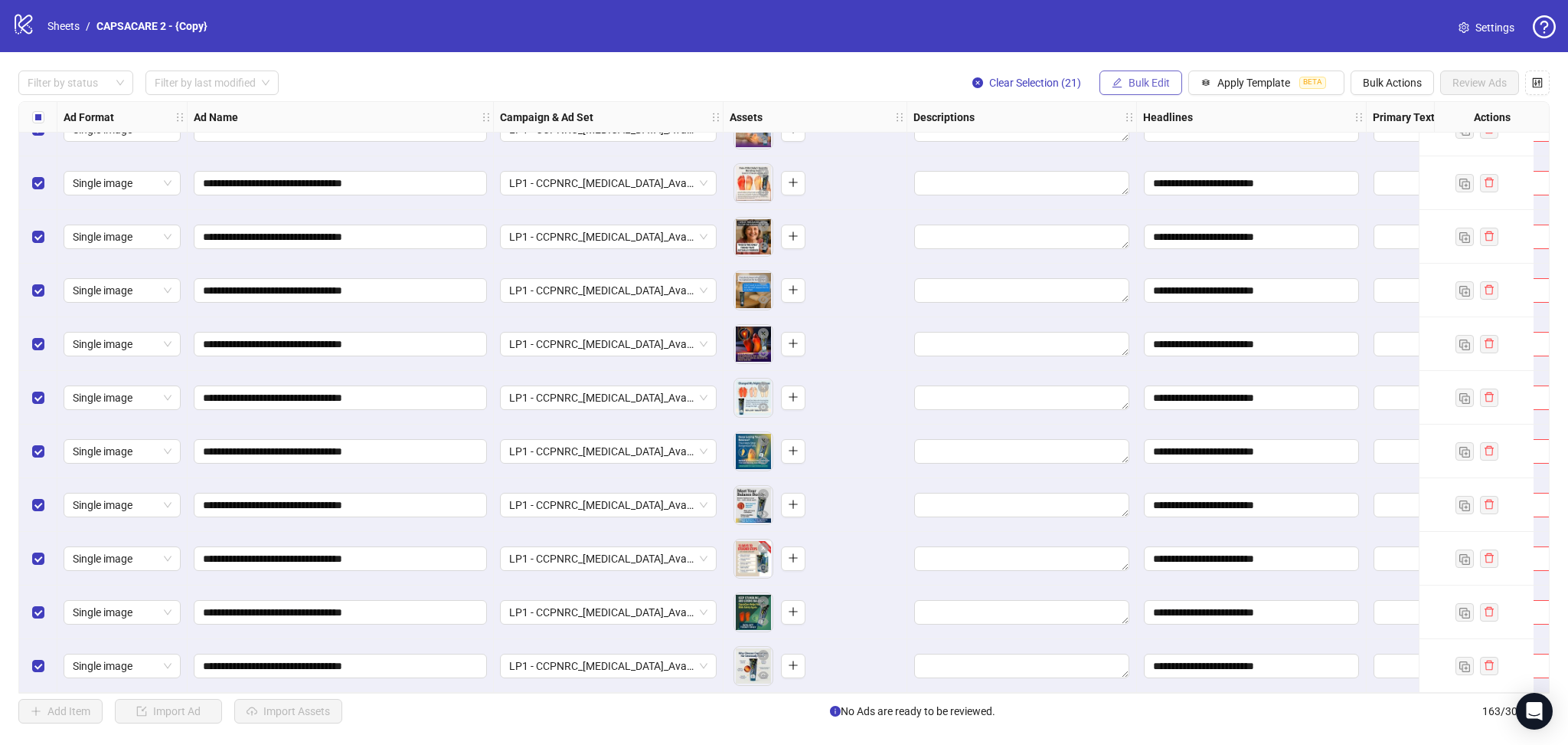
click at [1146, 84] on span "Bulk Edit" at bounding box center [1149, 83] width 41 height 12
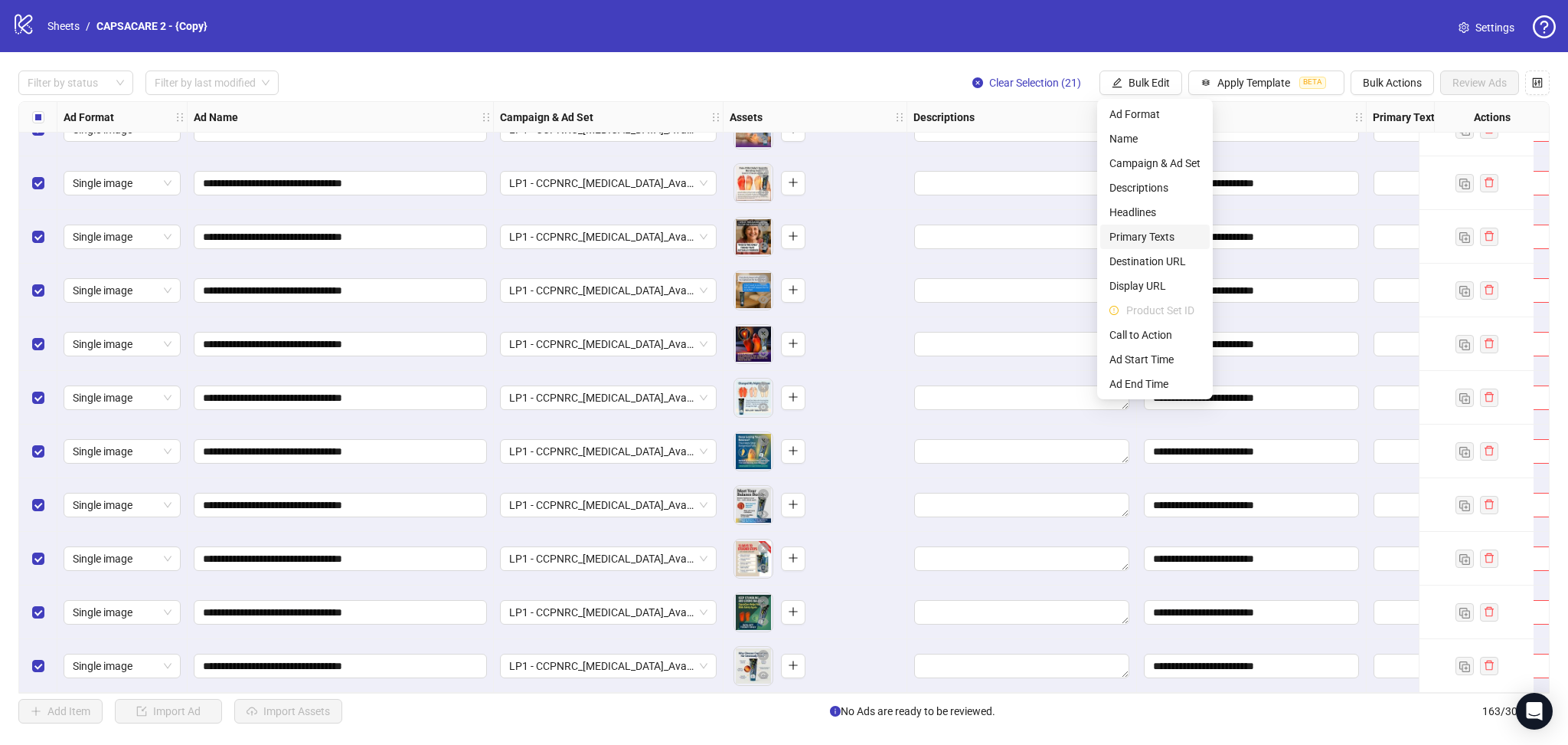
click at [1162, 237] on span "Primary Texts" at bounding box center [1155, 237] width 91 height 17
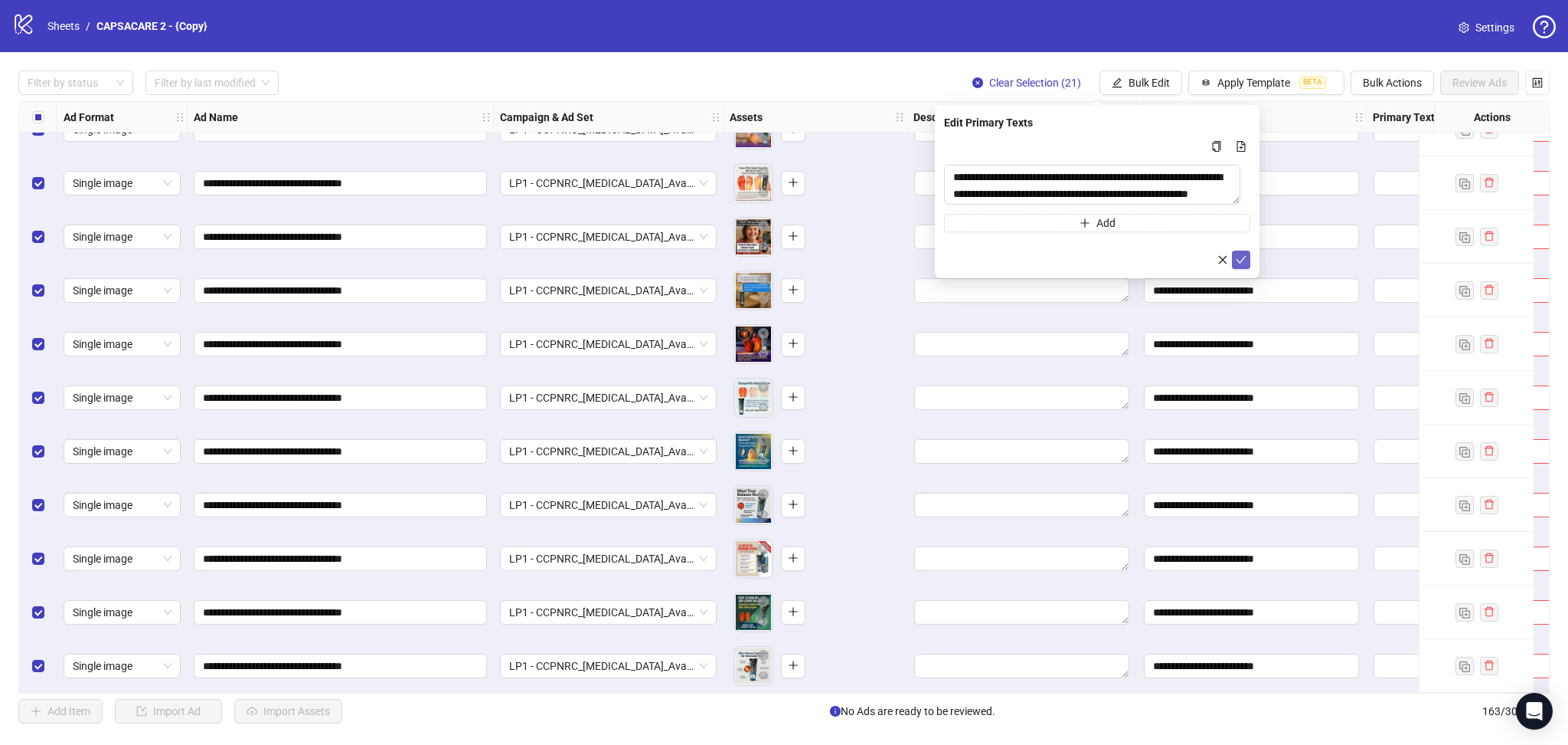
click at [1246, 255] on button "submit" at bounding box center [1241, 260] width 18 height 18
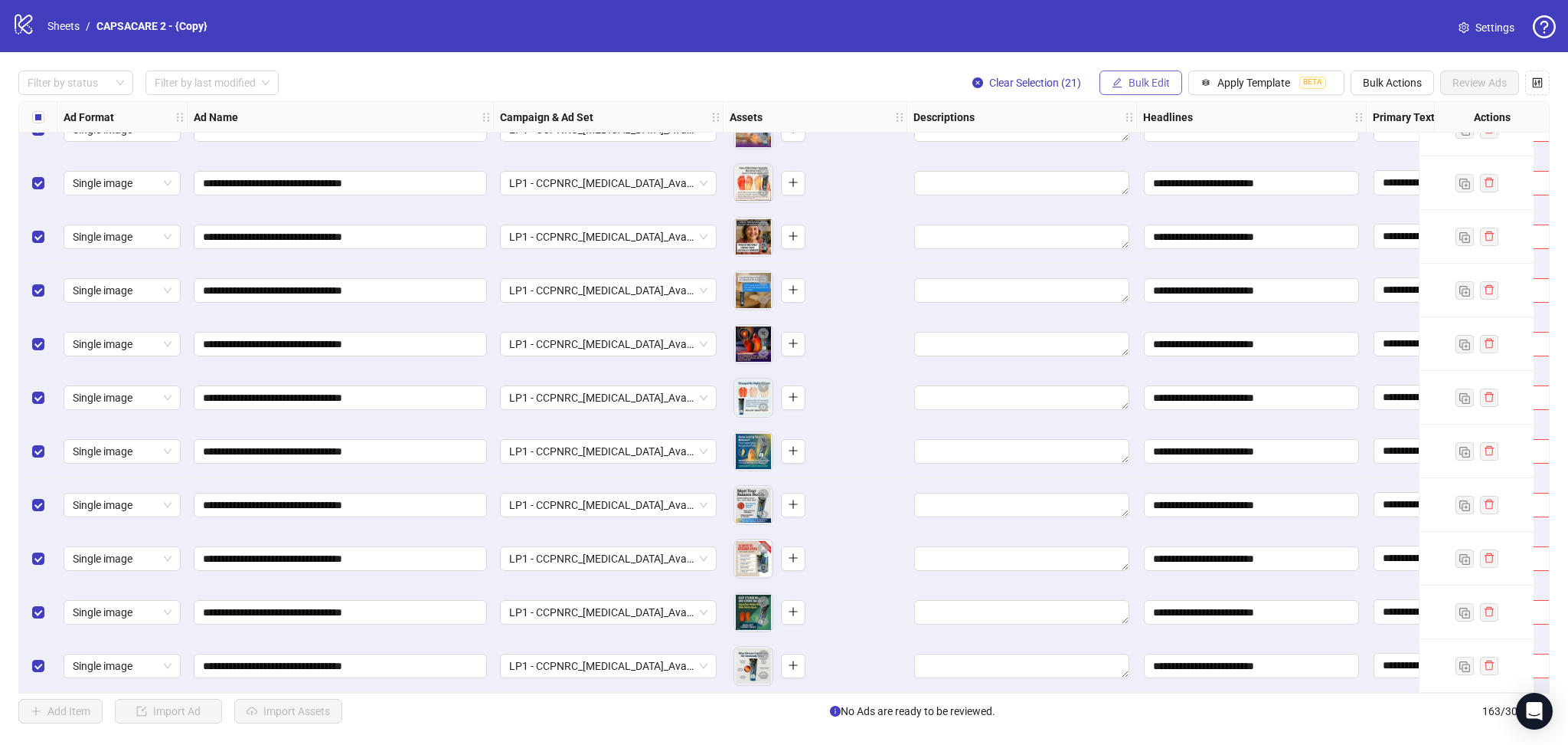
click at [1143, 87] on span "Bulk Edit" at bounding box center [1149, 83] width 41 height 12
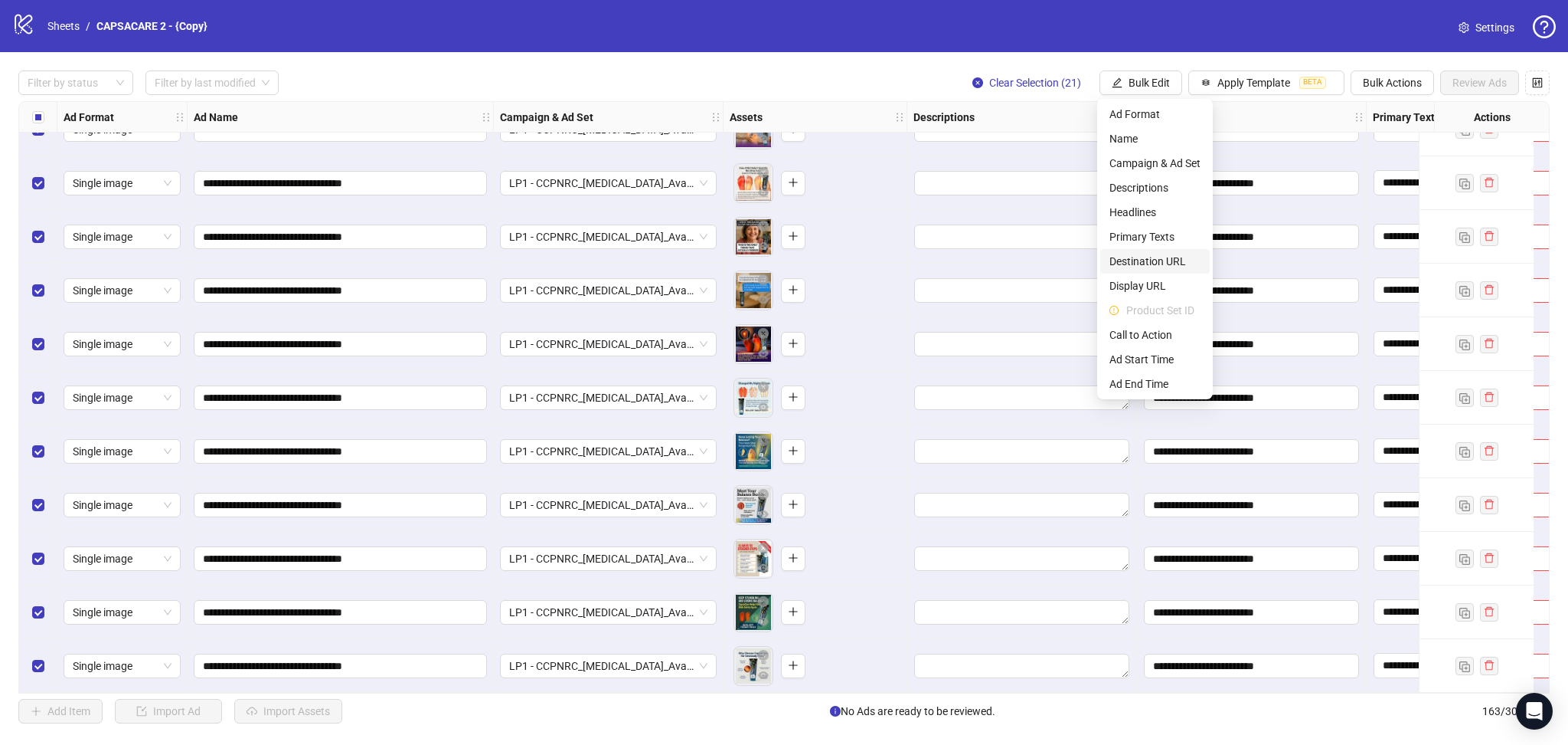
click at [1150, 259] on span "Destination URL" at bounding box center [1155, 261] width 91 height 17
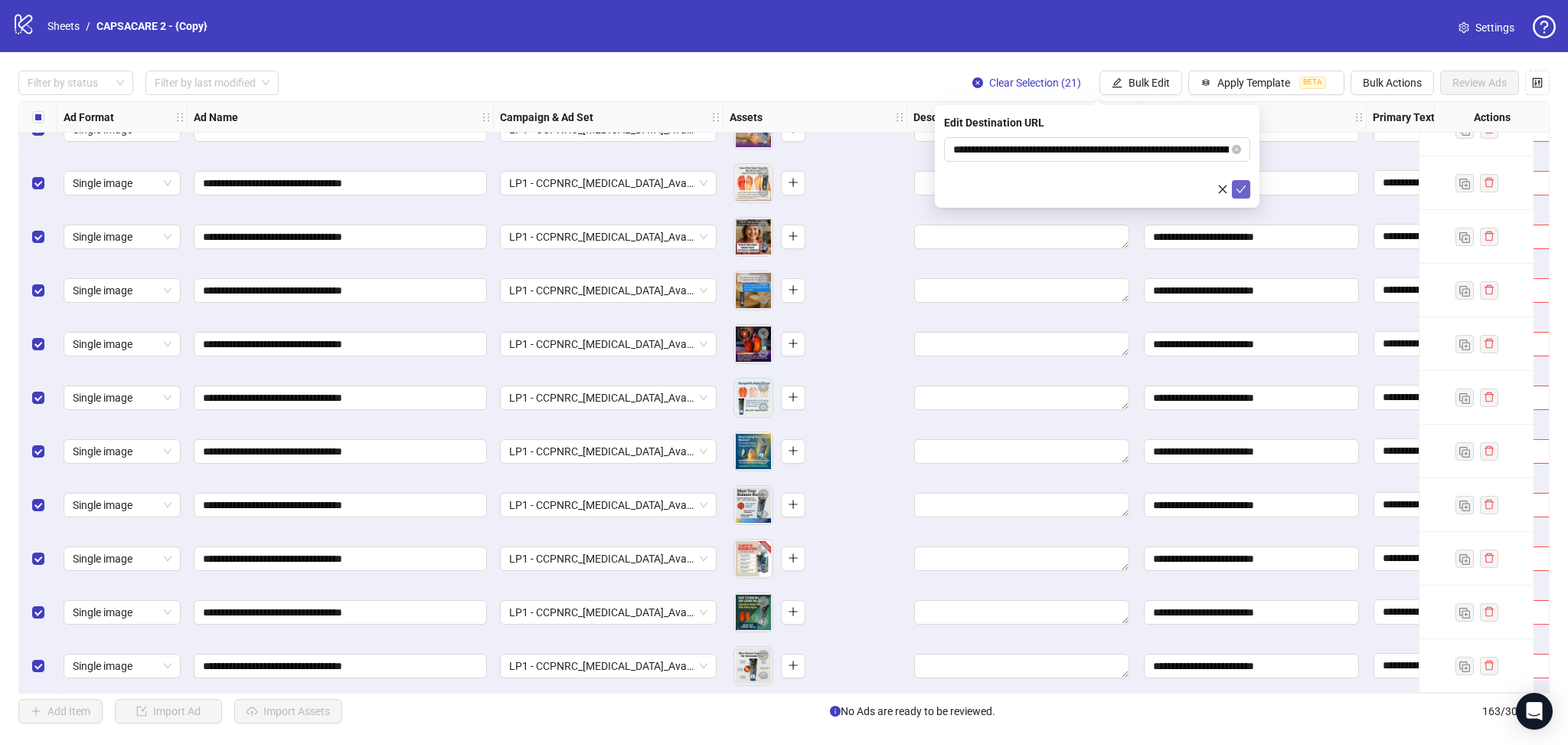
click at [1243, 192] on icon "check" at bounding box center [1241, 189] width 11 height 11
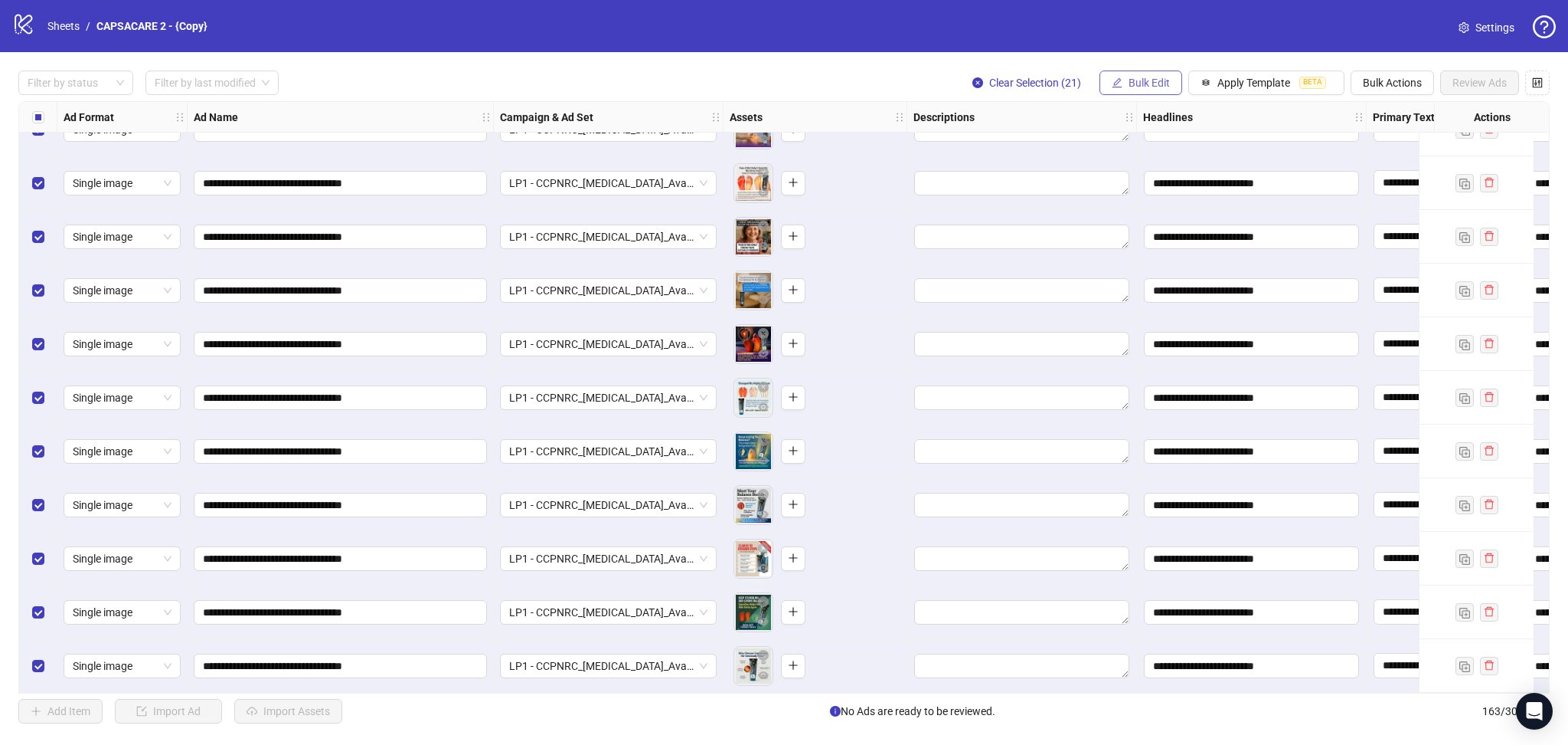
click at [1142, 83] on span "Bulk Edit" at bounding box center [1149, 83] width 41 height 12
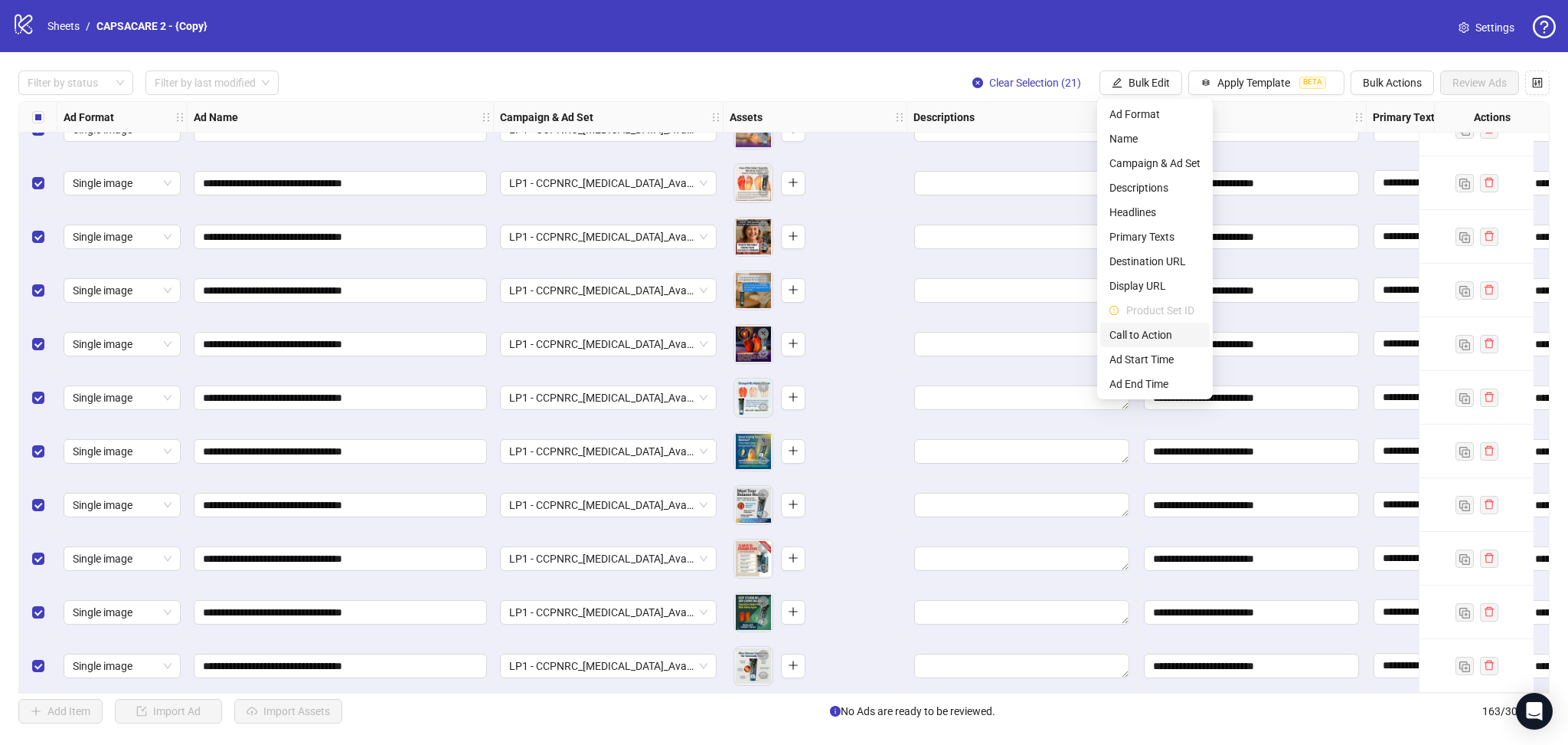
click at [1158, 334] on span "Call to Action" at bounding box center [1155, 335] width 91 height 17
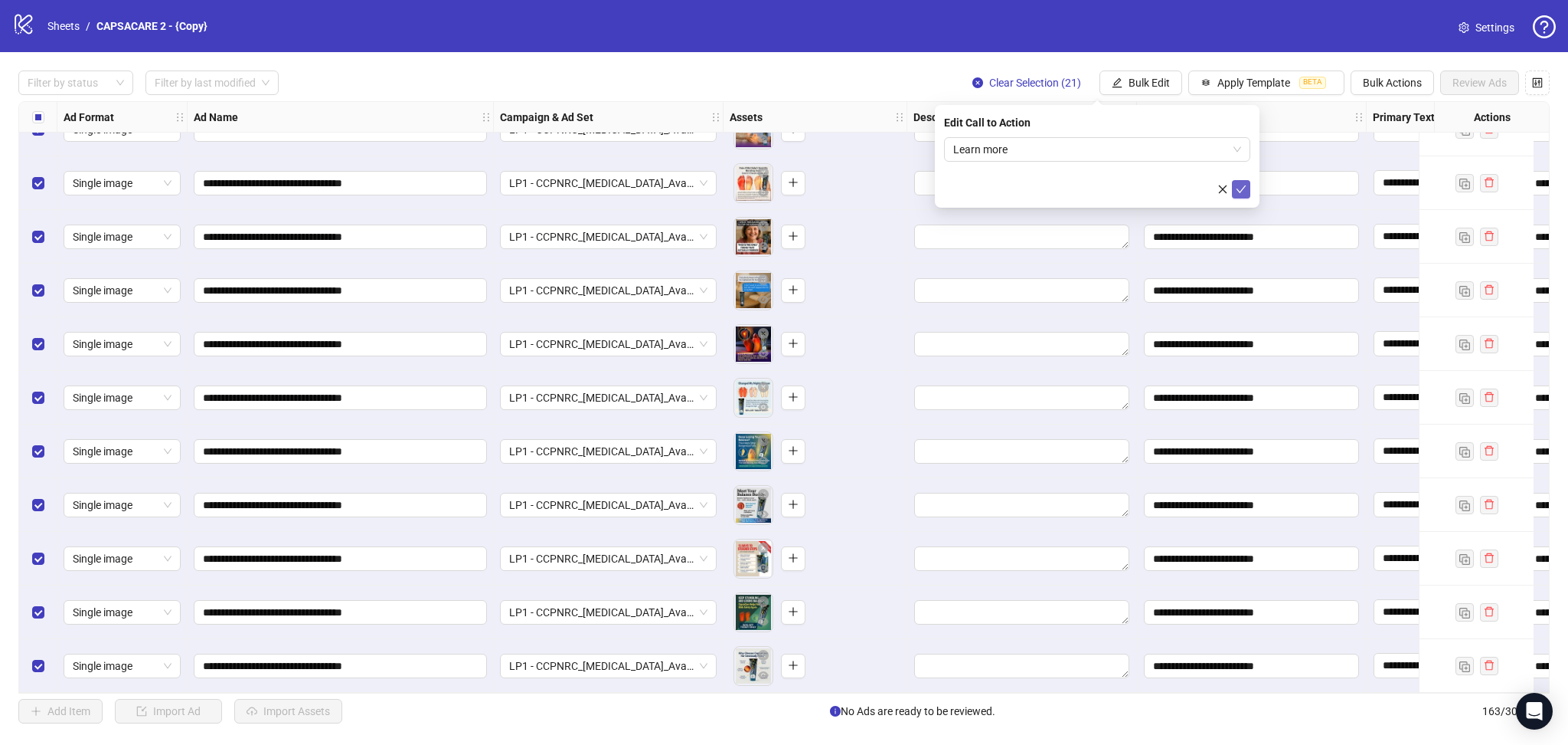
click at [1246, 191] on icon "check" at bounding box center [1241, 189] width 11 height 11
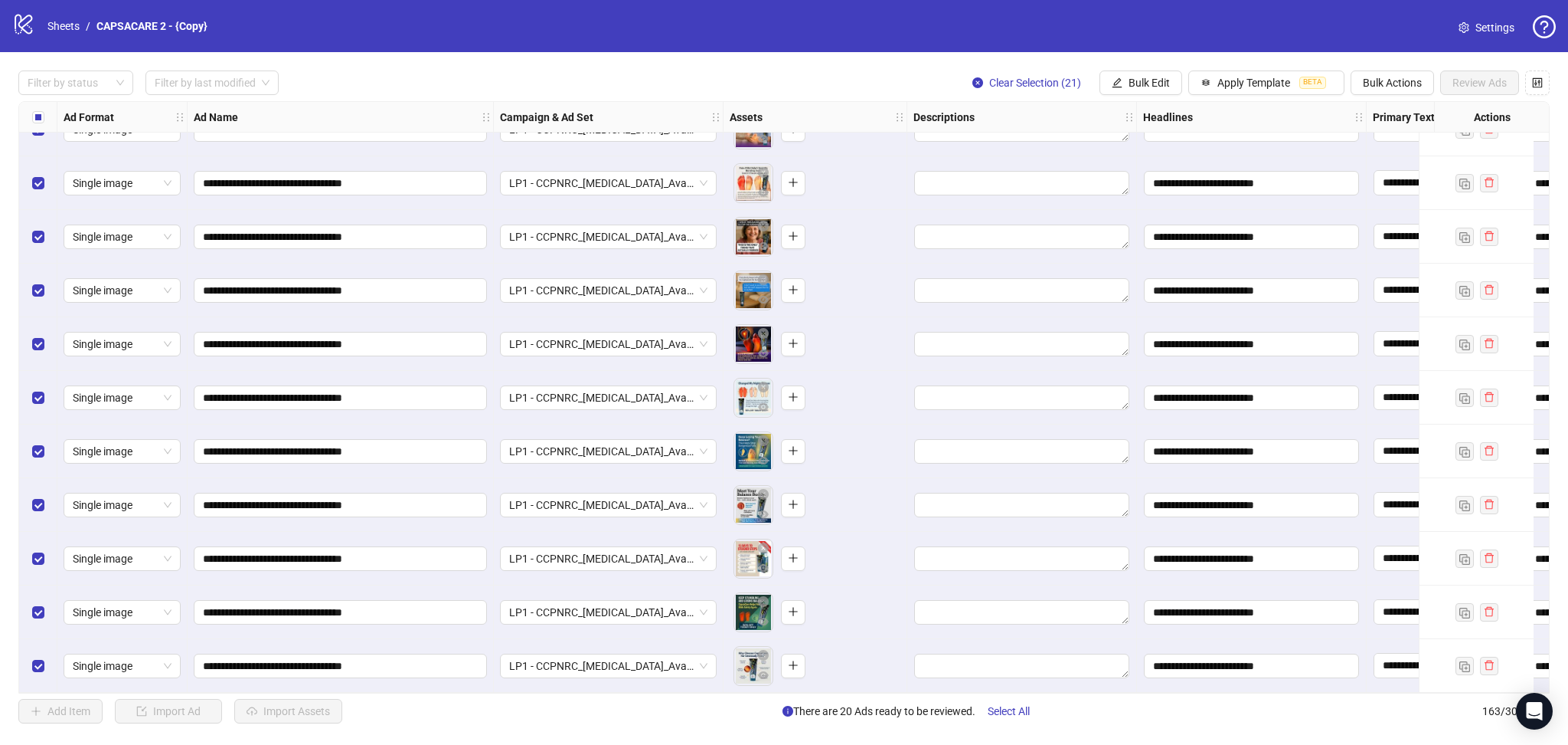
scroll to position [7300, 0]
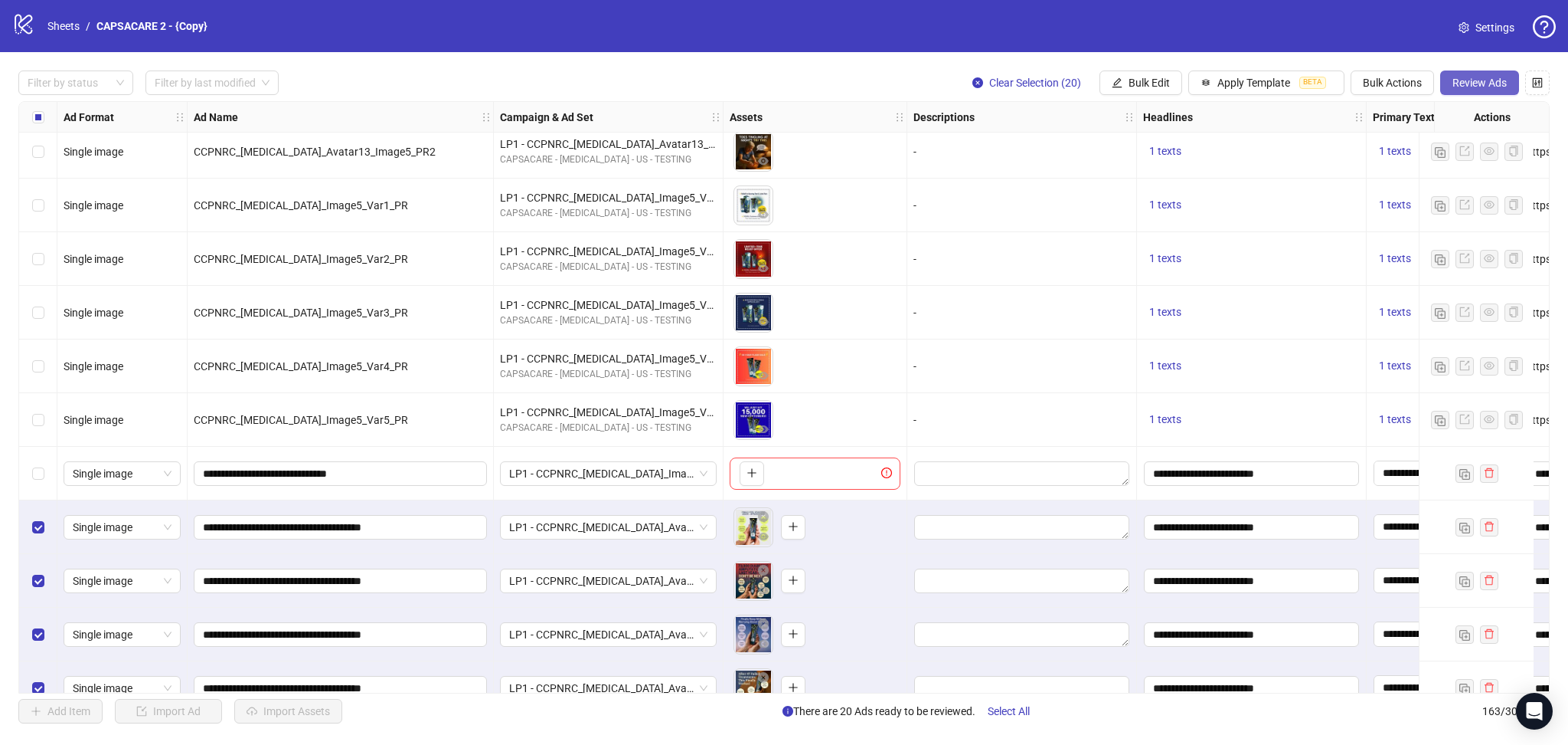
click at [1483, 80] on span "Review Ads" at bounding box center [1479, 83] width 54 height 12
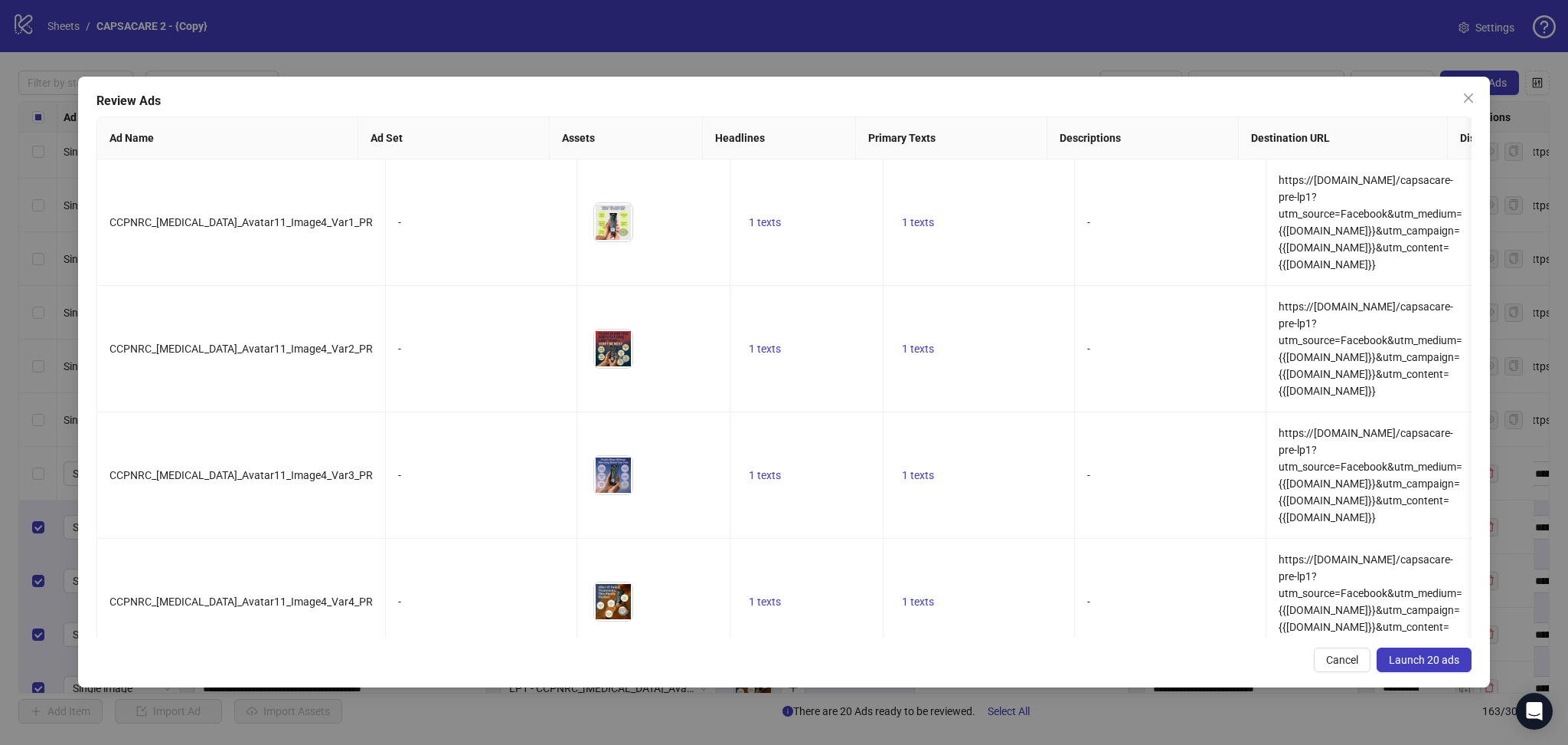
click at [1440, 660] on span "Launch 20 ads" at bounding box center [1423, 659] width 71 height 12
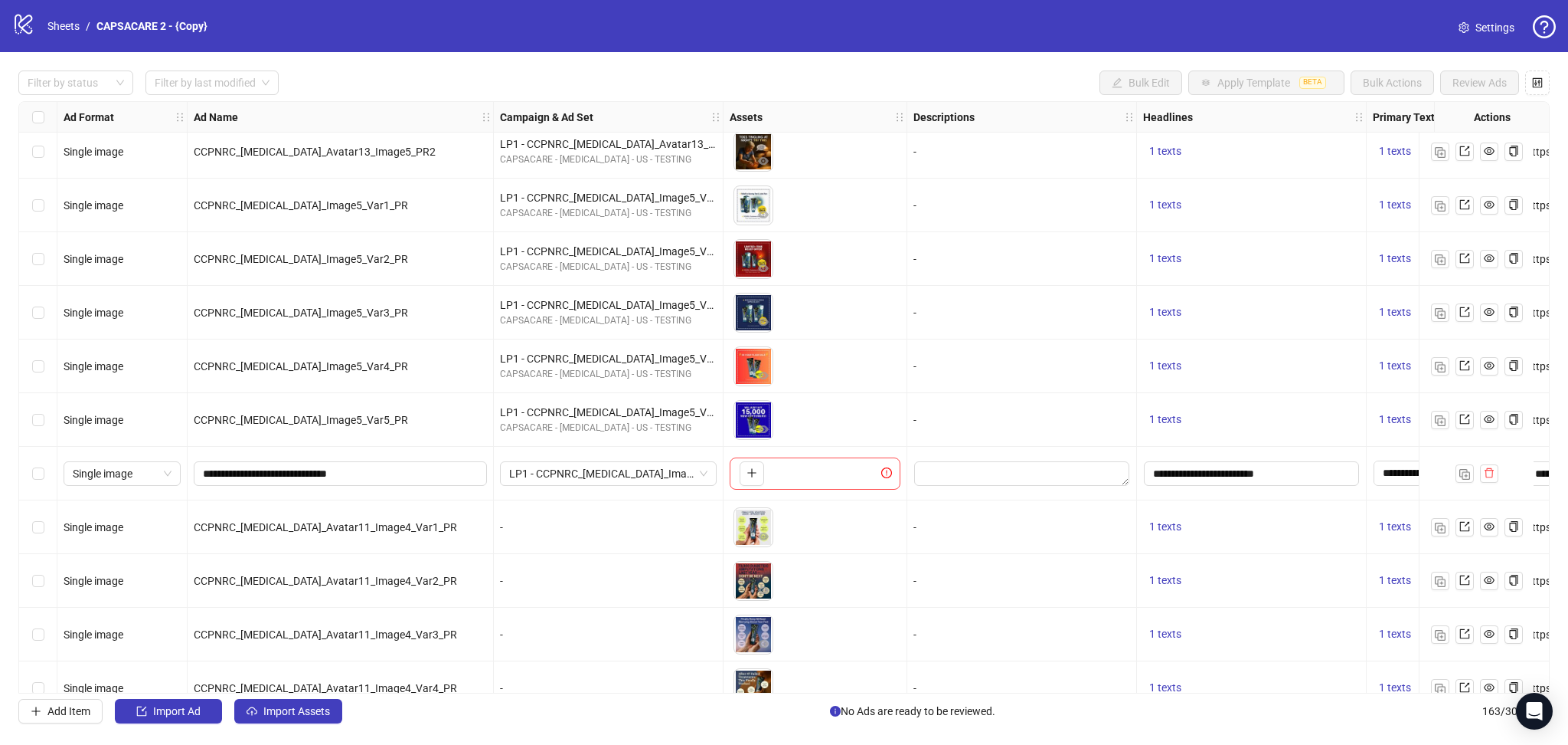
drag, startPoint x: 1489, startPoint y: 469, endPoint x: 1509, endPoint y: 497, distance: 34.4
click at [1489, 469] on icon "delete" at bounding box center [1489, 472] width 11 height 11
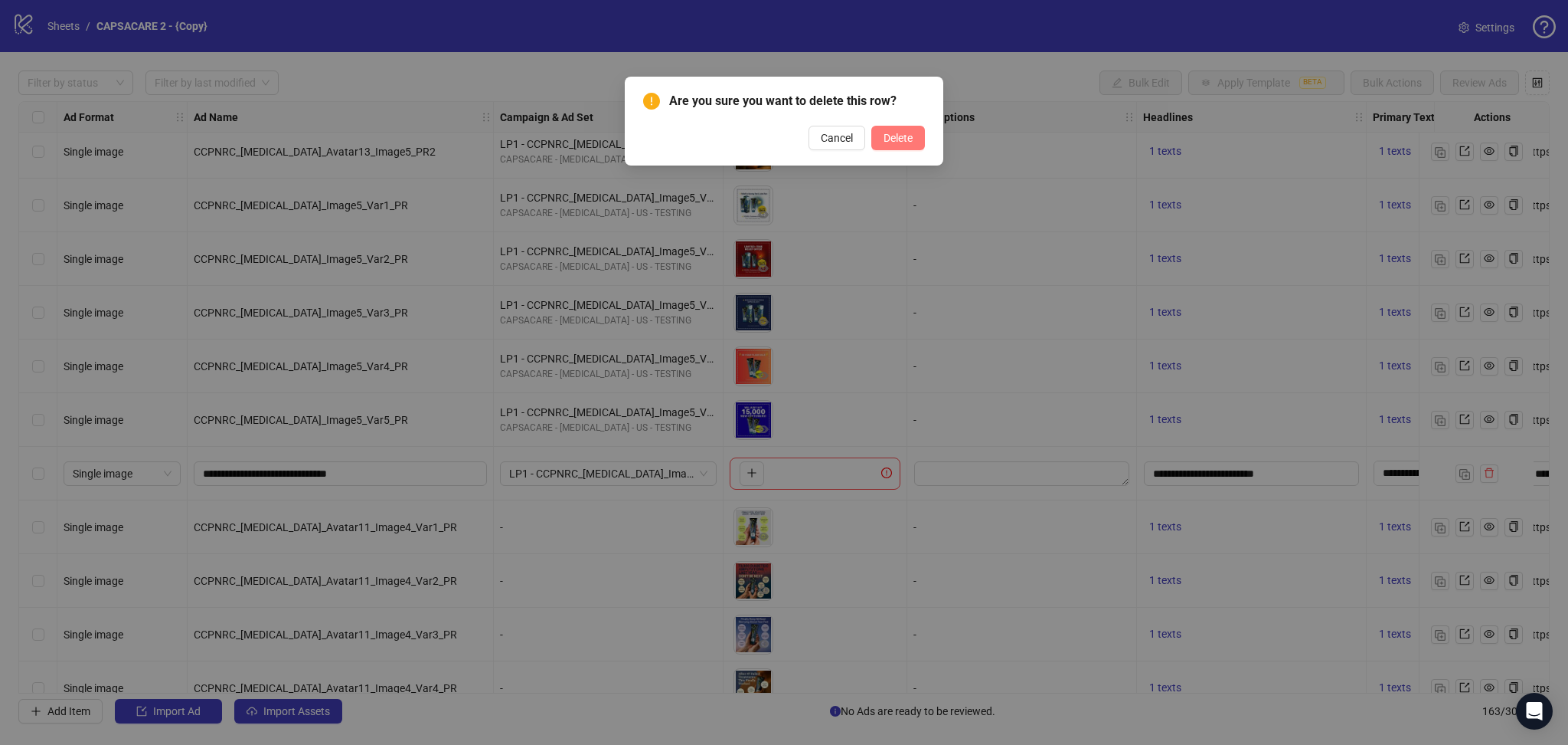
click at [904, 128] on button "Delete" at bounding box center [898, 138] width 54 height 25
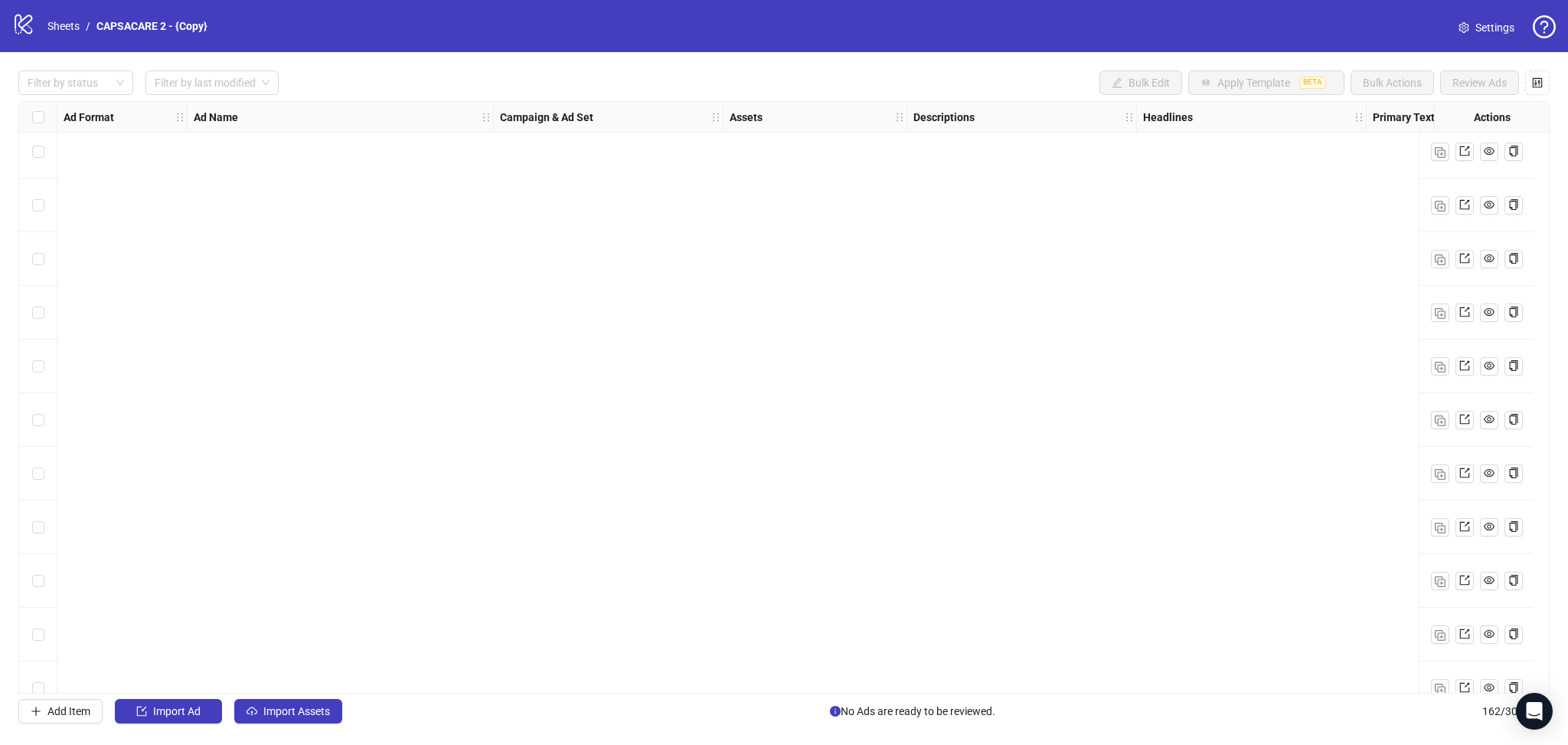
scroll to position [8132, 0]
